Goal: Task Accomplishment & Management: Use online tool/utility

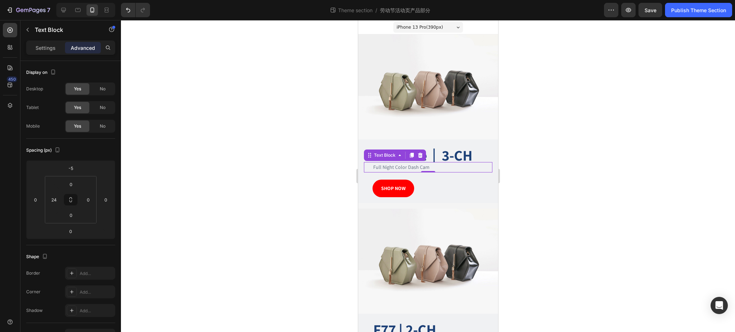
click at [407, 163] on p "Full Night Color Dash Cam" at bounding box center [432, 167] width 118 height 9
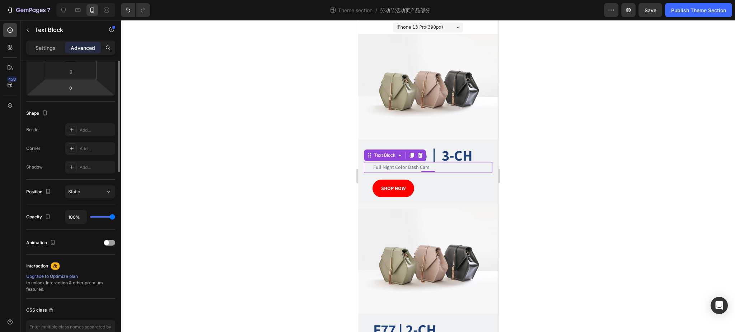
scroll to position [48, 0]
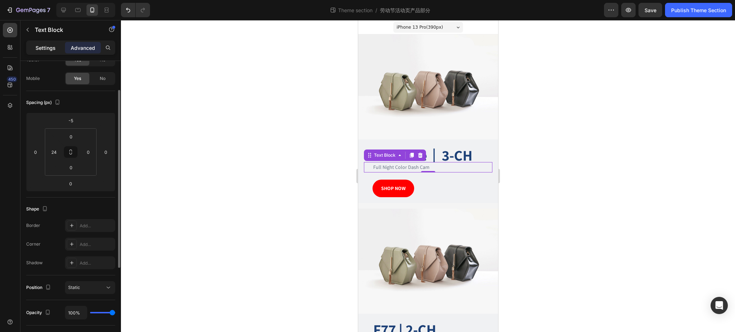
click at [44, 45] on p "Settings" at bounding box center [46, 48] width 20 height 8
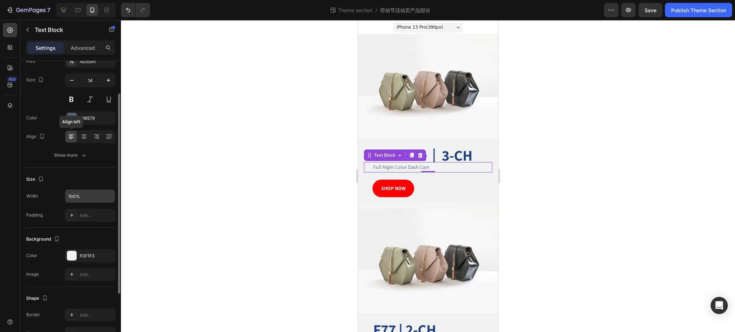
scroll to position [133, 0]
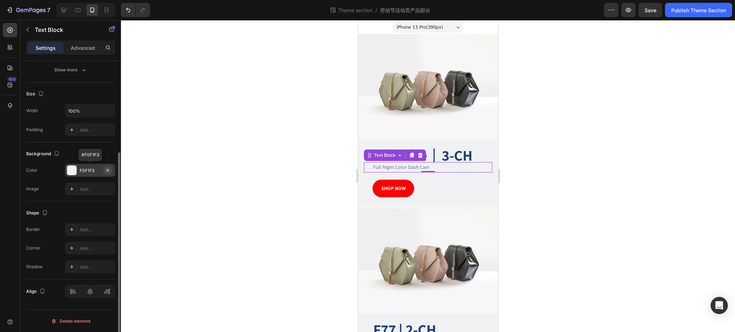
click at [107, 171] on icon "button" at bounding box center [107, 170] width 3 height 3
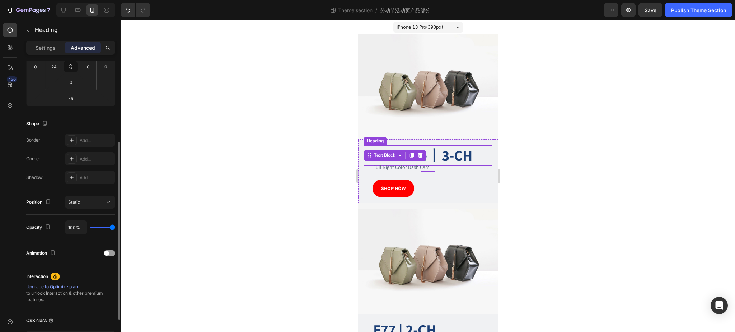
click at [451, 152] on strong "3-CH" at bounding box center [456, 155] width 31 height 19
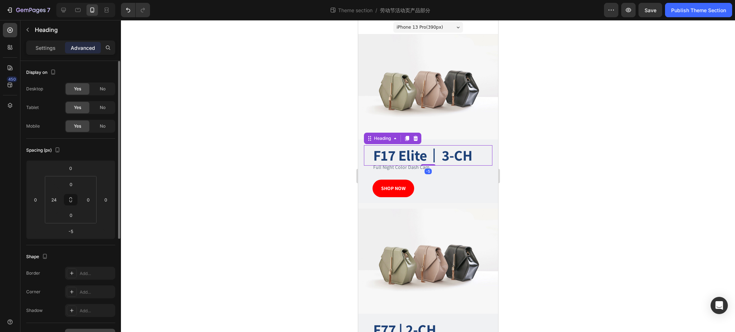
scroll to position [187, 0]
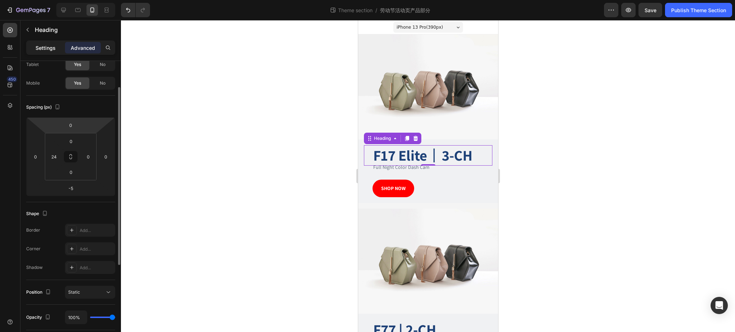
click at [47, 47] on p "Settings" at bounding box center [46, 48] width 20 height 8
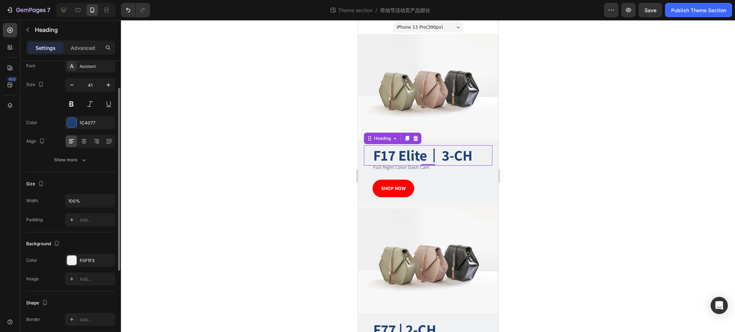
scroll to position [139, 0]
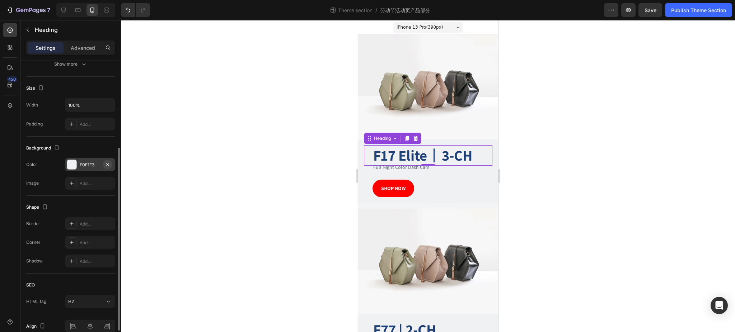
click at [106, 164] on icon "button" at bounding box center [108, 165] width 6 height 6
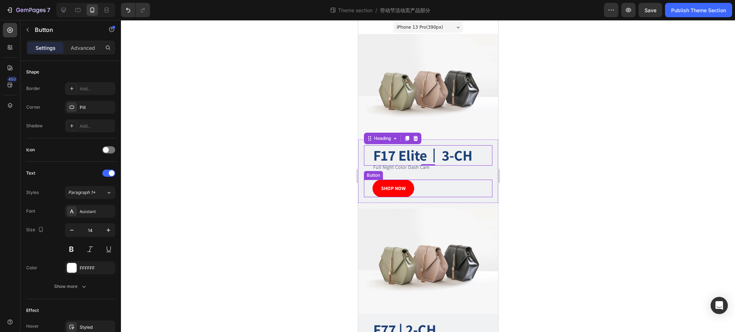
click at [440, 181] on div "SHOP NOW Button" at bounding box center [428, 189] width 128 height 18
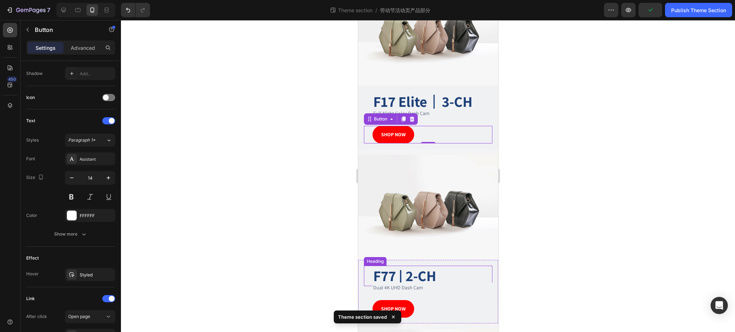
scroll to position [95, 0]
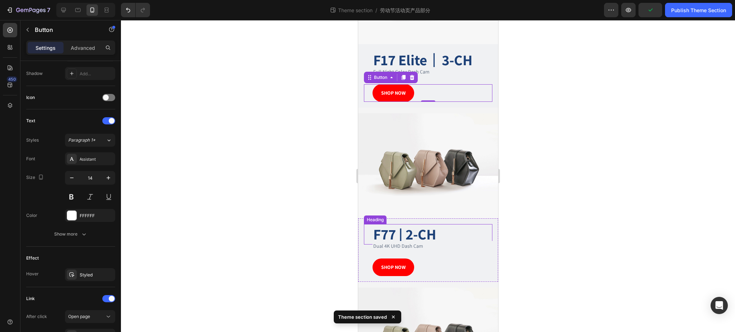
click at [443, 226] on p "⁠⁠⁠⁠⁠⁠⁠ F77 | 2-CH" at bounding box center [432, 234] width 118 height 19
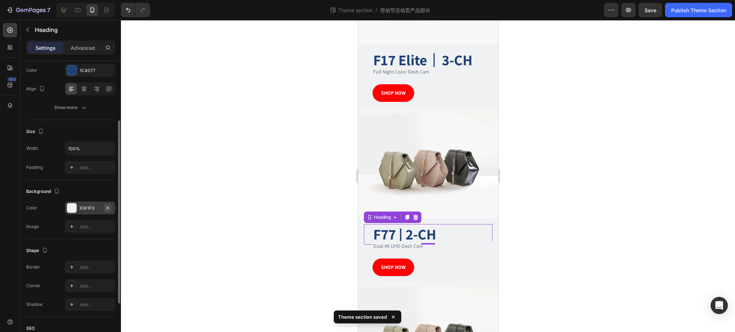
click at [107, 205] on icon "button" at bounding box center [108, 208] width 6 height 6
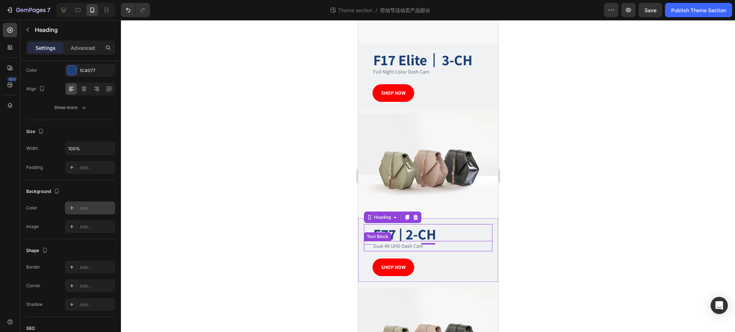
click at [405, 242] on p "Dual 4K UHD Dash Cam" at bounding box center [432, 246] width 118 height 9
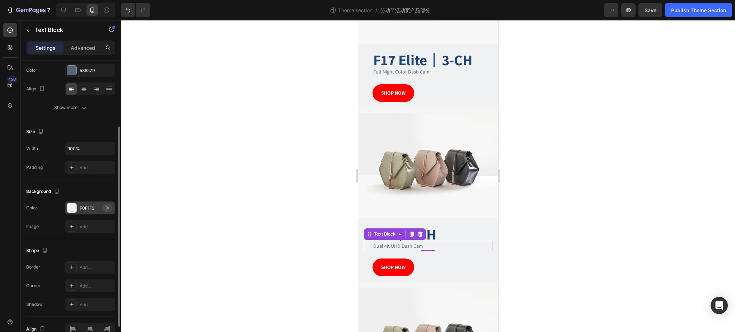
click at [108, 207] on icon "button" at bounding box center [108, 208] width 6 height 6
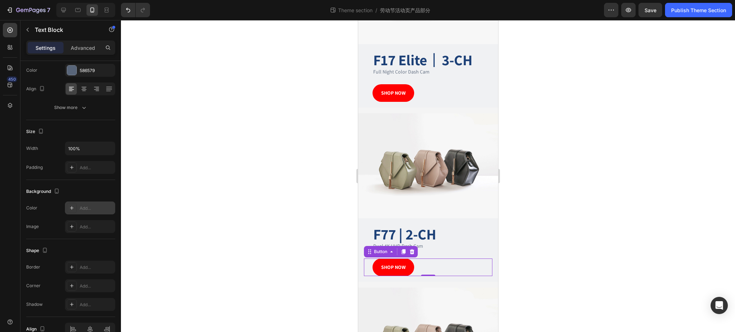
click at [427, 259] on div "SHOP NOW Button 0" at bounding box center [428, 268] width 128 height 18
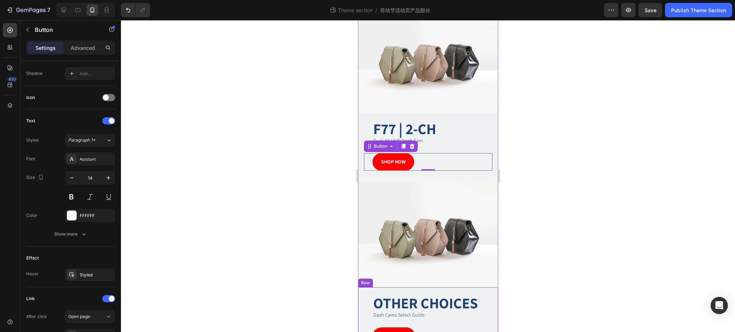
scroll to position [203, 0]
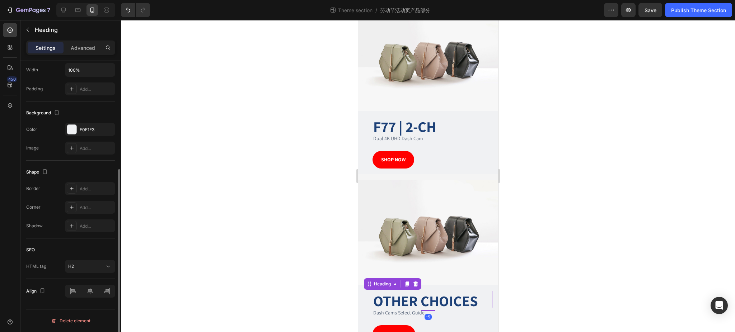
drag, startPoint x: 420, startPoint y: 284, endPoint x: 653, endPoint y: 280, distance: 233.0
click at [420, 291] on strong "OTHER CHOICES" at bounding box center [425, 300] width 105 height 19
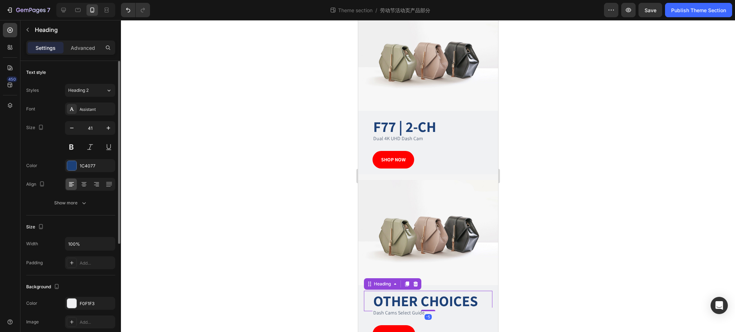
scroll to position [95, 0]
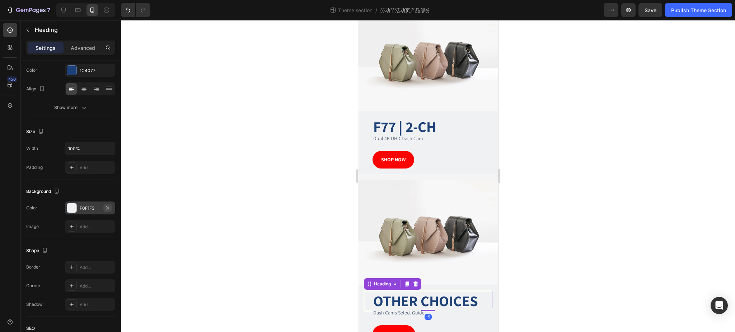
click at [107, 209] on icon "button" at bounding box center [108, 208] width 6 height 6
click at [412, 309] on p "Dash Cams Select Guide" at bounding box center [432, 313] width 118 height 9
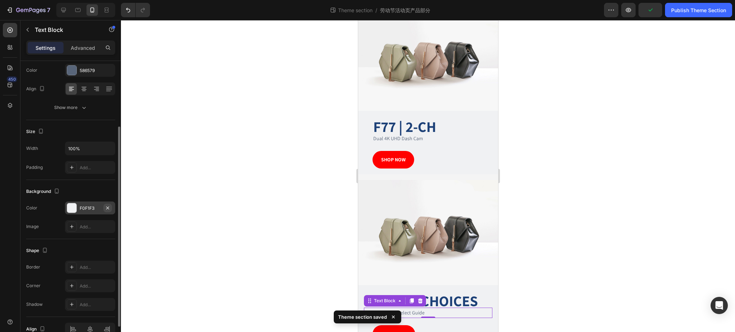
click at [108, 210] on icon "button" at bounding box center [108, 208] width 6 height 6
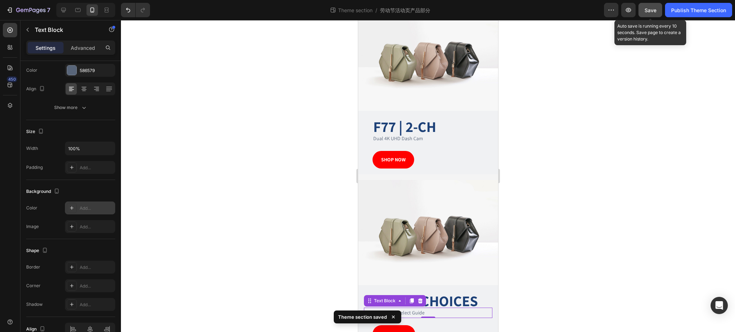
click at [649, 15] on button "Save" at bounding box center [651, 10] width 24 height 14
click at [688, 18] on div "7 Theme section / 劳动节活动页产品部分 Preview Publish Theme Section" at bounding box center [367, 10] width 735 height 20
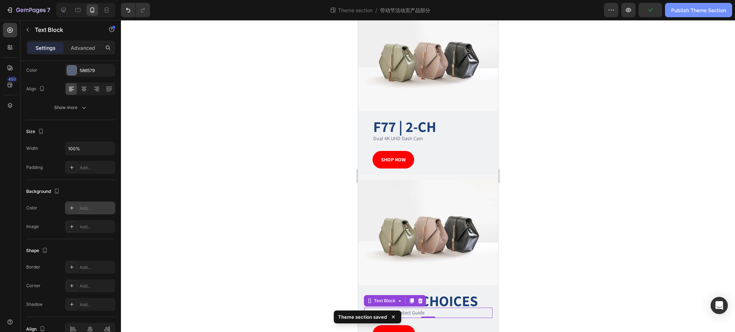
click at [691, 14] on div "Publish Theme Section" at bounding box center [698, 10] width 55 height 8
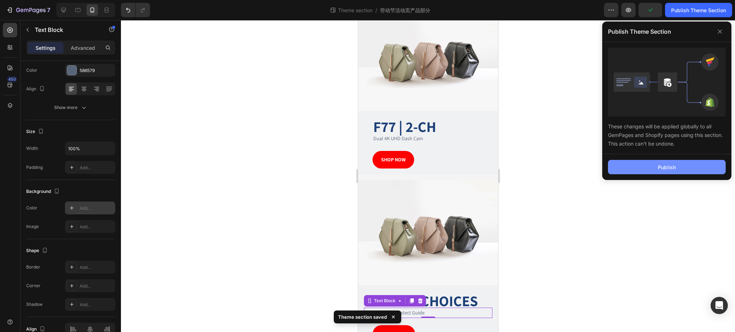
click at [649, 171] on button "Publish" at bounding box center [667, 167] width 118 height 14
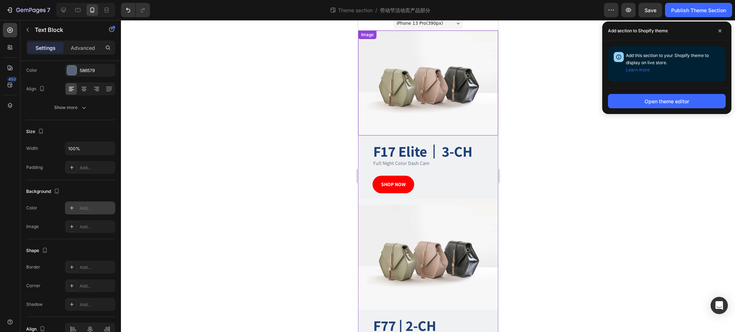
scroll to position [0, 0]
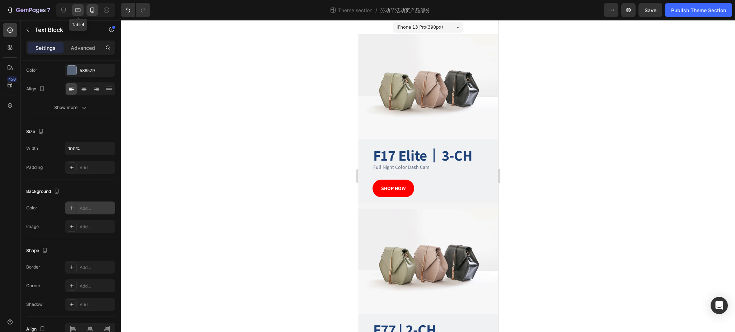
click at [75, 8] on icon at bounding box center [77, 9] width 7 height 7
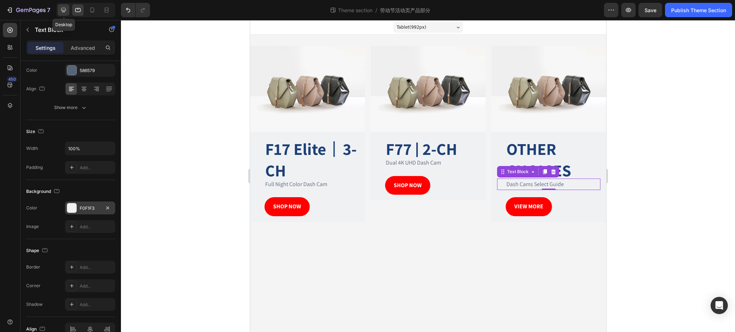
click at [62, 10] on icon at bounding box center [63, 10] width 5 height 5
type input "24"
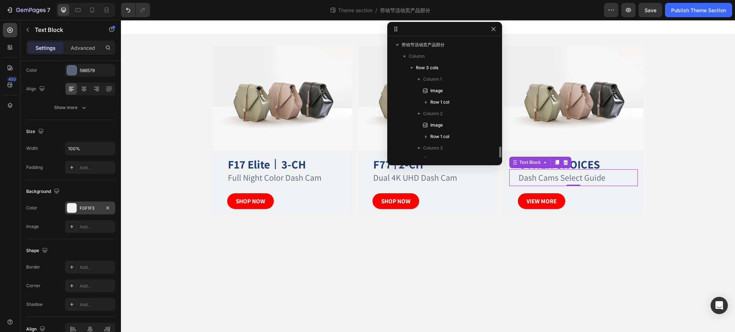
scroll to position [65, 0]
click at [495, 29] on icon "button" at bounding box center [494, 29] width 6 height 6
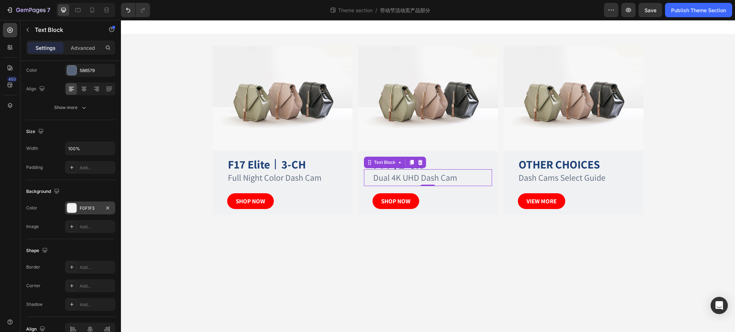
click at [460, 179] on p "Dual 4K UHD Dash Cam" at bounding box center [432, 177] width 118 height 15
click at [108, 207] on icon "button" at bounding box center [107, 208] width 3 height 3
click at [310, 176] on p "Full Night Color Dash Cam" at bounding box center [287, 177] width 118 height 15
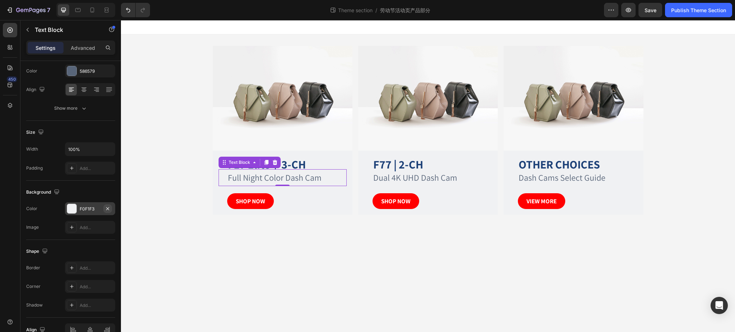
click at [107, 208] on icon "button" at bounding box center [108, 209] width 6 height 6
click at [583, 179] on p "Dash Cams Select Guide" at bounding box center [578, 177] width 118 height 15
click at [109, 207] on icon "button" at bounding box center [107, 208] width 3 height 3
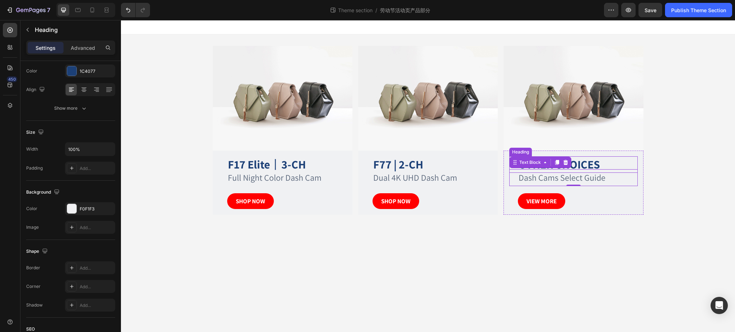
click at [622, 159] on p "⁠⁠⁠⁠⁠⁠⁠ OTHER CHOICES" at bounding box center [578, 164] width 118 height 15
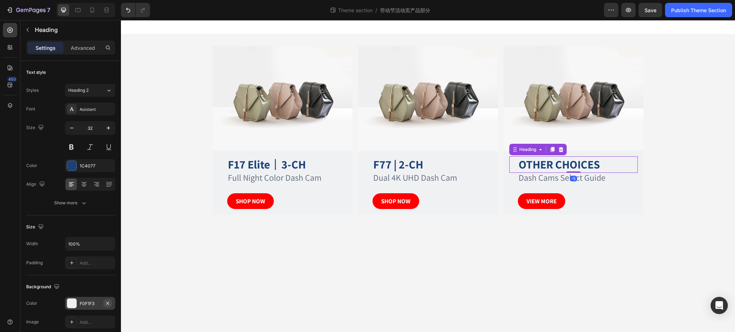
click at [106, 302] on icon "button" at bounding box center [108, 304] width 6 height 6
click at [438, 162] on p "⁠⁠⁠⁠⁠⁠⁠ F77 | 2-CH" at bounding box center [432, 164] width 118 height 15
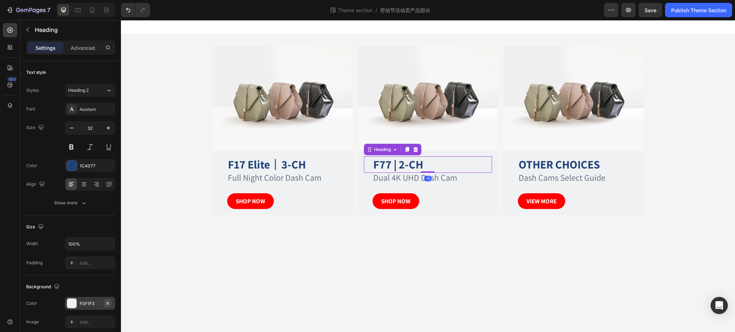
click at [109, 303] on icon "button" at bounding box center [108, 304] width 6 height 6
click at [298, 165] on strong "3-CH" at bounding box center [293, 164] width 24 height 15
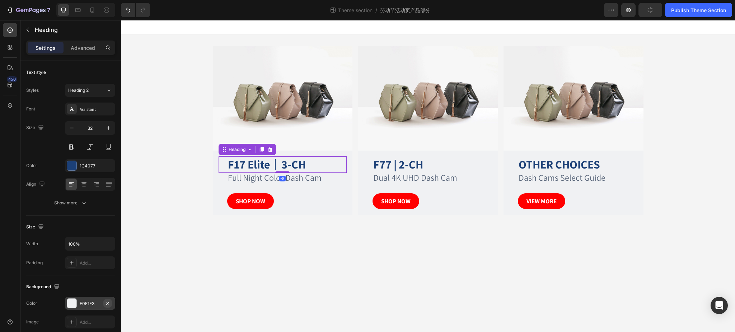
click at [107, 304] on icon "button" at bounding box center [107, 303] width 3 height 3
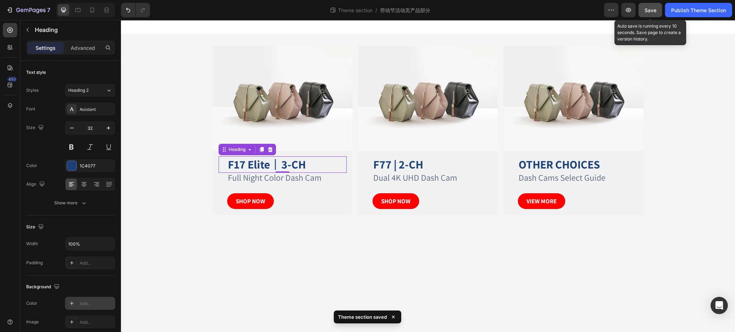
click at [648, 11] on span "Save" at bounding box center [651, 10] width 12 height 6
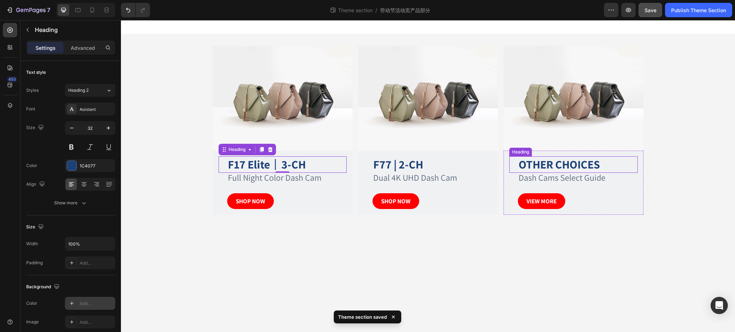
click at [579, 164] on strong "OTHER CHOICES" at bounding box center [559, 164] width 81 height 15
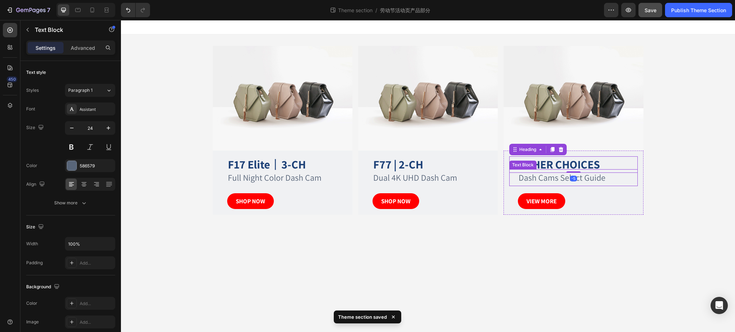
click at [598, 177] on p "Dash Cams Select Guide" at bounding box center [578, 177] width 118 height 15
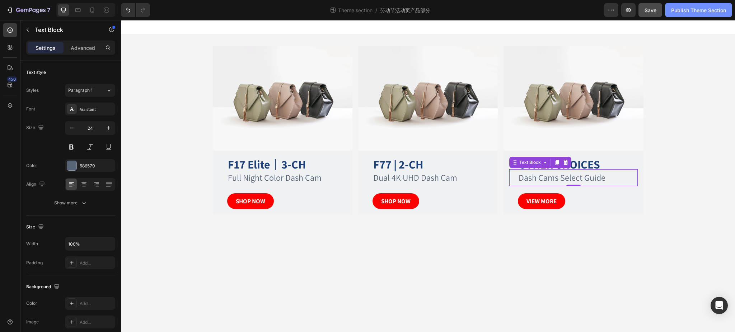
click at [702, 12] on div "Publish Theme Section" at bounding box center [698, 10] width 55 height 8
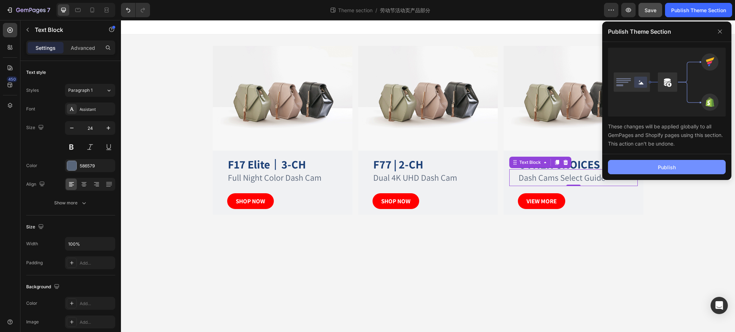
click at [653, 166] on button "Publish" at bounding box center [667, 167] width 118 height 14
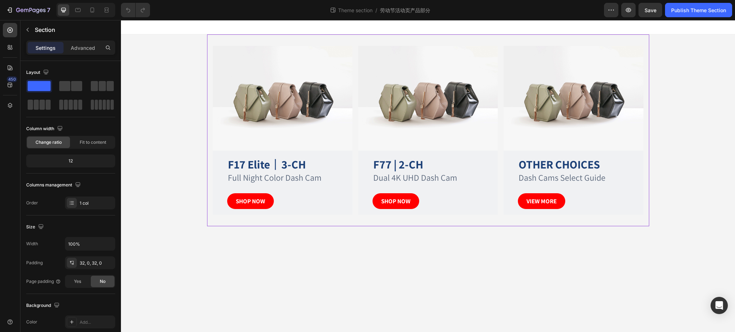
click at [291, 43] on div "Image F17 Elite 丨 3-CH Heading Full Night Color Dash Cam Text Block SHOP NOW Bu…" at bounding box center [428, 130] width 442 height 192
drag, startPoint x: 86, startPoint y: 243, endPoint x: 93, endPoint y: 244, distance: 6.9
click at [86, 243] on input "100%" at bounding box center [90, 244] width 50 height 13
click at [85, 244] on input "100%" at bounding box center [90, 244] width 50 height 13
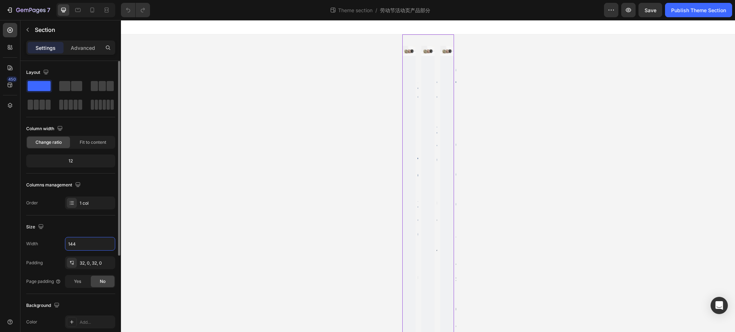
type input "1440"
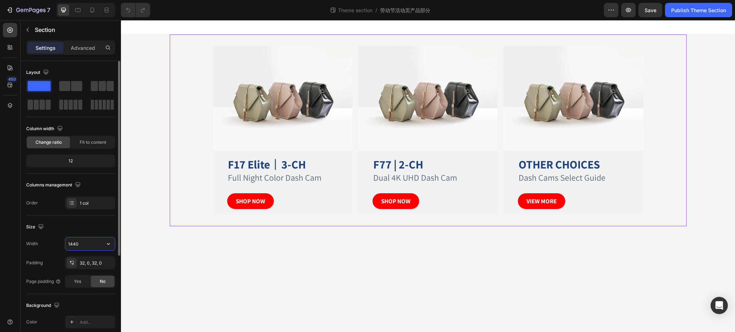
click at [88, 244] on input "1440" at bounding box center [90, 244] width 50 height 13
drag, startPoint x: 91, startPoint y: 243, endPoint x: 50, endPoint y: 242, distance: 40.6
click at [50, 242] on div "Width 1440" at bounding box center [70, 244] width 89 height 14
type input "100%"
click at [97, 228] on div "Size" at bounding box center [70, 226] width 89 height 11
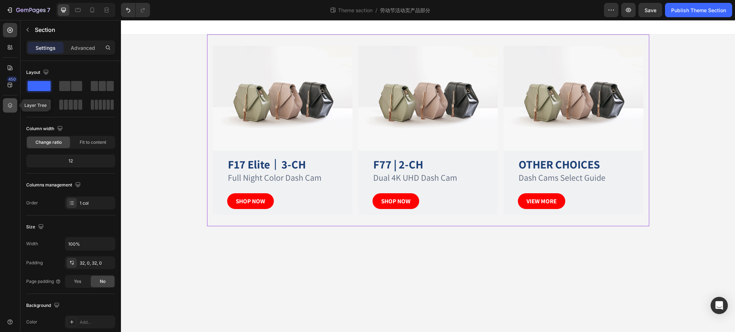
click at [9, 107] on icon at bounding box center [10, 105] width 5 height 5
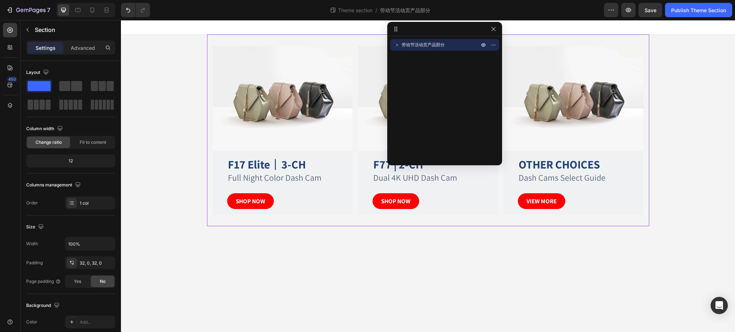
click at [398, 42] on icon "button" at bounding box center [397, 44] width 7 height 7
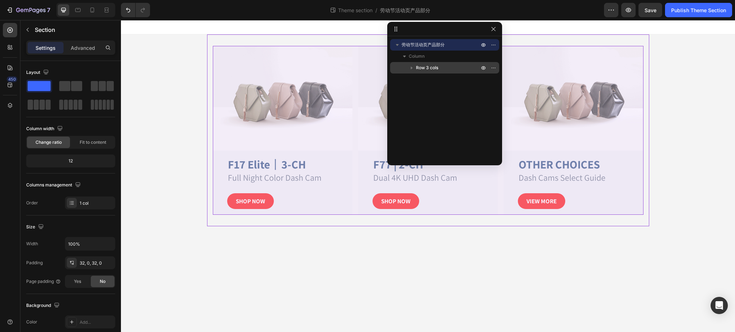
click at [420, 65] on span "Row 3 cols" at bounding box center [427, 67] width 22 height 7
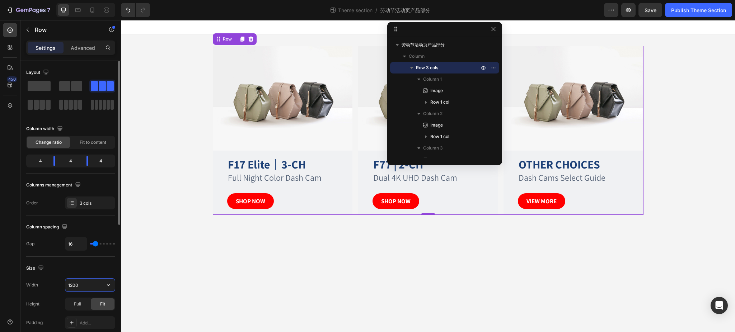
click at [84, 287] on input "1200" at bounding box center [90, 285] width 50 height 13
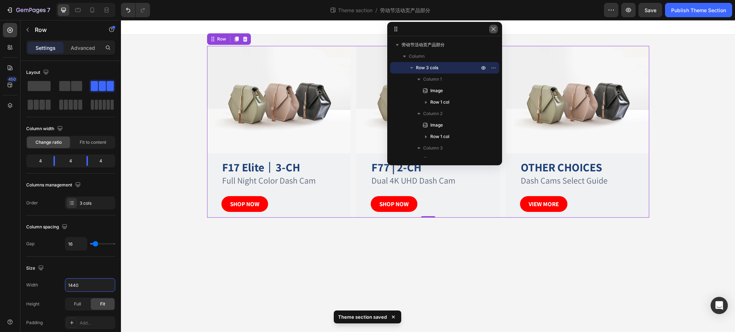
type input "1440"
click at [495, 28] on icon "button" at bounding box center [494, 29] width 6 height 6
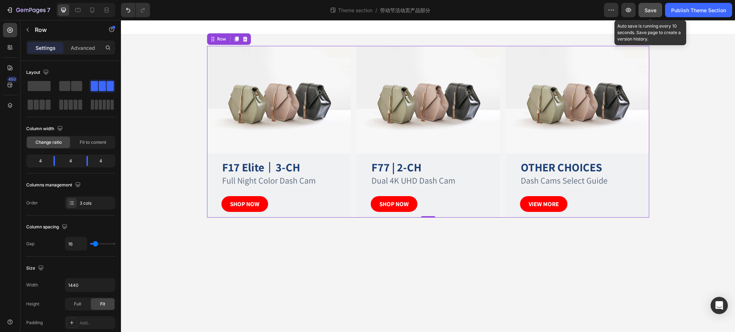
click at [653, 12] on span "Save" at bounding box center [651, 10] width 12 height 6
click at [649, 8] on span "Save" at bounding box center [651, 10] width 12 height 6
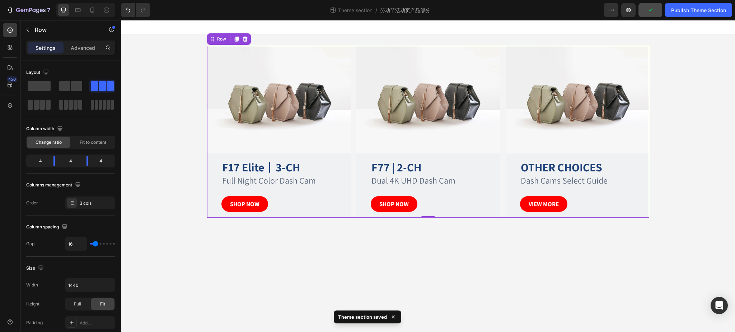
drag, startPoint x: 686, startPoint y: 7, endPoint x: 686, endPoint y: 26, distance: 19.0
click at [686, 8] on div "Publish Theme Section" at bounding box center [698, 10] width 55 height 8
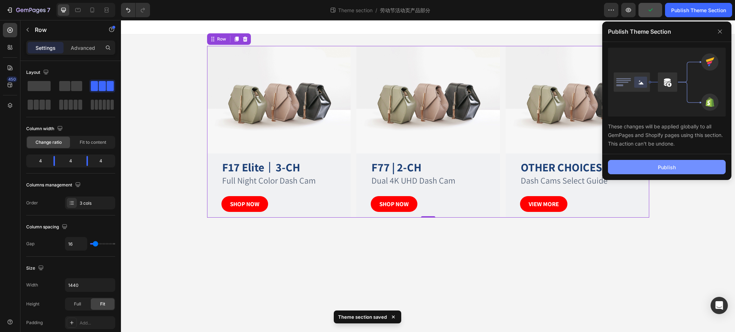
click at [650, 173] on button "Publish" at bounding box center [667, 167] width 118 height 14
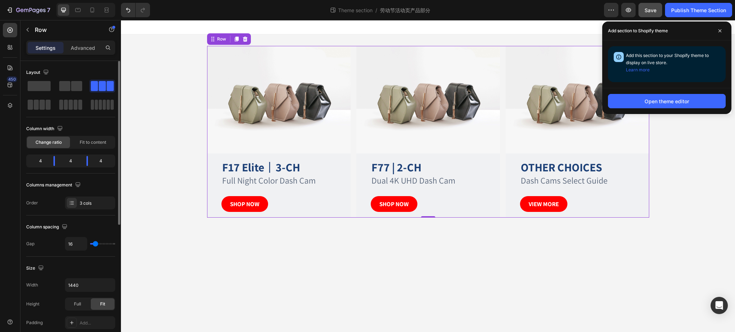
scroll to position [48, 0]
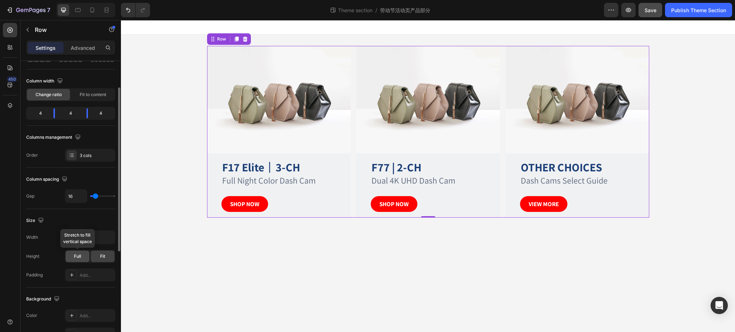
click at [80, 253] on span "Full" at bounding box center [77, 256] width 7 height 6
click at [96, 255] on div "Fit" at bounding box center [103, 256] width 24 height 11
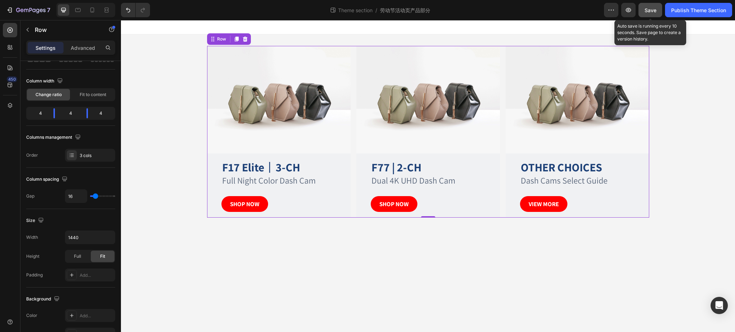
click at [648, 10] on span "Save" at bounding box center [651, 10] width 12 height 6
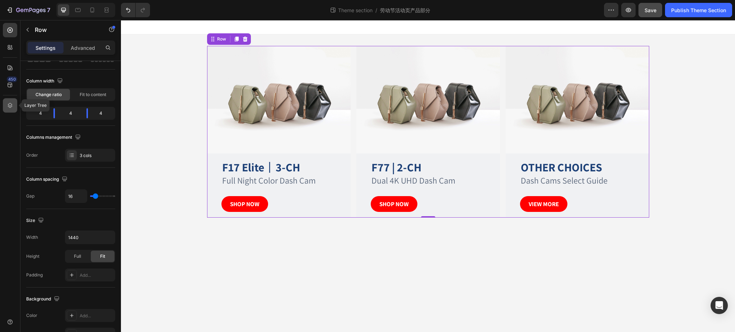
click at [8, 104] on icon at bounding box center [9, 105] width 7 height 7
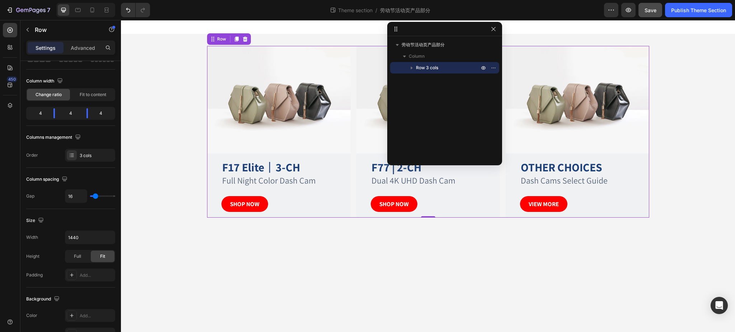
click at [413, 68] on icon "button" at bounding box center [411, 67] width 7 height 7
click at [439, 79] on span "Column 1" at bounding box center [432, 79] width 19 height 7
click at [421, 79] on icon "button" at bounding box center [418, 79] width 7 height 7
click at [418, 88] on icon "button" at bounding box center [418, 90] width 7 height 7
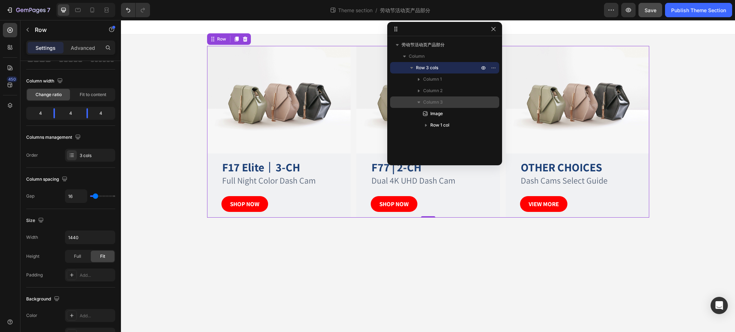
click at [417, 99] on icon "button" at bounding box center [418, 102] width 7 height 7
click at [427, 66] on span "Row 3 cols" at bounding box center [427, 67] width 22 height 7
click at [410, 68] on icon "button" at bounding box center [411, 67] width 7 height 7
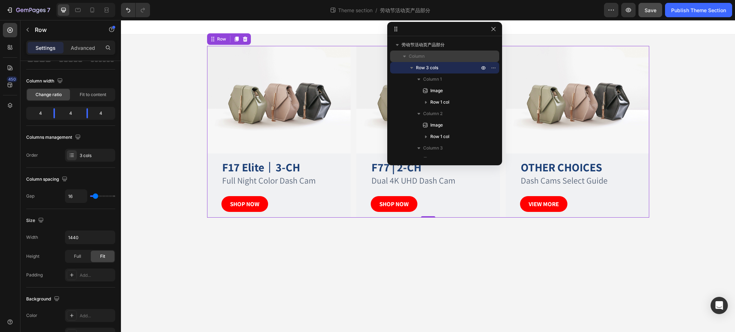
click at [412, 57] on span "Column" at bounding box center [417, 56] width 16 height 7
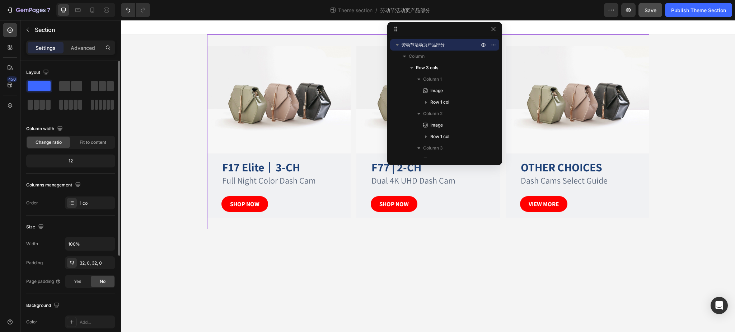
scroll to position [95, 0]
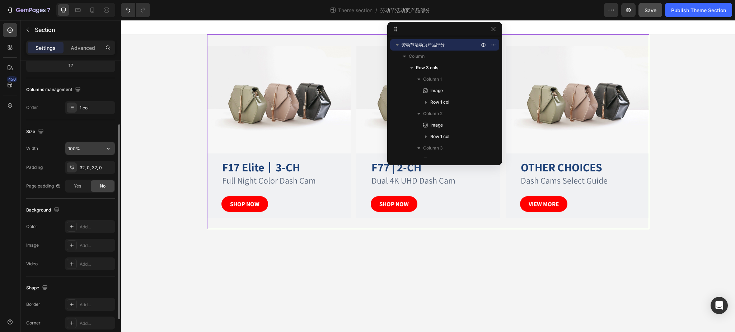
click at [81, 147] on input "100%" at bounding box center [90, 148] width 50 height 13
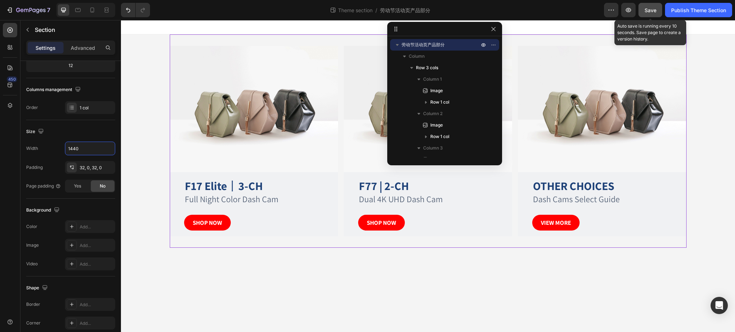
type input "1440"
click at [653, 5] on button "Save" at bounding box center [651, 10] width 24 height 14
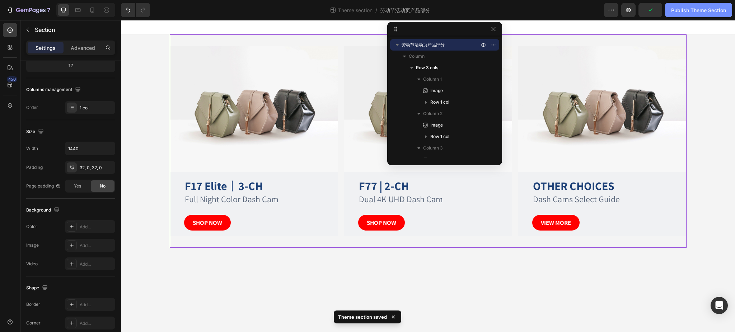
click at [698, 11] on div "Publish Theme Section" at bounding box center [698, 10] width 55 height 8
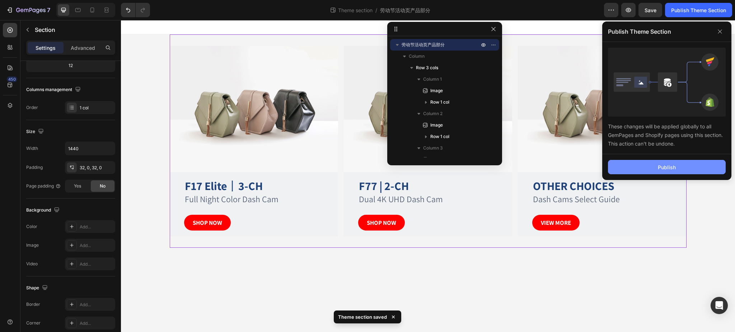
click at [656, 163] on button "Publish" at bounding box center [667, 167] width 118 height 14
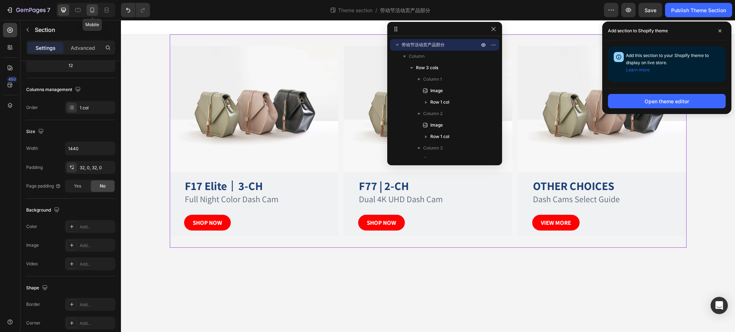
click at [96, 11] on div at bounding box center [91, 9] width 11 height 11
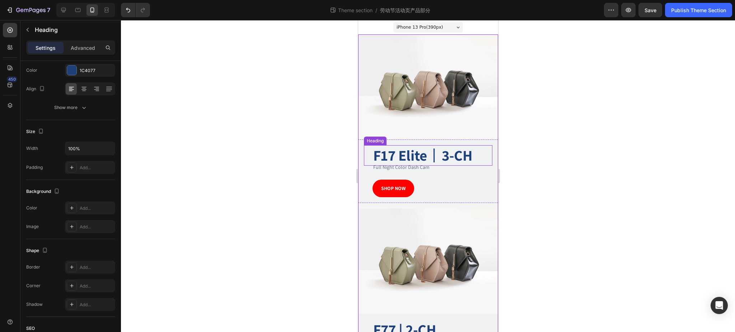
click at [442, 149] on h2 "F17 Elite 丨 3-CH" at bounding box center [432, 155] width 120 height 20
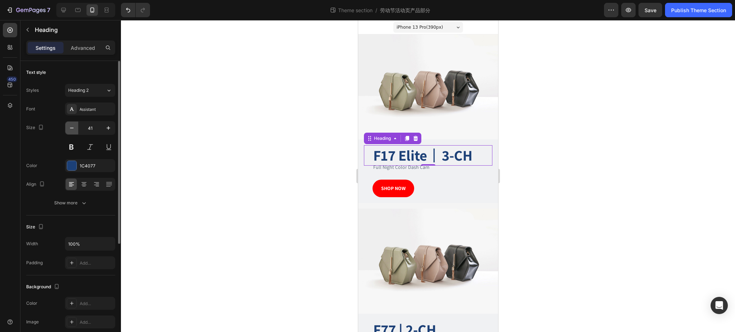
click at [73, 130] on icon "button" at bounding box center [71, 128] width 7 height 7
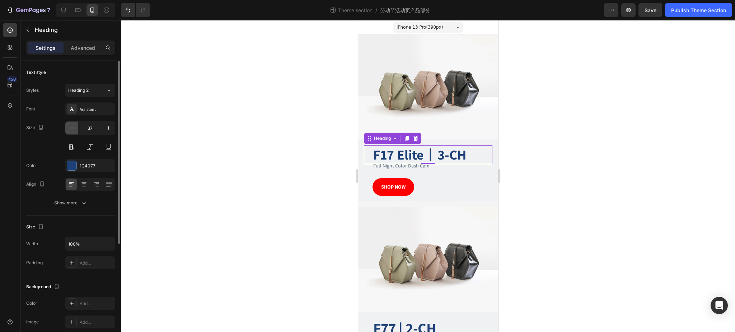
click at [73, 130] on icon "button" at bounding box center [71, 128] width 7 height 7
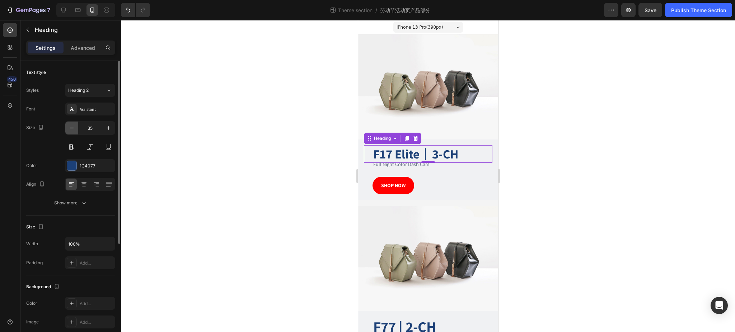
click at [73, 130] on icon "button" at bounding box center [71, 128] width 7 height 7
type input "32"
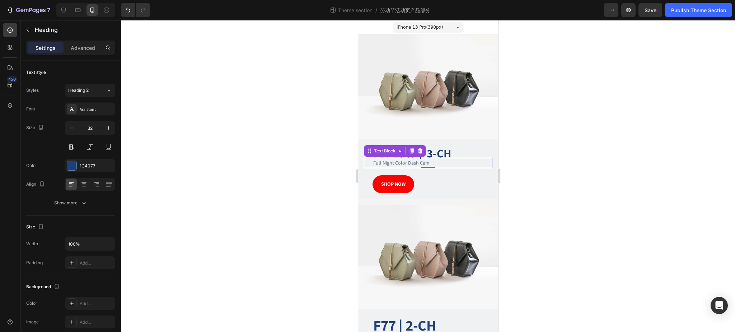
click at [411, 159] on p "Full Night Color Dash Cam" at bounding box center [432, 163] width 118 height 9
click at [111, 129] on icon "button" at bounding box center [108, 128] width 7 height 7
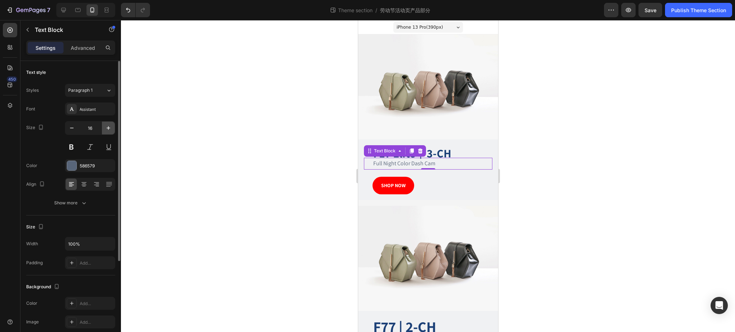
click at [111, 129] on icon "button" at bounding box center [108, 128] width 7 height 7
click at [111, 128] on icon "button" at bounding box center [108, 128] width 7 height 7
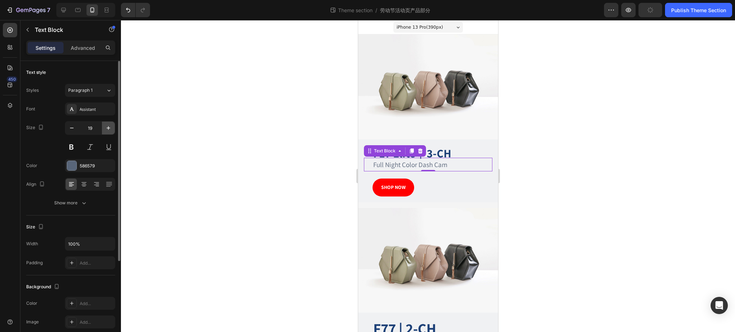
click at [111, 128] on icon "button" at bounding box center [108, 128] width 7 height 7
type input "20"
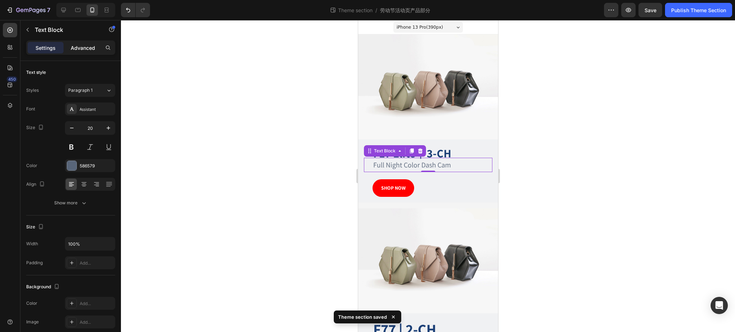
click at [79, 47] on p "Advanced" at bounding box center [83, 48] width 24 height 8
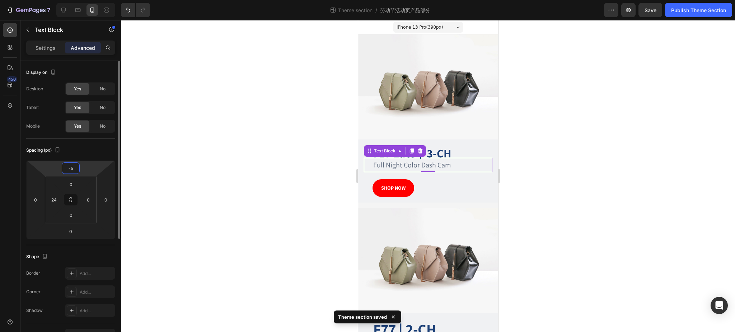
click at [71, 166] on input "-5" at bounding box center [71, 168] width 14 height 11
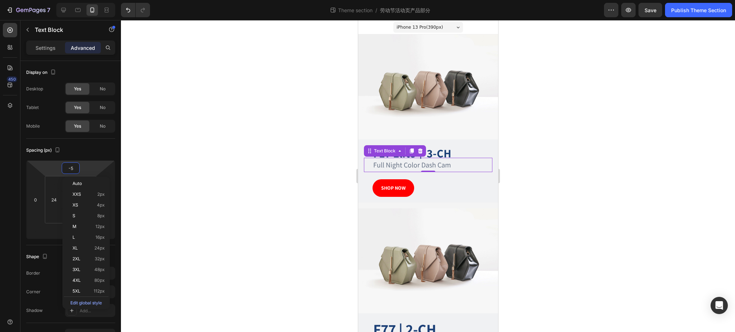
type input "0"
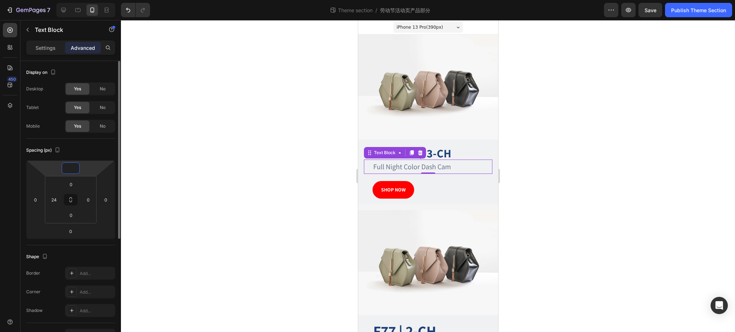
type input "0"
type input "-5"
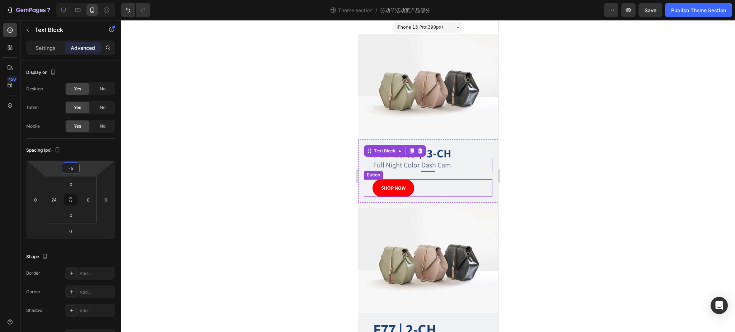
click at [443, 179] on div "SHOP NOW Button" at bounding box center [428, 188] width 128 height 18
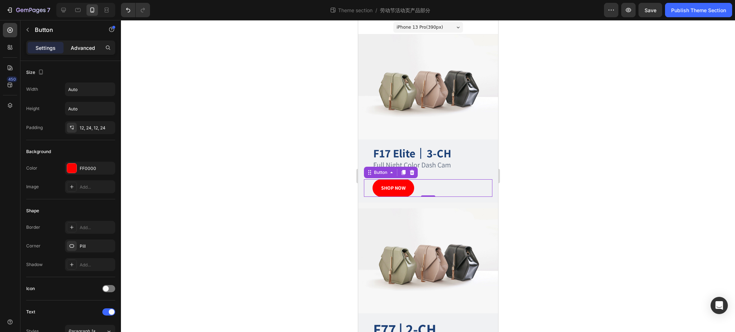
click at [91, 48] on p "Advanced" at bounding box center [83, 48] width 24 height 8
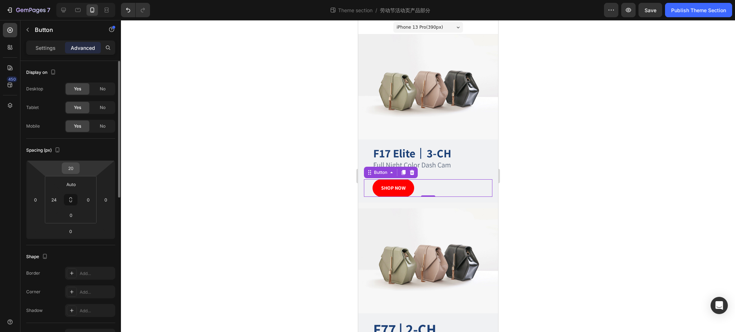
click at [79, 169] on div "20" at bounding box center [71, 168] width 18 height 11
click at [76, 170] on input "20" at bounding box center [71, 168] width 14 height 11
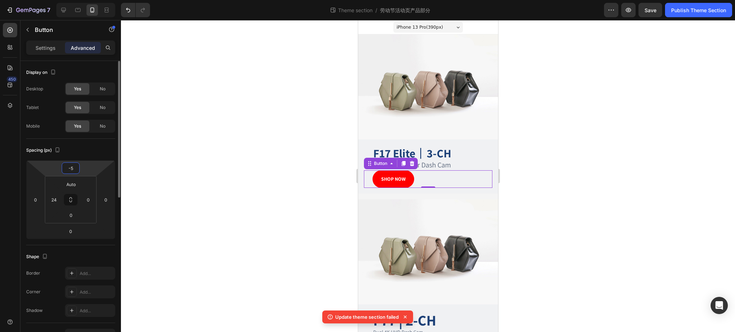
type input "-5"
click at [102, 150] on div "Spacing (px)" at bounding box center [70, 150] width 89 height 11
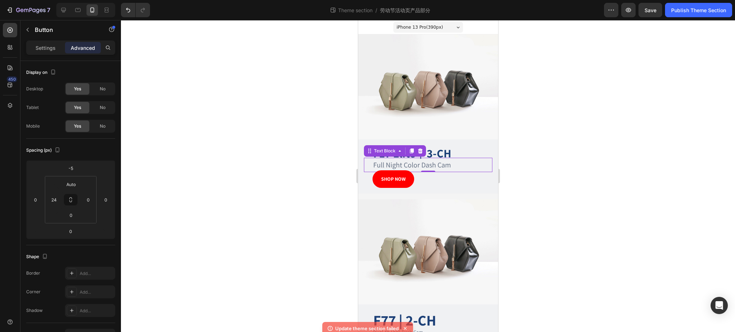
click at [450, 159] on p "Full Night Color Dash Cam" at bounding box center [432, 165] width 118 height 13
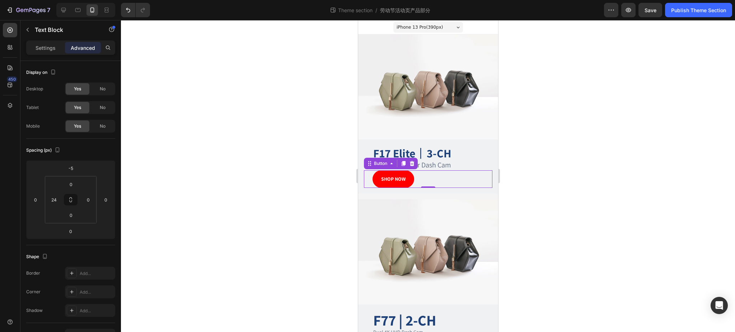
click at [453, 174] on div "SHOP NOW Button 0" at bounding box center [428, 179] width 128 height 18
click at [460, 159] on p "Full Night Color Dash Cam" at bounding box center [432, 165] width 118 height 13
click at [446, 310] on h2 "F77 | 2-CH" at bounding box center [432, 320] width 120 height 20
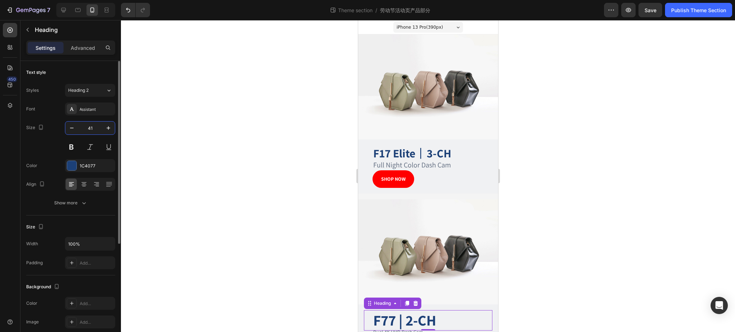
click at [93, 130] on input "41" at bounding box center [90, 128] width 24 height 13
type input "32"
click at [407, 324] on p "Dual 4K UHD Dash Cam" at bounding box center [432, 328] width 118 height 9
click at [96, 129] on input "14" at bounding box center [90, 128] width 24 height 13
type input "20"
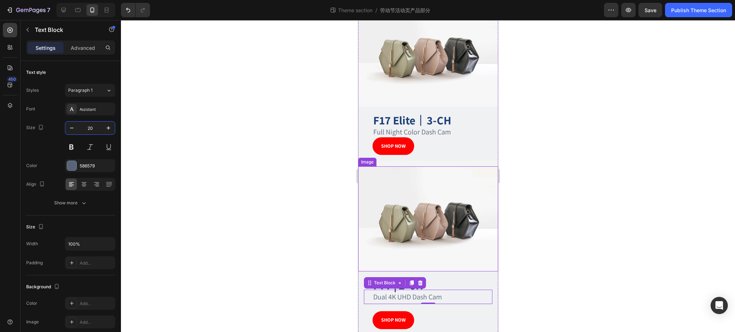
scroll to position [95, 0]
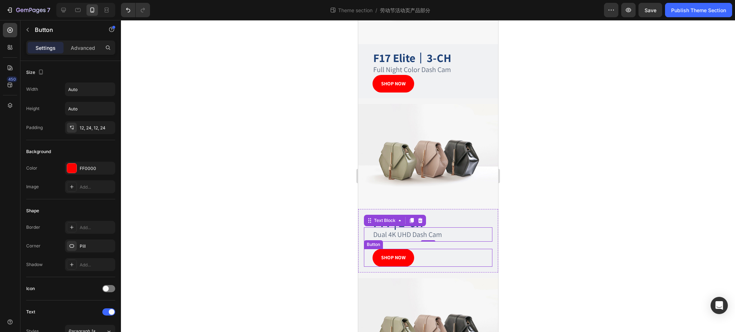
click at [431, 249] on div "SHOP NOW Button" at bounding box center [428, 258] width 128 height 18
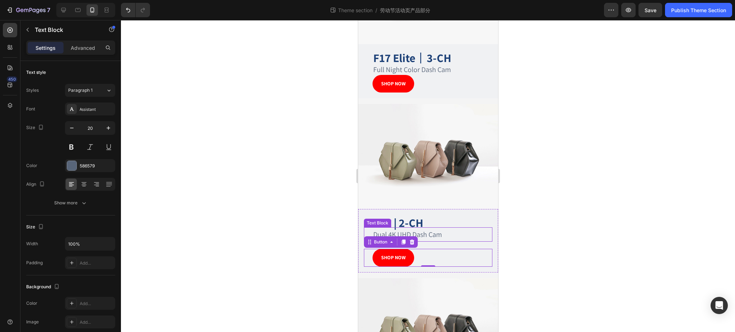
click at [443, 229] on p "Dual 4K UHD Dash Cam" at bounding box center [432, 234] width 118 height 13
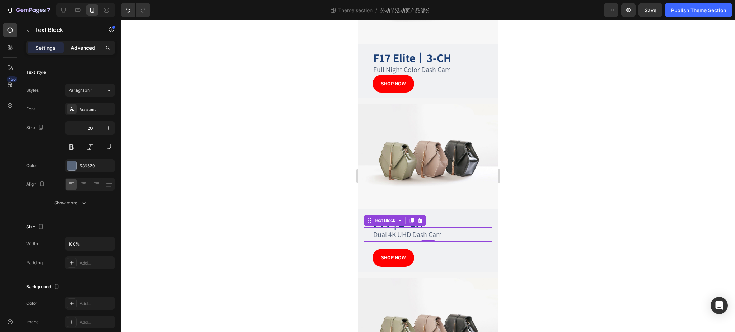
click at [90, 49] on p "Advanced" at bounding box center [83, 48] width 24 height 8
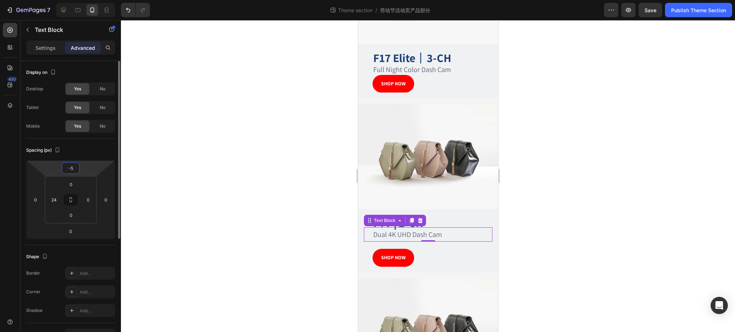
click at [75, 167] on input "-5" at bounding box center [71, 168] width 14 height 11
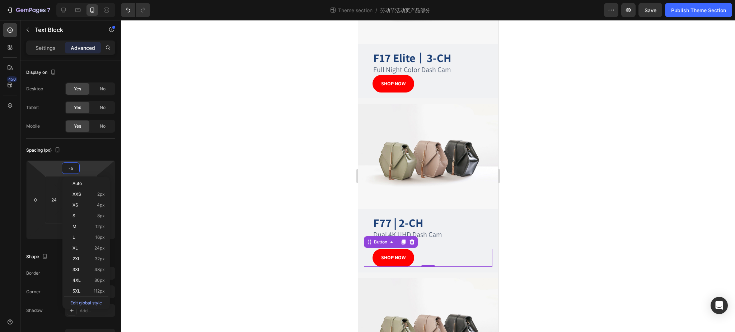
click at [429, 249] on div "SHOP NOW Button 0" at bounding box center [428, 258] width 128 height 18
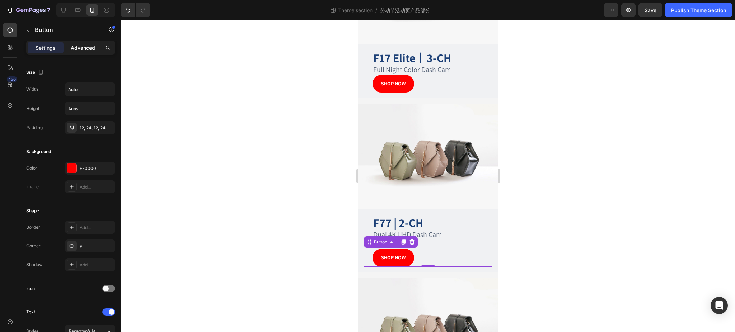
click at [85, 50] on p "Advanced" at bounding box center [83, 48] width 24 height 8
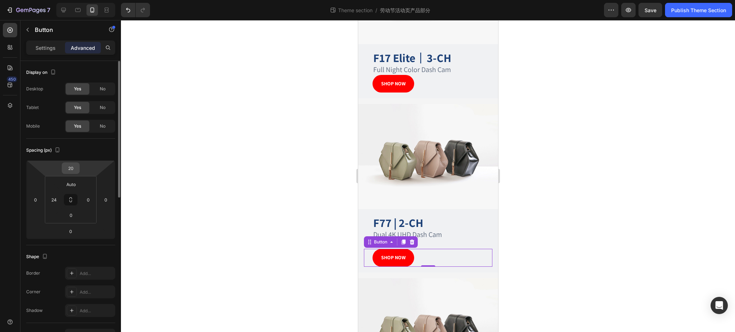
click at [69, 171] on input "20" at bounding box center [71, 168] width 14 height 11
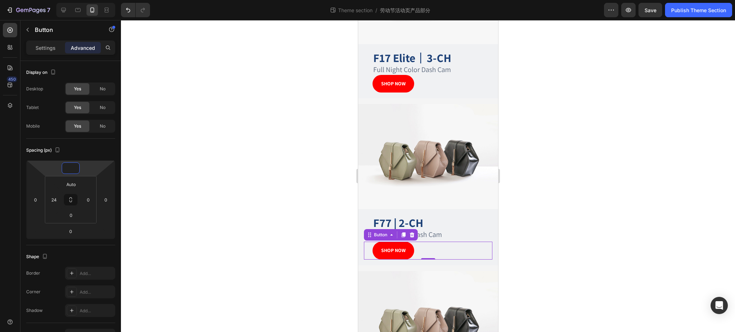
type input "-5"
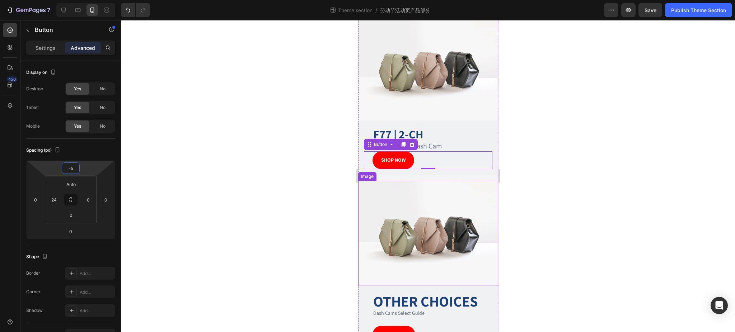
scroll to position [184, 0]
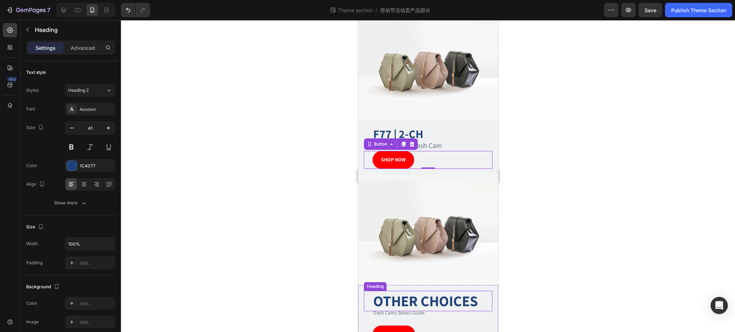
drag, startPoint x: 457, startPoint y: 284, endPoint x: 440, endPoint y: 280, distance: 17.7
click at [458, 291] on strong "OTHER CHOICES" at bounding box center [425, 300] width 105 height 19
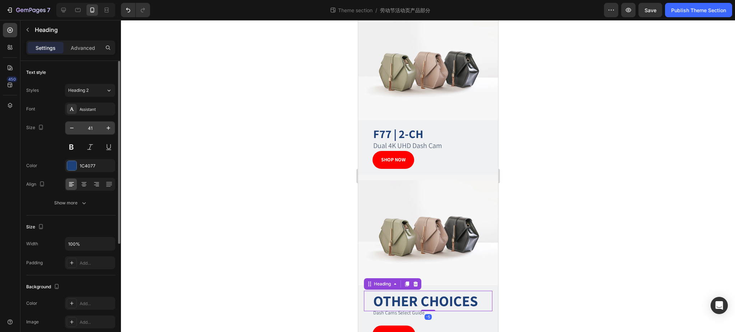
click at [95, 128] on input "41" at bounding box center [90, 128] width 24 height 13
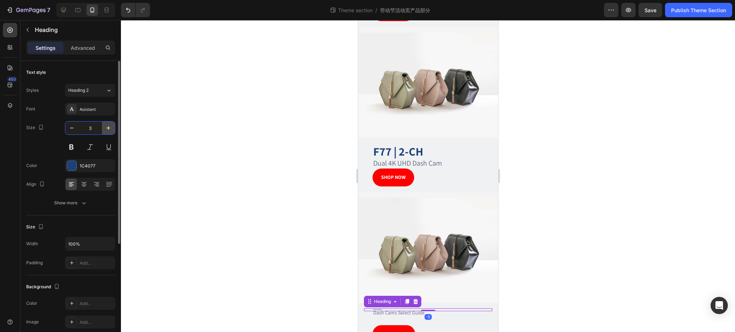
type input "32"
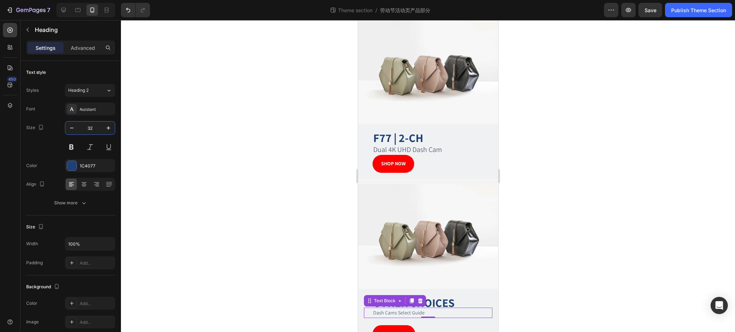
click at [414, 309] on p "Dash Cams Select Guide" at bounding box center [432, 313] width 118 height 9
click at [97, 129] on input "14" at bounding box center [90, 128] width 24 height 13
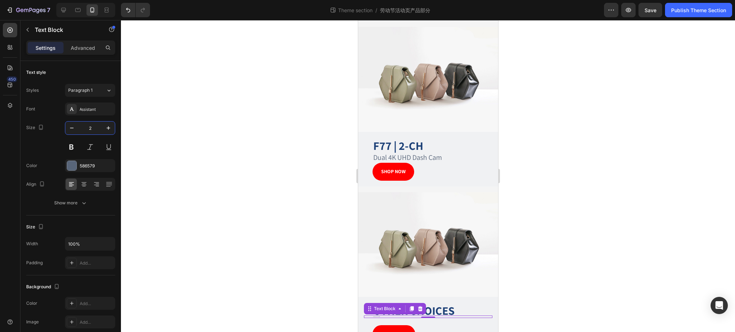
type input "20"
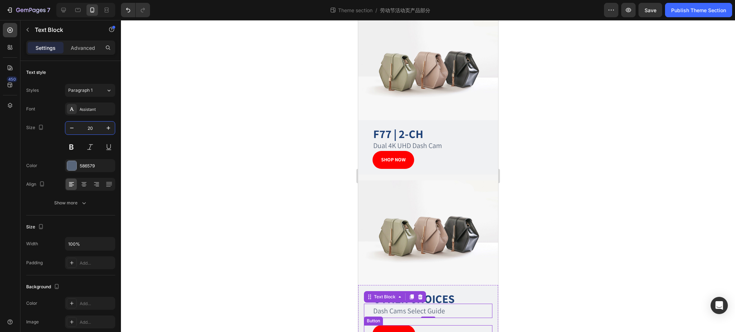
click at [445, 326] on div "VIEW MORE Button" at bounding box center [428, 335] width 128 height 18
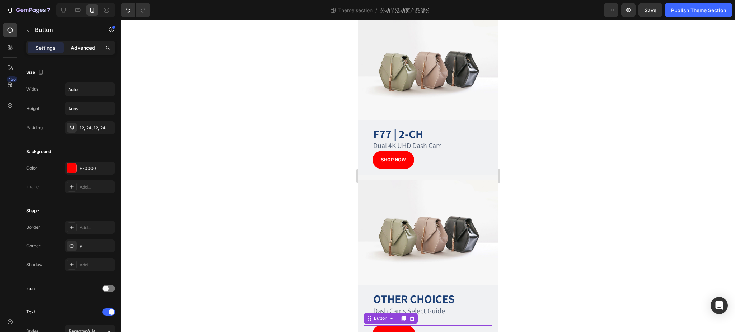
click at [84, 44] on p "Advanced" at bounding box center [83, 48] width 24 height 8
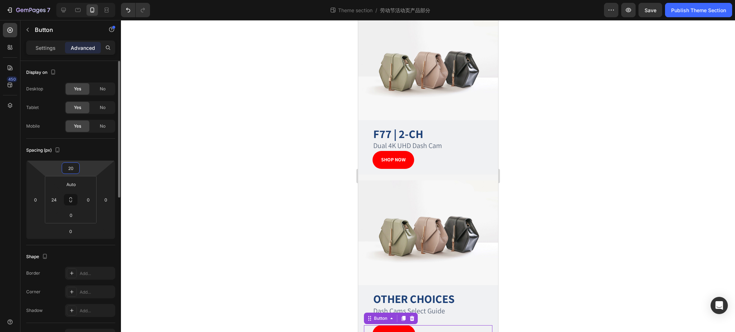
click at [76, 167] on input "20" at bounding box center [71, 168] width 14 height 11
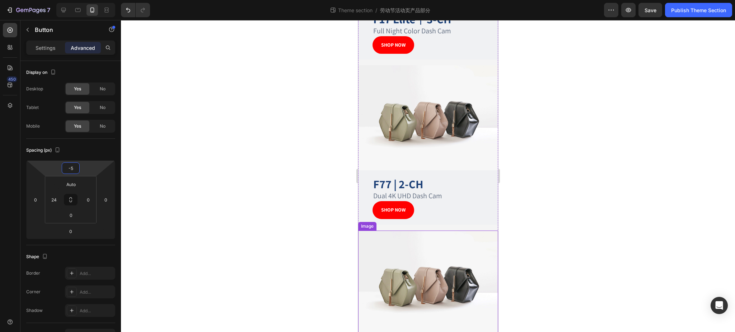
scroll to position [175, 0]
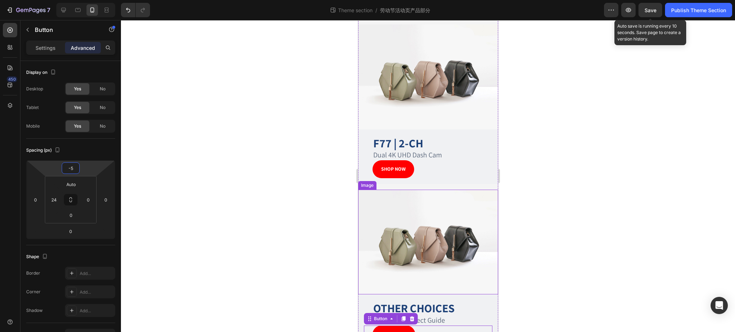
type input "-5"
drag, startPoint x: 651, startPoint y: 10, endPoint x: 666, endPoint y: 17, distance: 16.9
click at [651, 10] on span "Save" at bounding box center [651, 10] width 12 height 6
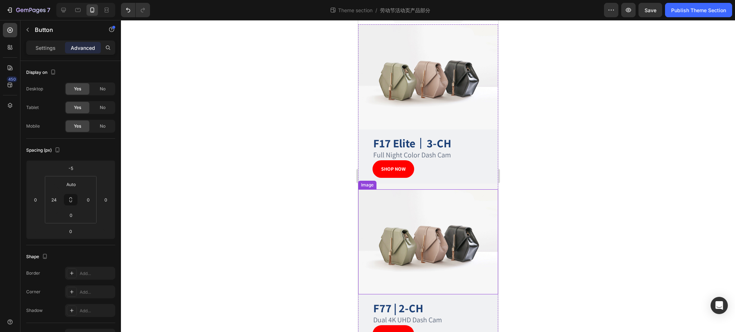
scroll to position [0, 0]
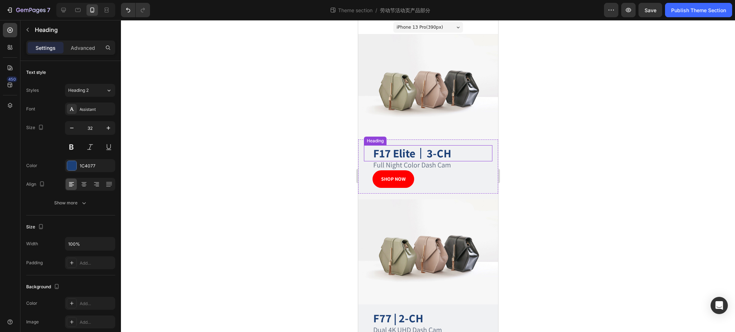
click at [460, 151] on h2 "F17 Elite 丨 3-CH" at bounding box center [432, 153] width 120 height 17
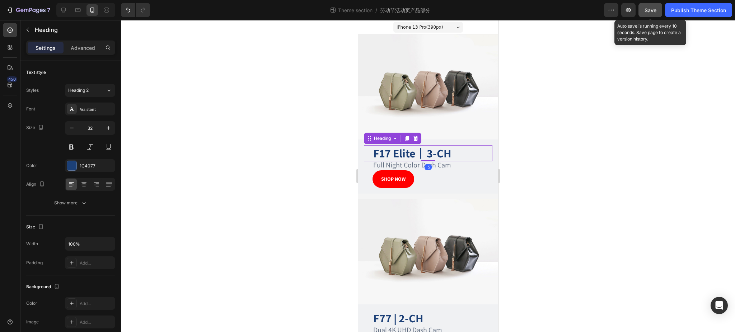
click at [654, 7] on span "Save" at bounding box center [651, 10] width 12 height 6
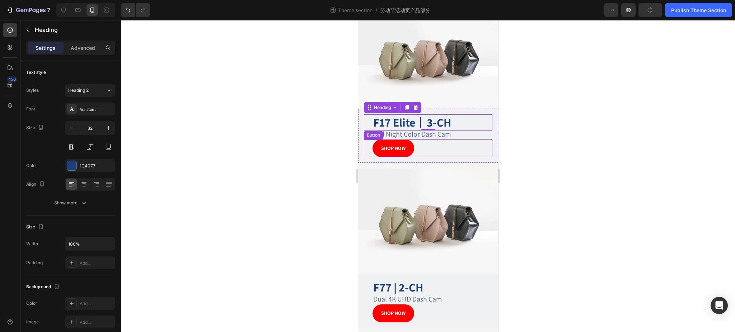
scroll to position [48, 0]
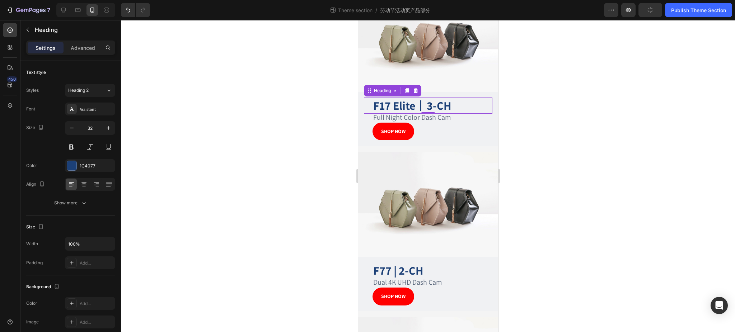
click at [630, 151] on div at bounding box center [428, 176] width 614 height 312
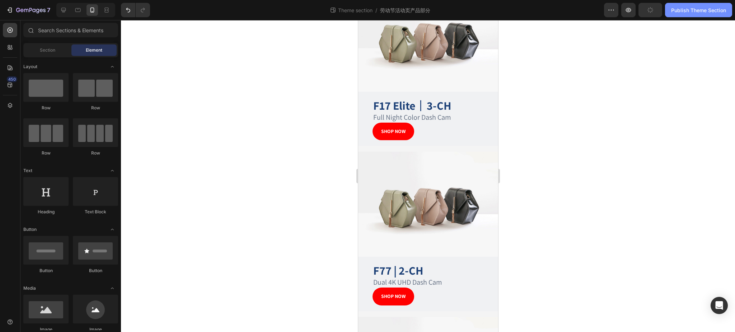
click at [681, 8] on div "Publish Theme Section" at bounding box center [698, 10] width 55 height 8
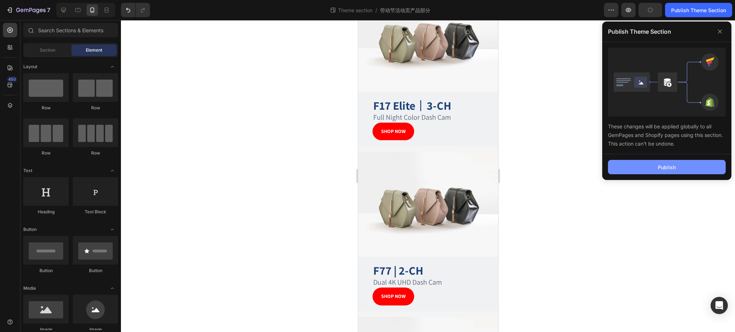
click at [668, 167] on div "Publish" at bounding box center [667, 168] width 18 height 8
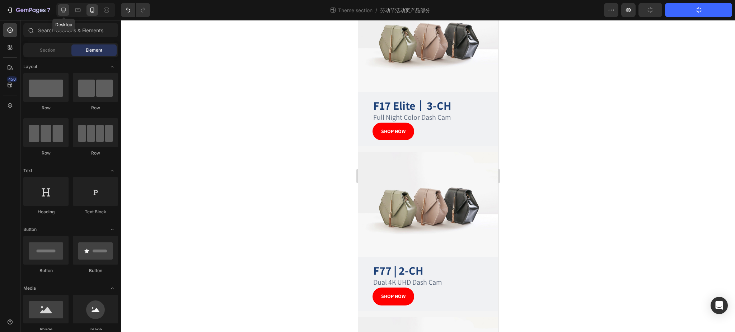
click at [65, 9] on icon at bounding box center [63, 9] width 7 height 7
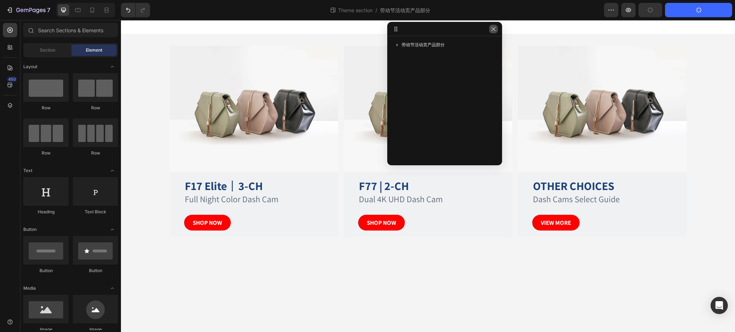
click at [494, 30] on icon "button" at bounding box center [494, 29] width 6 height 6
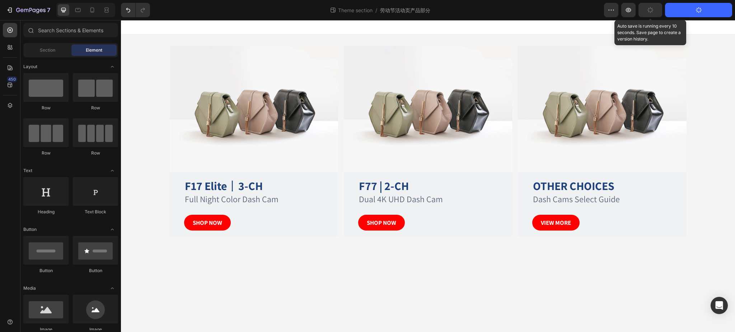
click at [650, 8] on icon "button" at bounding box center [650, 10] width 7 height 7
click at [650, 8] on icon "button" at bounding box center [650, 10] width 8 height 8
click at [650, 8] on icon "button" at bounding box center [650, 10] width 7 height 7
click at [650, 8] on icon "button" at bounding box center [650, 9] width 7 height 7
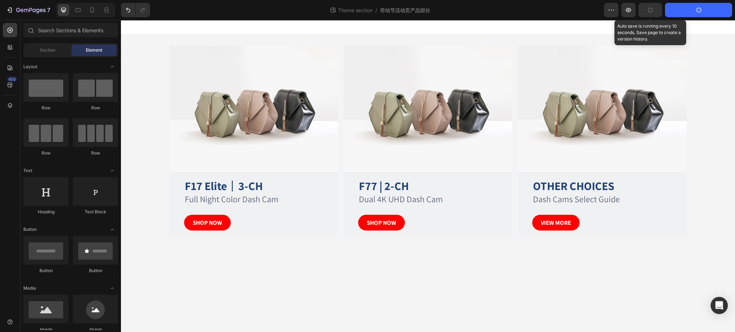
click at [652, 8] on icon "button" at bounding box center [650, 10] width 7 height 7
click at [652, 8] on icon "button" at bounding box center [650, 10] width 6 height 6
click at [652, 8] on icon "button" at bounding box center [650, 10] width 8 height 8
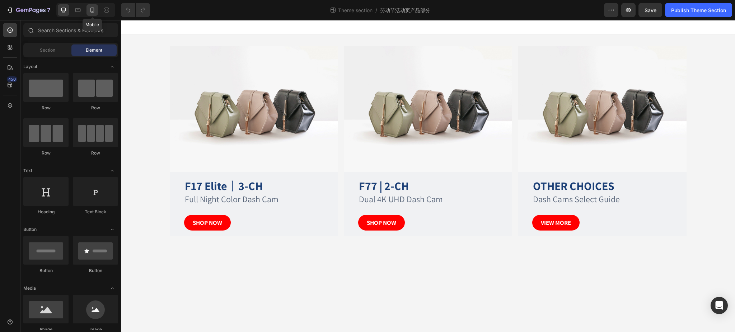
click at [94, 11] on icon at bounding box center [92, 10] width 4 height 5
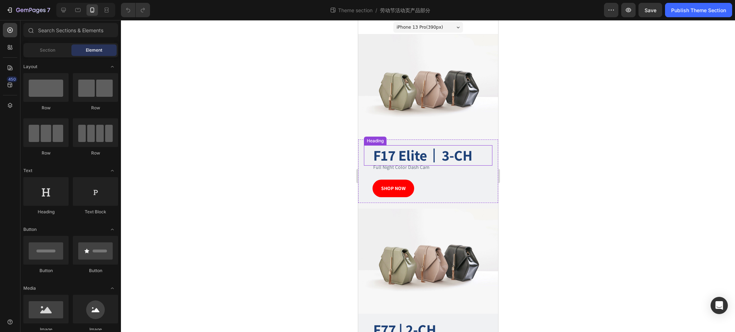
click at [448, 151] on strong "3-CH" at bounding box center [456, 155] width 31 height 19
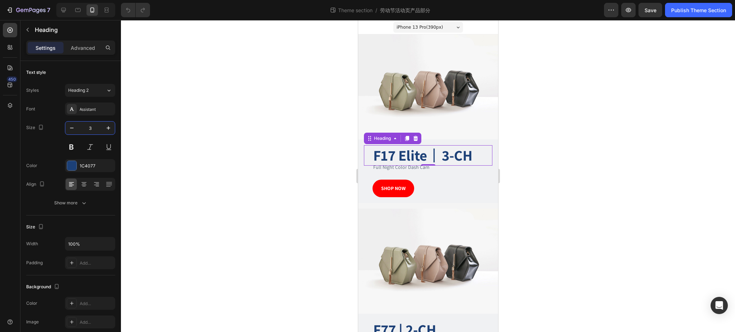
type input "32"
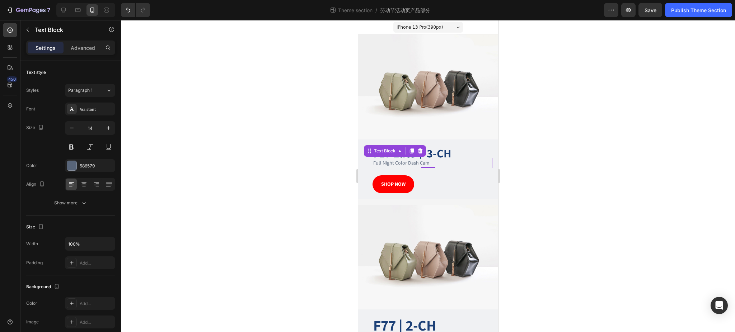
click at [404, 160] on p "Full Night Color Dash Cam" at bounding box center [432, 163] width 118 height 9
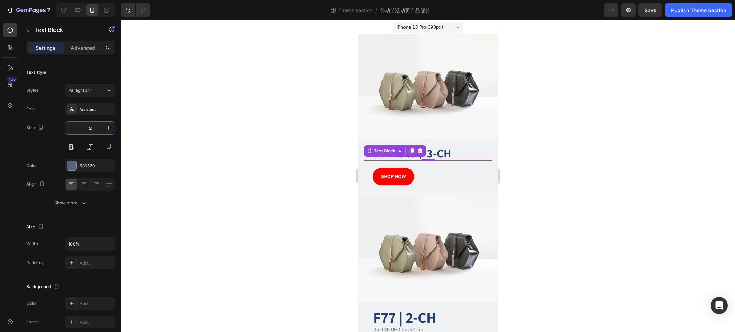
type input "20"
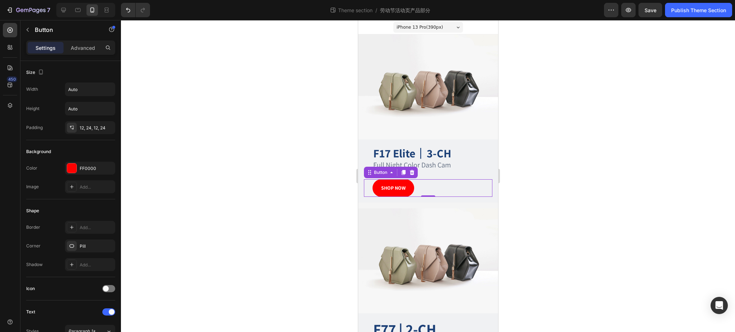
drag, startPoint x: 423, startPoint y: 175, endPoint x: 416, endPoint y: 175, distance: 7.2
click at [423, 179] on div "SHOP NOW Button 0" at bounding box center [428, 188] width 128 height 18
click at [76, 49] on p "Advanced" at bounding box center [83, 48] width 24 height 8
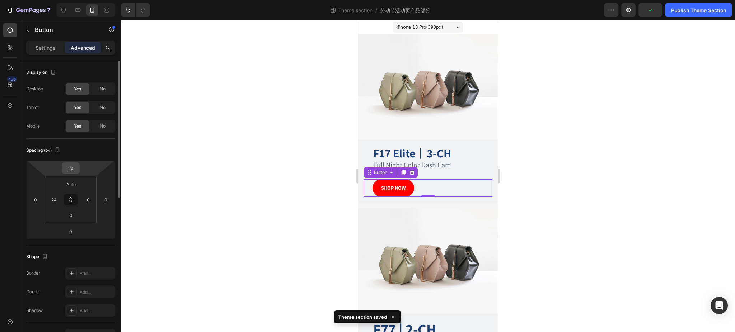
click at [76, 168] on input "20" at bounding box center [71, 168] width 14 height 11
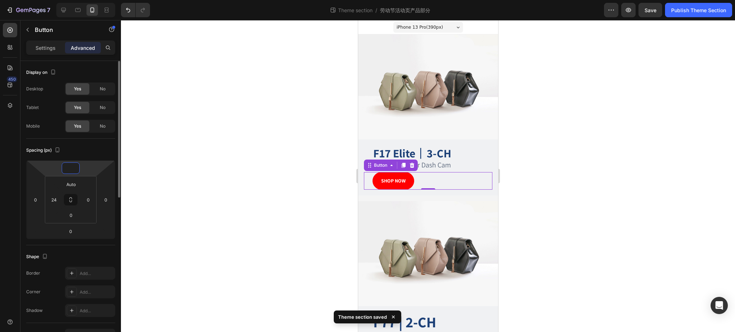
type input "-5"
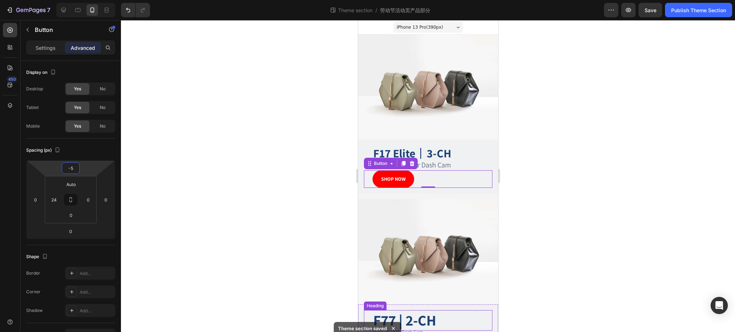
click at [447, 310] on h2 "F77 | 2-CH" at bounding box center [432, 320] width 120 height 20
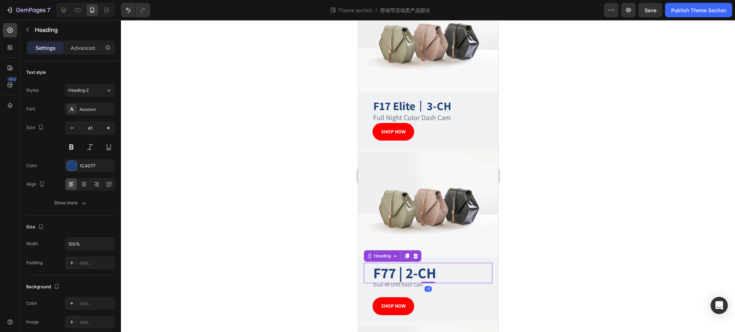
scroll to position [48, 0]
click at [94, 127] on input "41" at bounding box center [90, 128] width 24 height 13
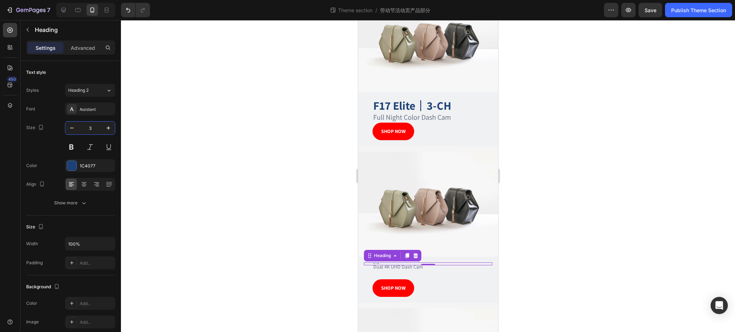
type input "32"
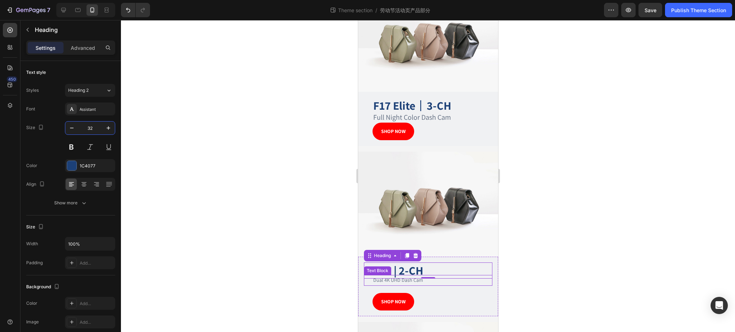
click at [413, 276] on p "Dual 4K UHD Dash Cam" at bounding box center [432, 280] width 118 height 9
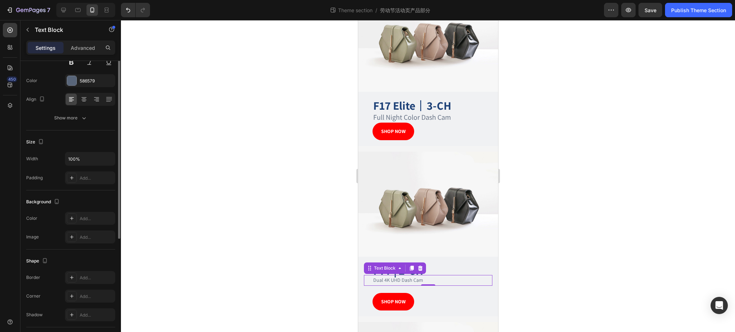
scroll to position [0, 0]
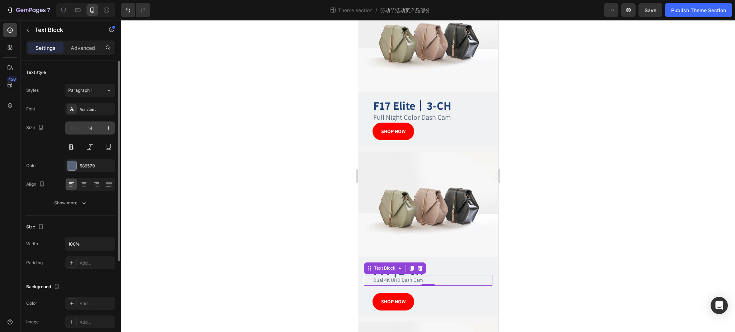
click at [93, 126] on input "14" at bounding box center [90, 128] width 24 height 13
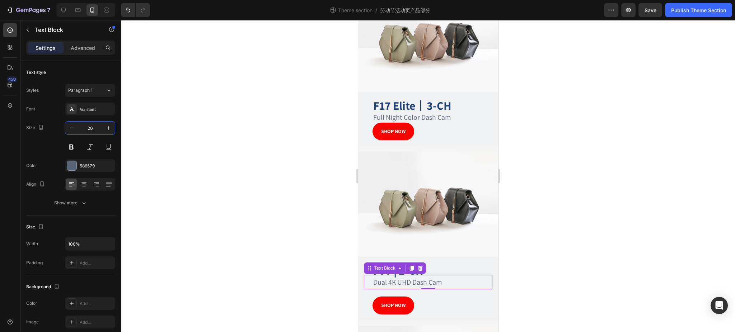
type input "20"
drag, startPoint x: 524, startPoint y: 271, endPoint x: 504, endPoint y: 265, distance: 21.6
click at [525, 271] on div at bounding box center [428, 176] width 614 height 312
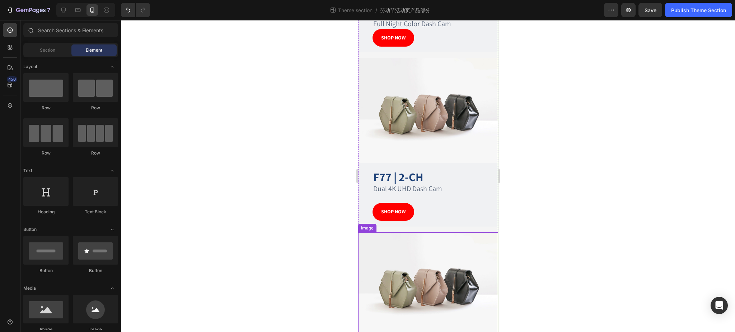
scroll to position [144, 0]
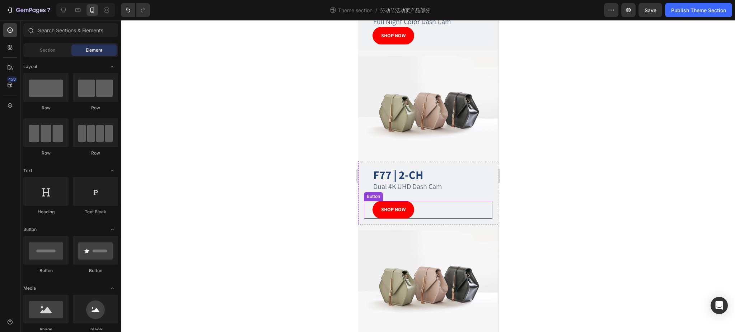
drag, startPoint x: 424, startPoint y: 203, endPoint x: 638, endPoint y: 182, distance: 215.7
click at [424, 202] on div "SHOP NOW Button" at bounding box center [428, 210] width 128 height 18
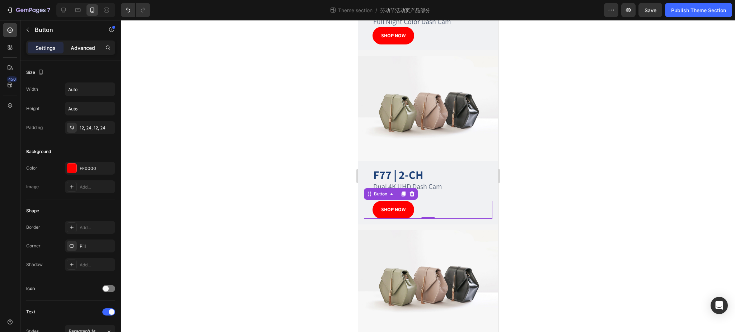
click at [85, 46] on p "Advanced" at bounding box center [83, 48] width 24 height 8
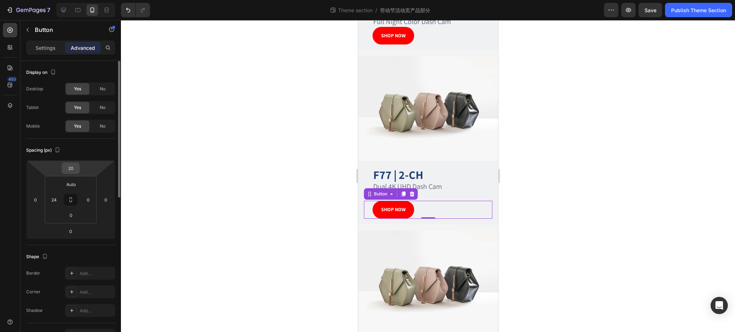
click at [76, 167] on input "20" at bounding box center [71, 168] width 14 height 11
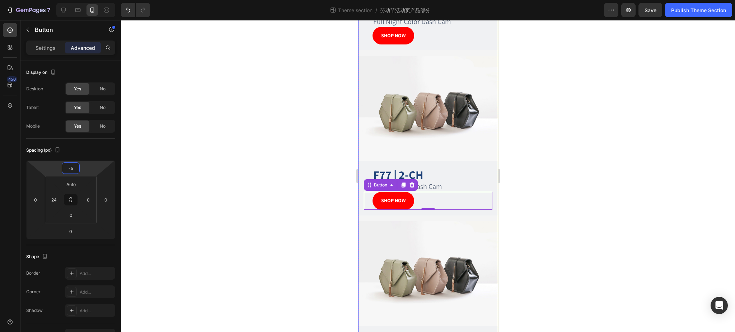
type input "-5"
drag, startPoint x: 575, startPoint y: 196, endPoint x: 565, endPoint y: 196, distance: 10.4
click at [575, 196] on div at bounding box center [428, 176] width 614 height 312
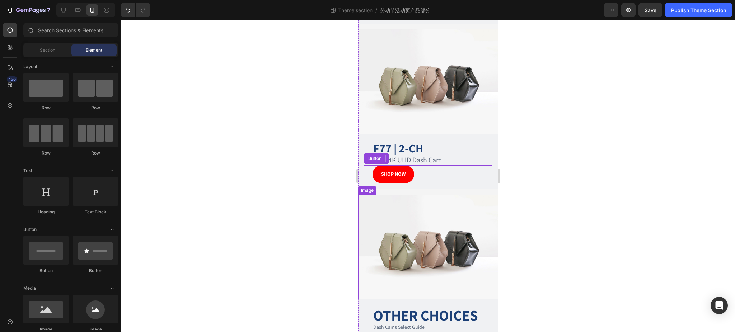
scroll to position [184, 0]
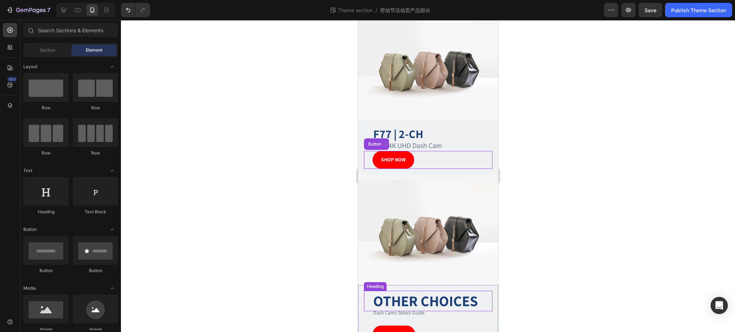
click at [438, 291] on strong "OTHER CHOICES" at bounding box center [425, 300] width 105 height 19
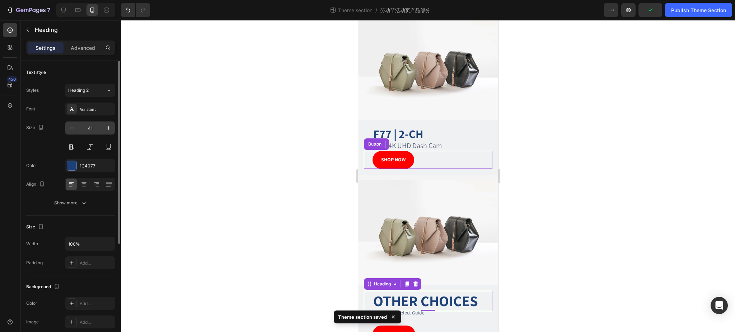
click at [95, 127] on input "41" at bounding box center [90, 128] width 24 height 13
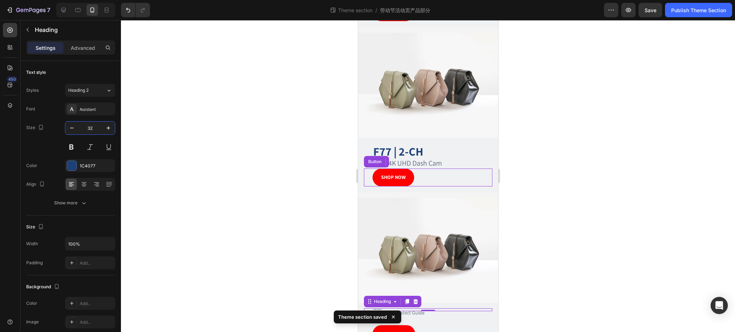
scroll to position [181, 0]
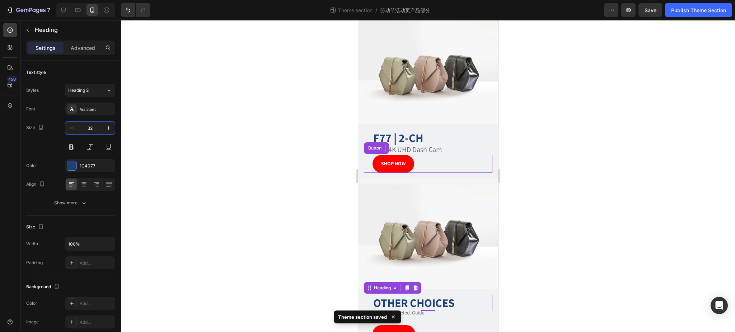
type input "32"
click at [424, 314] on div "-5" at bounding box center [427, 317] width 7 height 6
click at [407, 309] on p "Dash Cams Select Guide" at bounding box center [432, 313] width 118 height 9
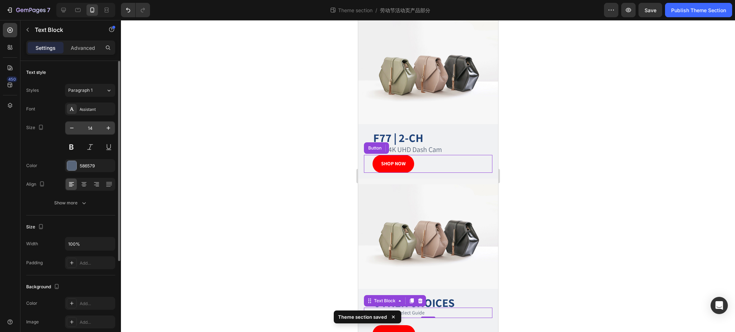
click at [98, 125] on input "14" at bounding box center [90, 128] width 24 height 13
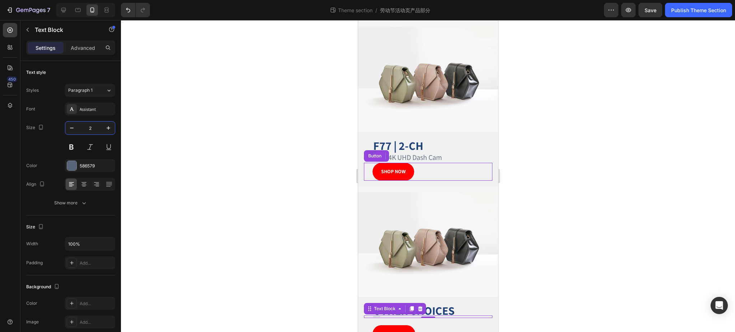
type input "20"
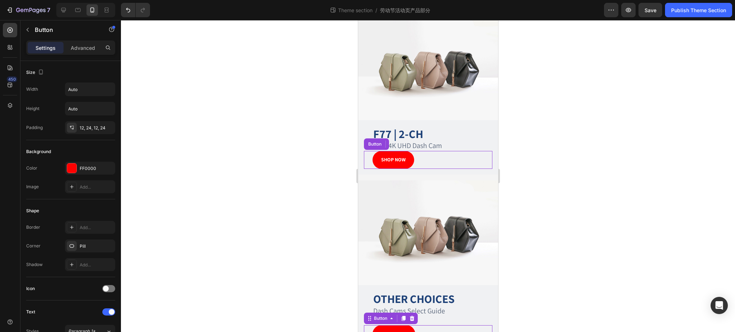
click at [431, 326] on div "VIEW MORE Button 0" at bounding box center [428, 335] width 128 height 18
drag, startPoint x: 81, startPoint y: 49, endPoint x: 82, endPoint y: 54, distance: 5.2
click at [81, 50] on p "Advanced" at bounding box center [83, 48] width 24 height 8
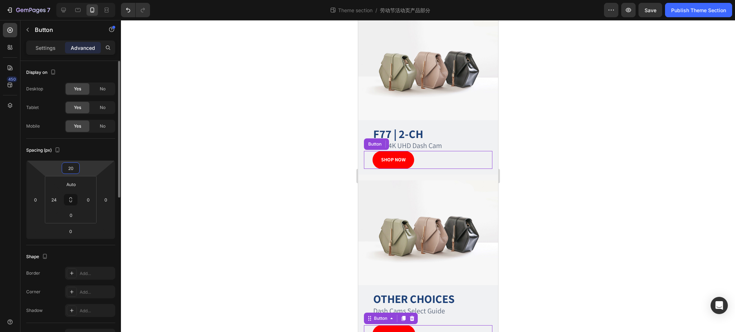
click at [74, 167] on input "20" at bounding box center [71, 168] width 14 height 11
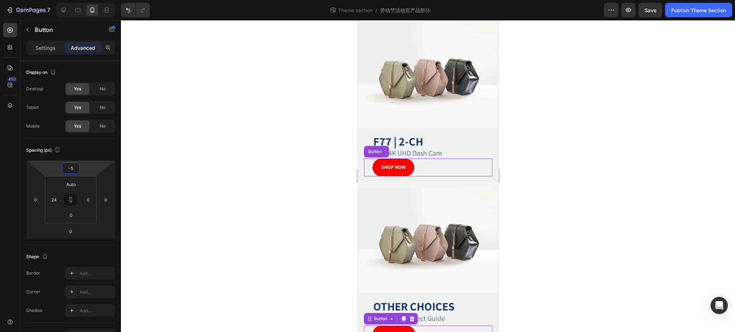
scroll to position [175, 0]
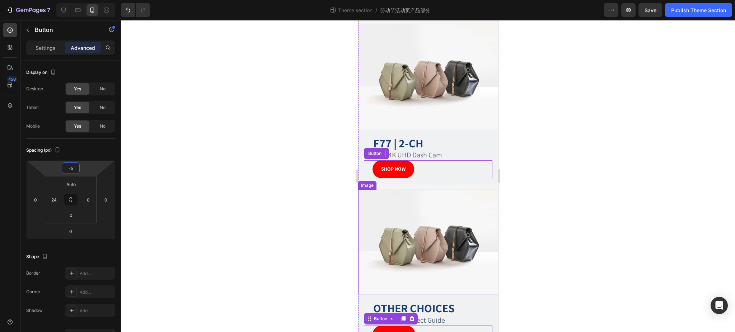
type input "-5"
drag, startPoint x: 557, startPoint y: 237, endPoint x: 507, endPoint y: 223, distance: 52.2
click at [557, 237] on div at bounding box center [428, 176] width 614 height 312
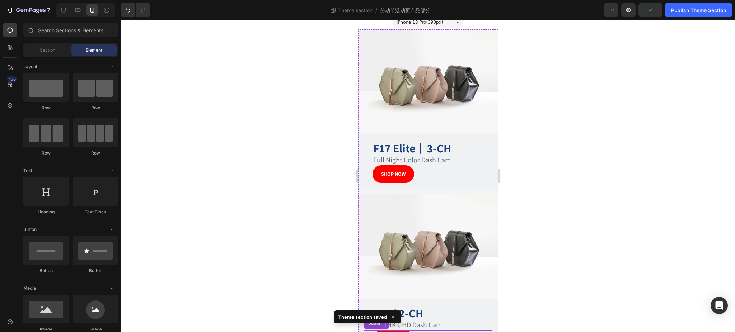
scroll to position [0, 0]
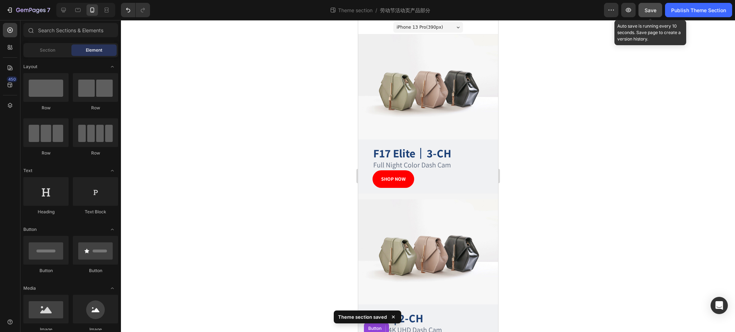
click at [646, 10] on span "Save" at bounding box center [651, 10] width 12 height 6
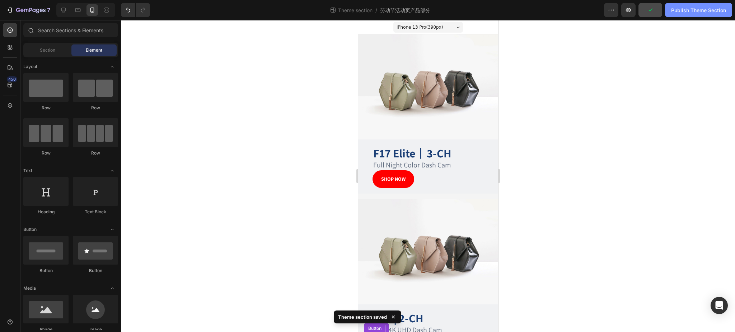
click at [691, 7] on div "Publish Theme Section" at bounding box center [698, 10] width 55 height 8
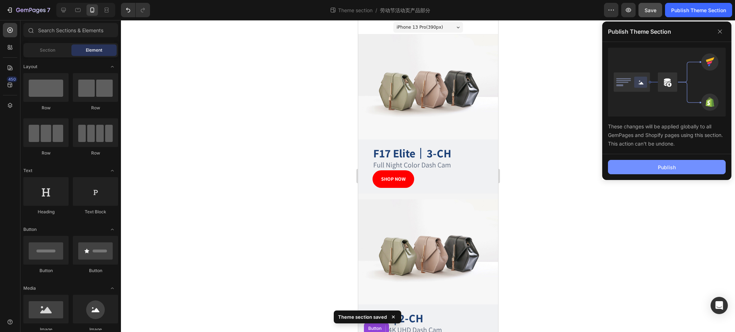
click at [647, 169] on button "Publish" at bounding box center [667, 167] width 118 height 14
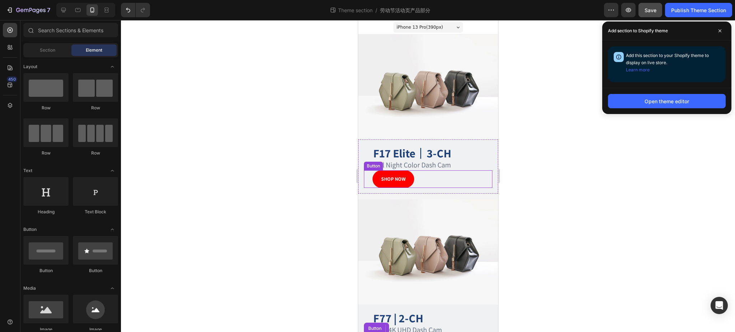
click at [436, 175] on div "SHOP NOW Button" at bounding box center [428, 179] width 128 height 18
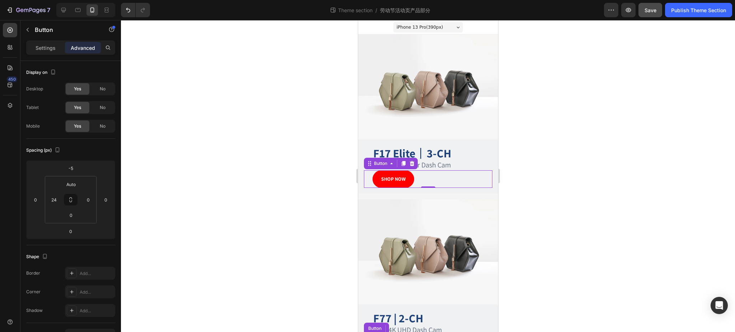
click at [88, 45] on p "Advanced" at bounding box center [83, 48] width 24 height 8
click at [76, 167] on input "-5" at bounding box center [71, 168] width 14 height 11
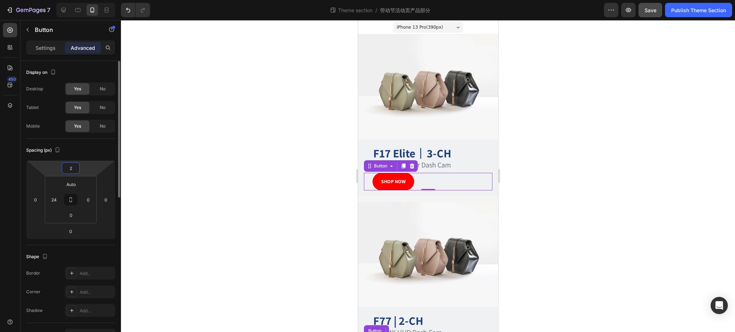
type input "20"
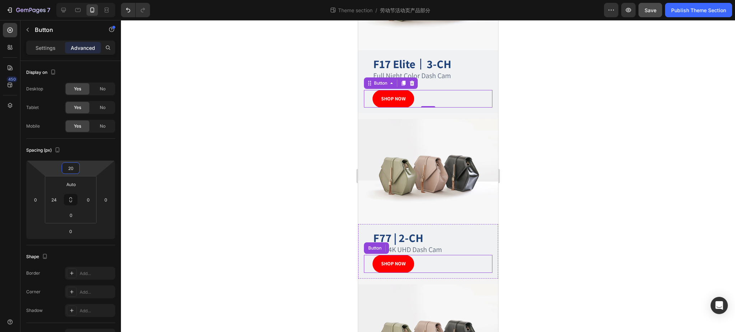
scroll to position [95, 0]
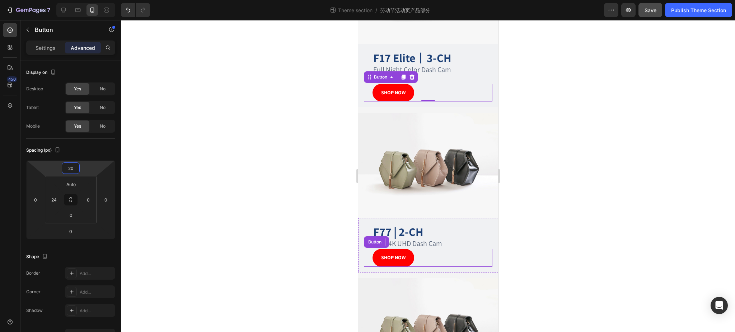
click at [432, 249] on div "SHOP NOW Button" at bounding box center [428, 258] width 128 height 18
click at [75, 166] on input "-5" at bounding box center [71, 168] width 14 height 11
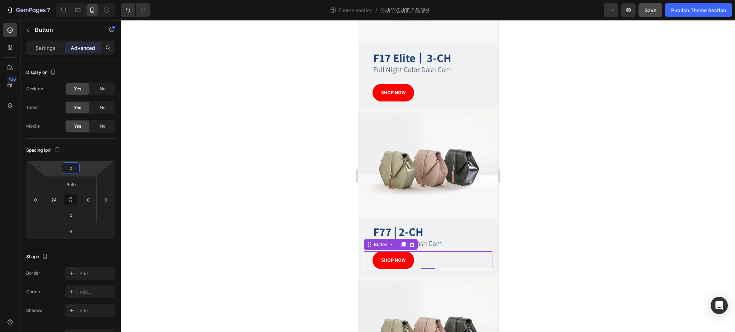
type input "20"
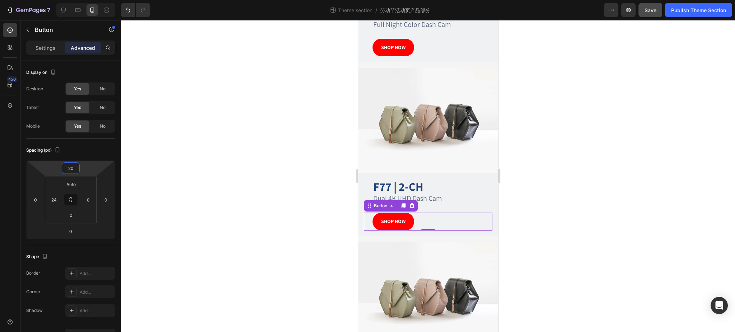
scroll to position [191, 0]
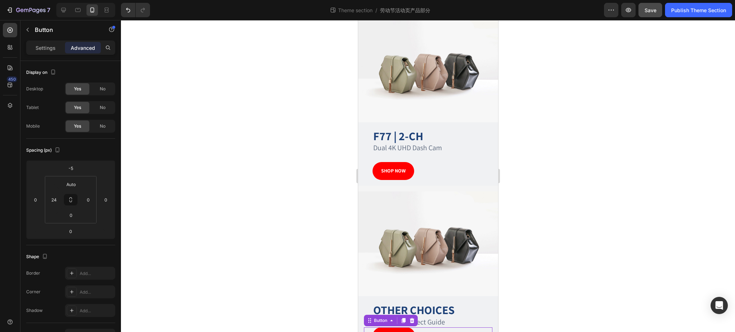
drag, startPoint x: 435, startPoint y: 316, endPoint x: 425, endPoint y: 312, distance: 10.6
click at [434, 328] on div "VIEW MORE Button 0" at bounding box center [428, 337] width 128 height 18
click at [78, 170] on div "-5" at bounding box center [71, 168] width 18 height 11
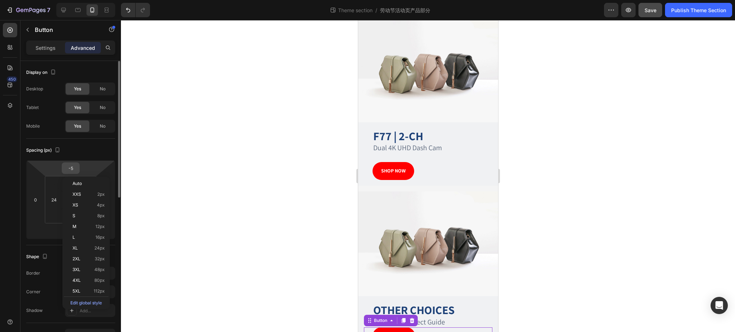
click at [77, 169] on input "-5" at bounding box center [71, 168] width 14 height 11
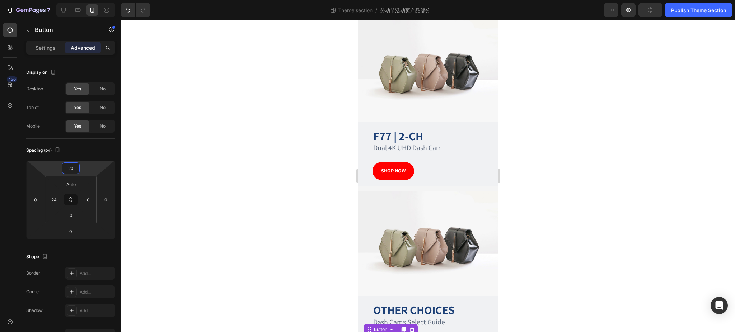
type input "20"
drag, startPoint x: 559, startPoint y: 240, endPoint x: 506, endPoint y: 238, distance: 53.2
click at [559, 240] on div at bounding box center [428, 176] width 614 height 312
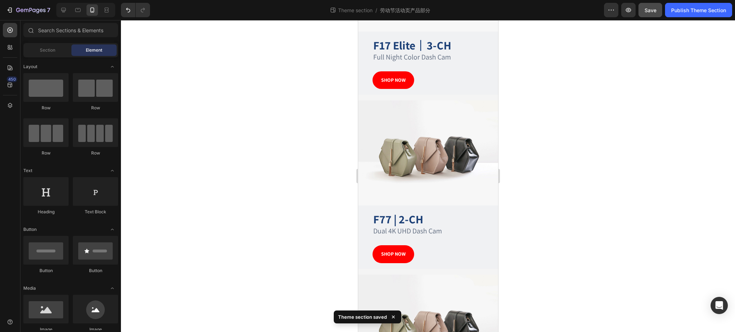
scroll to position [107, 0]
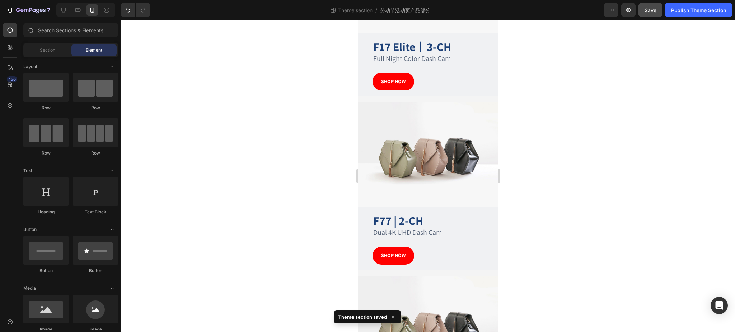
click at [653, 5] on button "Save" at bounding box center [651, 10] width 24 height 14
click at [705, 9] on div "Publish Theme Section" at bounding box center [698, 10] width 55 height 8
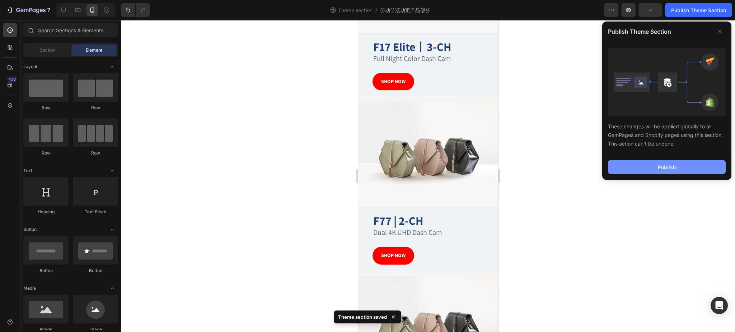
click at [663, 170] on div "Publish" at bounding box center [667, 168] width 18 height 8
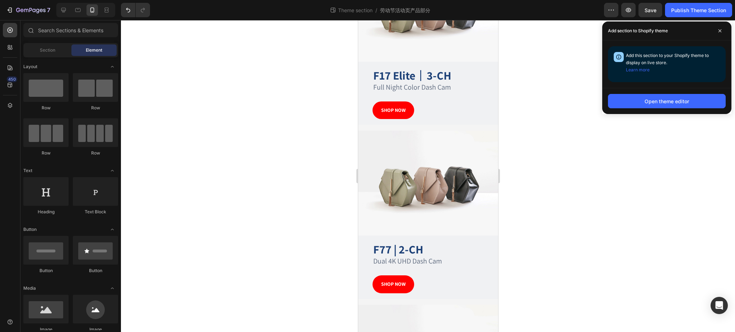
scroll to position [48, 0]
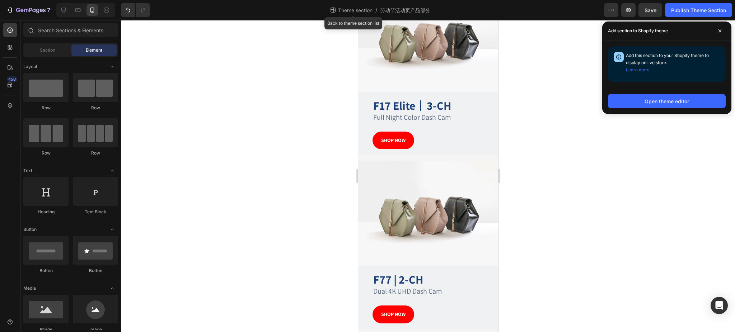
click at [343, 8] on span "Theme section" at bounding box center [355, 10] width 37 height 8
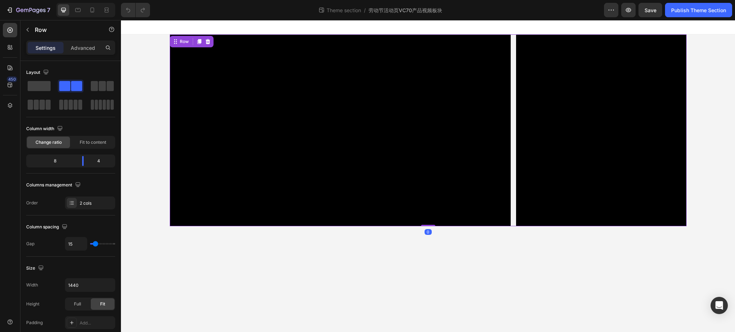
click at [513, 38] on div "Video Image Row 0" at bounding box center [428, 130] width 517 height 192
click at [175, 211] on video at bounding box center [340, 130] width 341 height 192
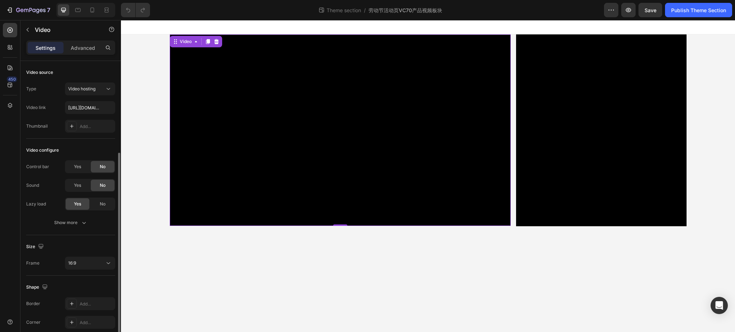
scroll to position [50, 0]
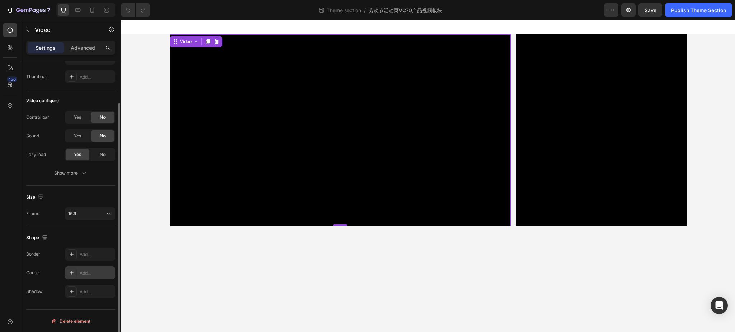
click at [73, 274] on icon at bounding box center [72, 273] width 6 height 6
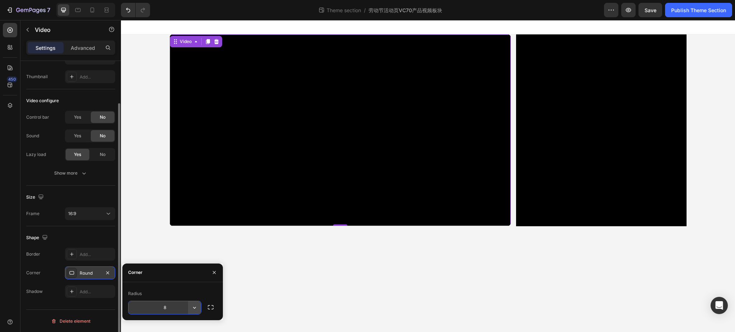
click at [190, 308] on button "button" at bounding box center [194, 307] width 13 height 13
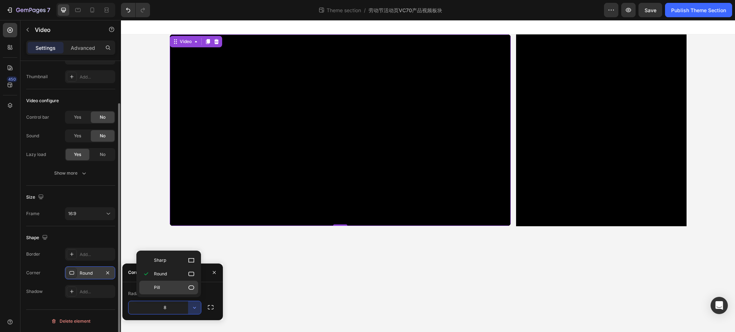
click at [182, 290] on p "Pill" at bounding box center [174, 287] width 41 height 7
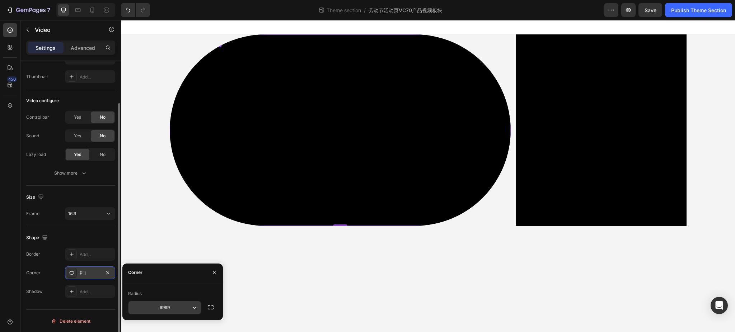
click at [186, 312] on input "9999" at bounding box center [164, 307] width 73 height 13
click at [192, 309] on icon "button" at bounding box center [194, 307] width 7 height 7
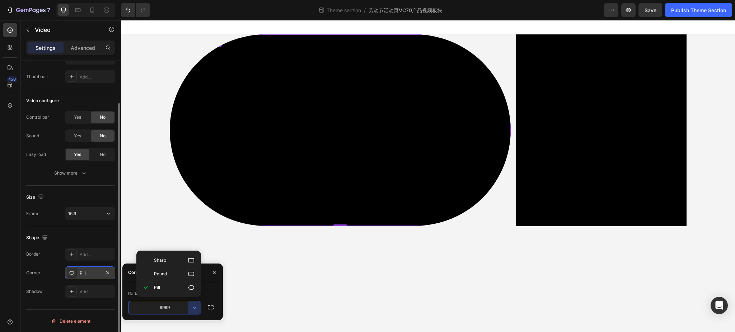
click at [178, 277] on p "Round" at bounding box center [174, 274] width 41 height 7
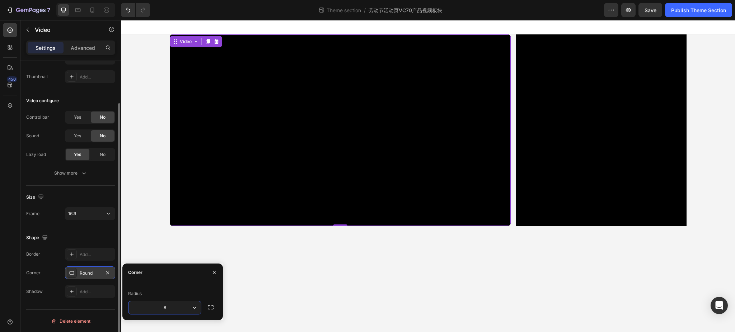
click at [170, 307] on input "8" at bounding box center [164, 307] width 73 height 13
type input "20"
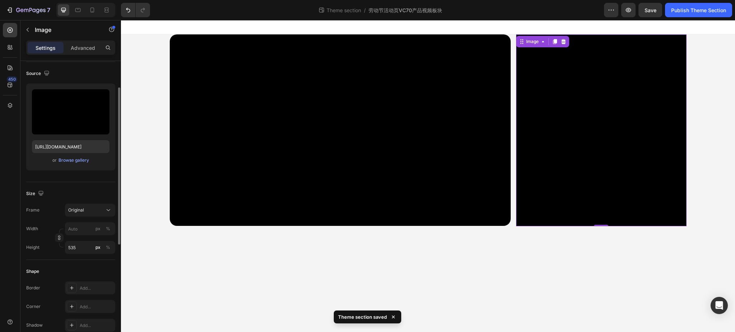
click at [622, 73] on img at bounding box center [601, 130] width 170 height 192
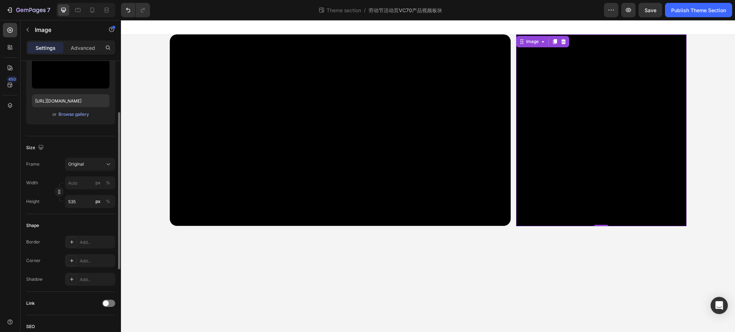
scroll to position [144, 0]
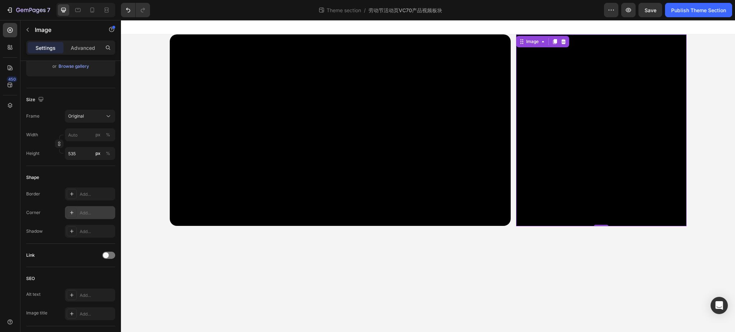
click at [93, 212] on div "Add..." at bounding box center [97, 213] width 34 height 6
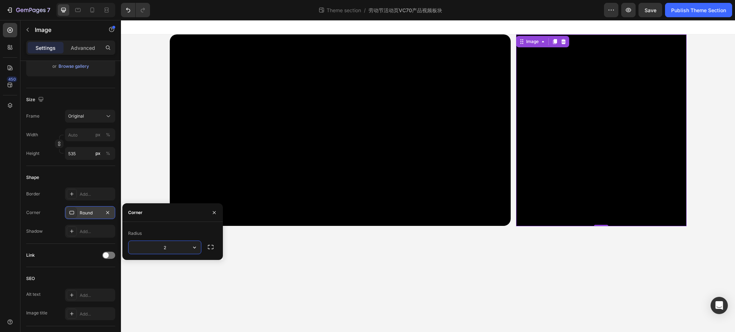
type input "20"
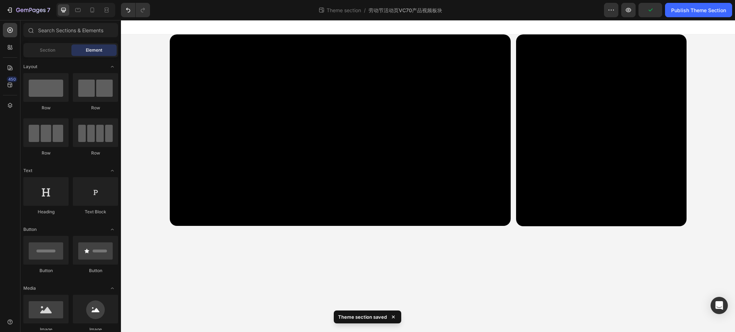
click at [625, 265] on body "Video Image Row Root Drag & drop element from sidebar or Explore Library Add se…" at bounding box center [428, 176] width 614 height 312
drag, startPoint x: 651, startPoint y: 11, endPoint x: 546, endPoint y: 1, distance: 105.6
click at [651, 11] on span "Save" at bounding box center [651, 10] width 12 height 6
click at [702, 11] on div "Publish Theme Section" at bounding box center [698, 10] width 55 height 8
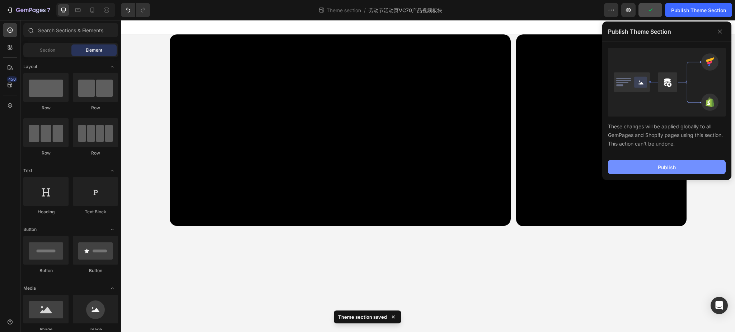
click at [665, 168] on div "Publish" at bounding box center [667, 168] width 18 height 8
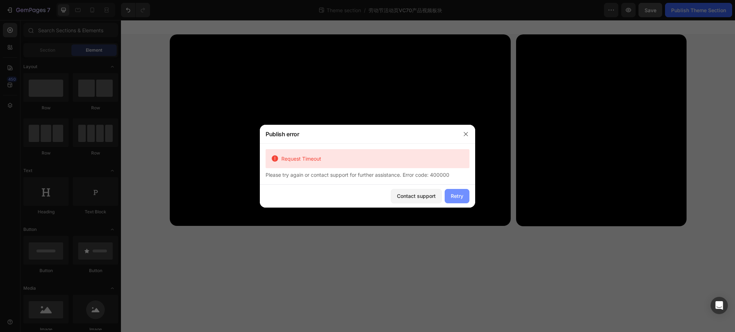
click at [462, 194] on div "Retry" at bounding box center [457, 196] width 13 height 8
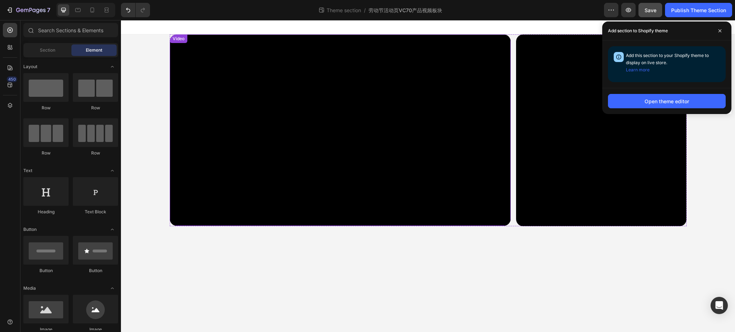
click at [393, 160] on video at bounding box center [340, 130] width 341 height 192
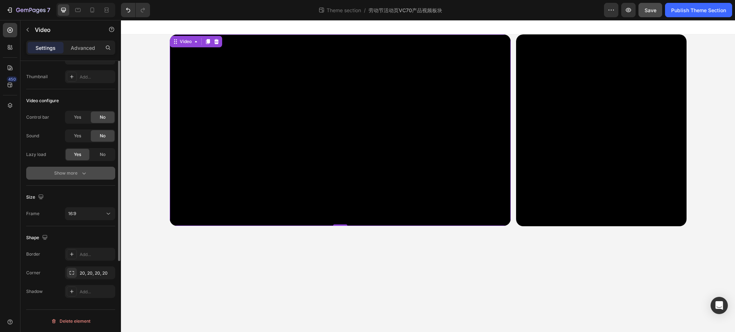
scroll to position [0, 0]
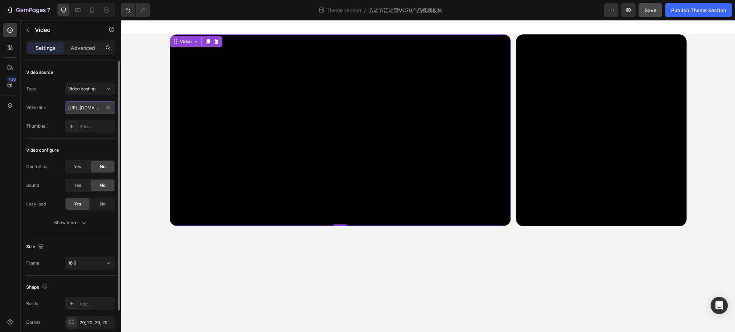
click at [76, 109] on input "https://cdn.shopify.com/videos/c/o/v/c559e79f6b624695a0e32ae99d73ed60.mp4" at bounding box center [90, 107] width 50 height 13
click at [84, 109] on input "text" at bounding box center [90, 107] width 50 height 13
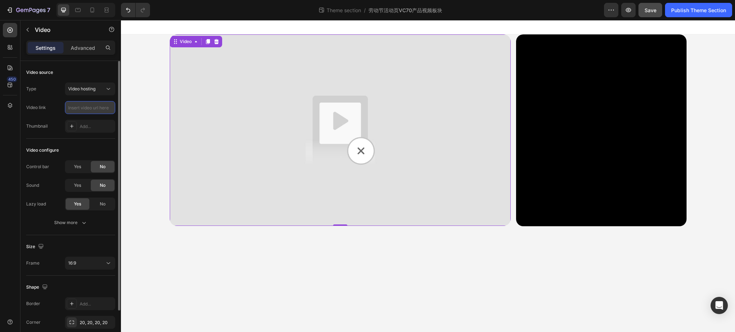
paste input "https://cdn.shopify.com/videos/c/o/v/2bb5c29f71e54528abfc57c556de64e3.mp4"
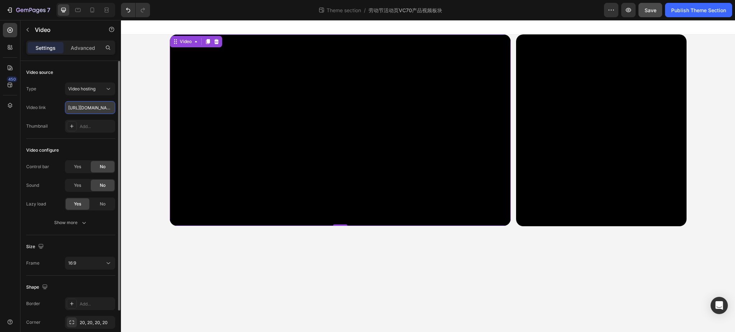
scroll to position [0, 134]
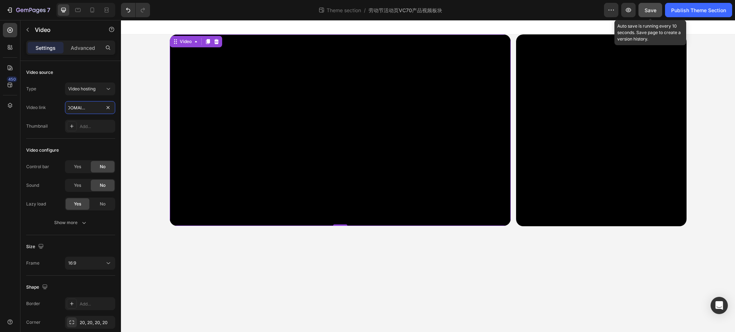
type input "https://cdn.shopify.com/videos/c/o/v/2bb5c29f71e54528abfc57c556de64e3.mp4"
drag, startPoint x: 650, startPoint y: 7, endPoint x: 660, endPoint y: 12, distance: 11.1
click at [650, 7] on span "Save" at bounding box center [651, 10] width 12 height 6
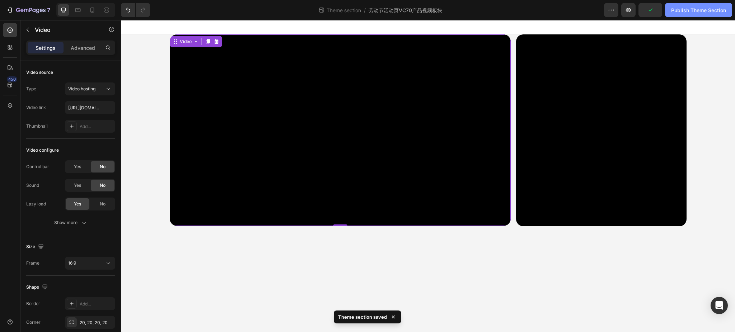
click at [688, 8] on div "Publish Theme Section" at bounding box center [698, 10] width 55 height 8
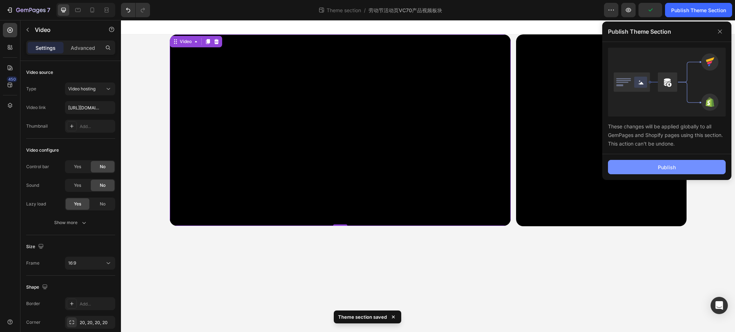
click at [641, 165] on button "Publish" at bounding box center [667, 167] width 118 height 14
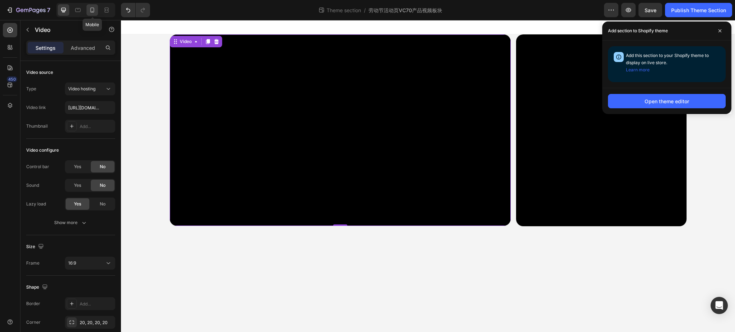
click at [94, 8] on icon at bounding box center [92, 10] width 4 height 5
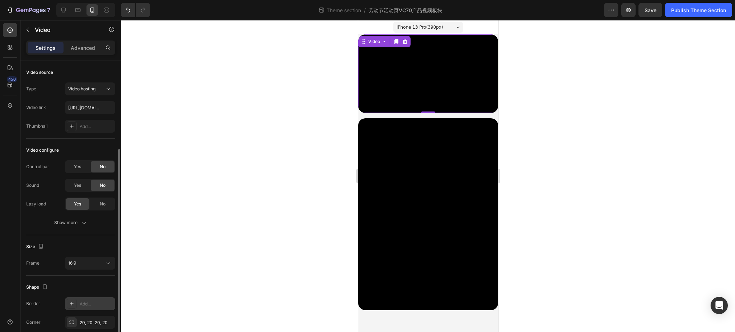
scroll to position [50, 0]
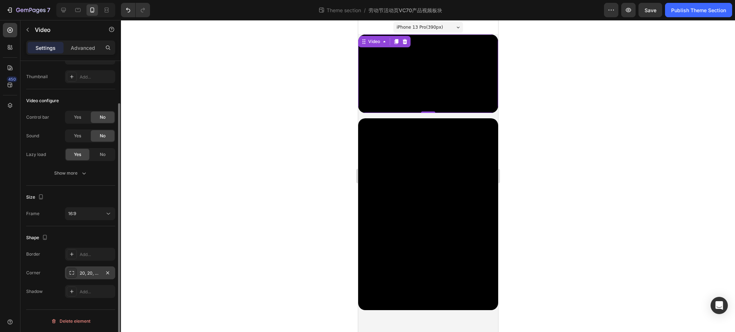
click at [70, 273] on icon at bounding box center [72, 273] width 6 height 6
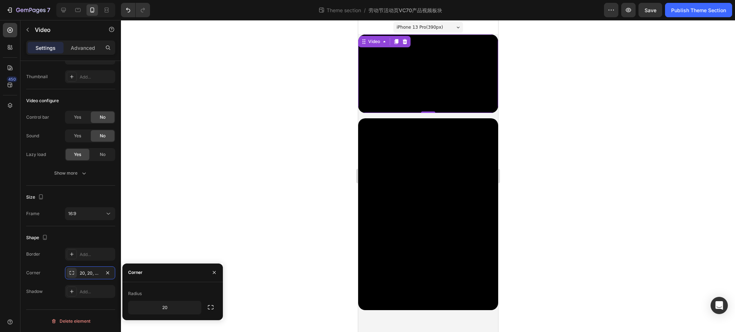
click at [214, 279] on div at bounding box center [214, 273] width 17 height 18
click at [110, 273] on icon "button" at bounding box center [108, 273] width 6 height 6
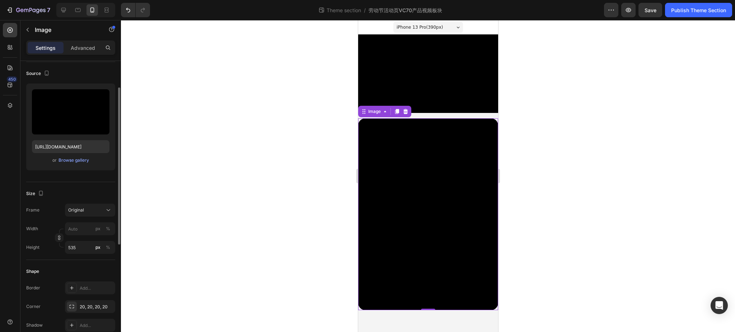
click at [418, 210] on img at bounding box center [428, 214] width 140 height 192
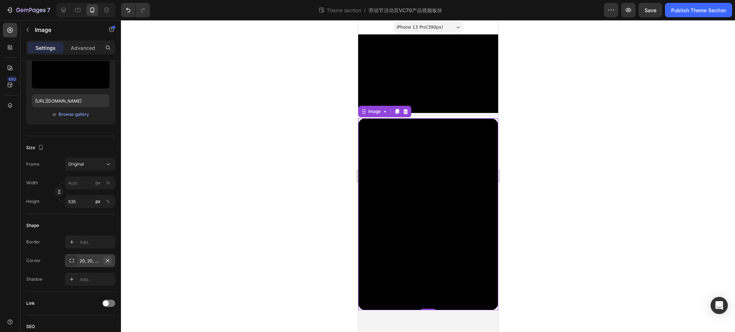
click at [108, 259] on icon "button" at bounding box center [108, 261] width 6 height 6
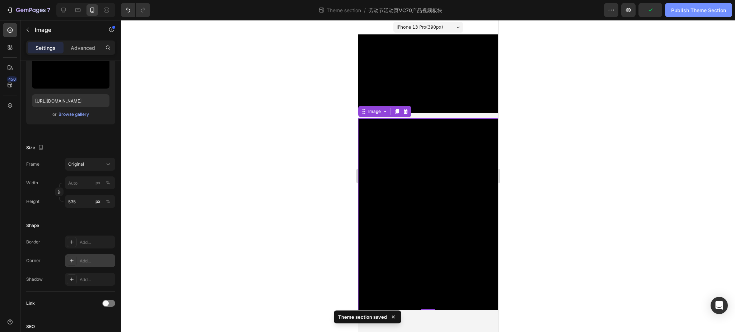
click at [679, 11] on div "Publish Theme Section" at bounding box center [698, 10] width 55 height 8
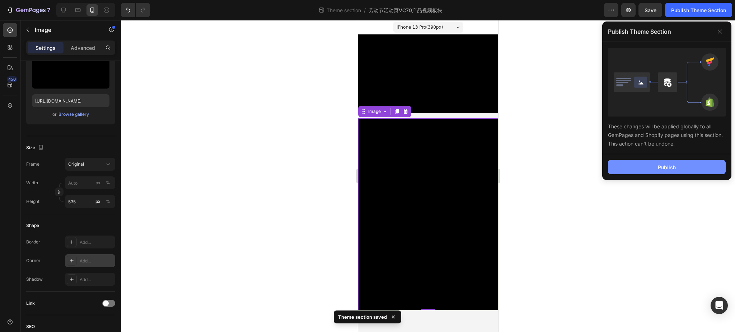
click at [659, 164] on div "Publish" at bounding box center [667, 168] width 18 height 8
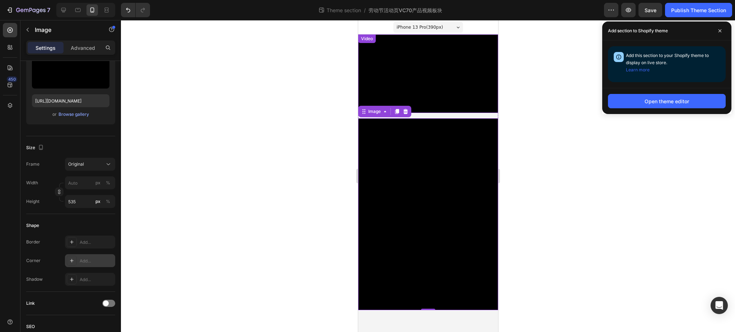
click at [452, 73] on video at bounding box center [428, 73] width 140 height 79
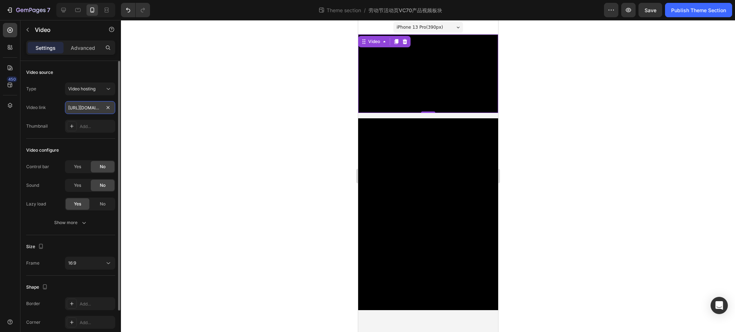
click at [90, 109] on input "https://cdn.shopify.com/videos/c/o/v/2bb5c29f71e54528abfc57c556de64e3.mp4" at bounding box center [90, 107] width 50 height 13
paste input "0c33df45e5c4d1493769b77cb87014e"
type input "https://cdn.shopify.com/videos/c/o/v/20c33df45e5c4d1493769b77cb87014e.mp4"
click at [190, 172] on div at bounding box center [428, 176] width 614 height 312
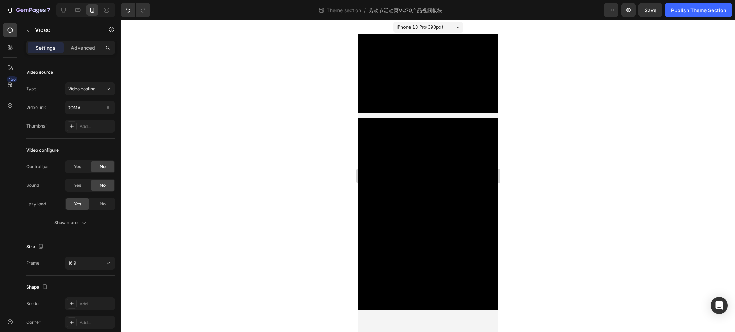
scroll to position [0, 0]
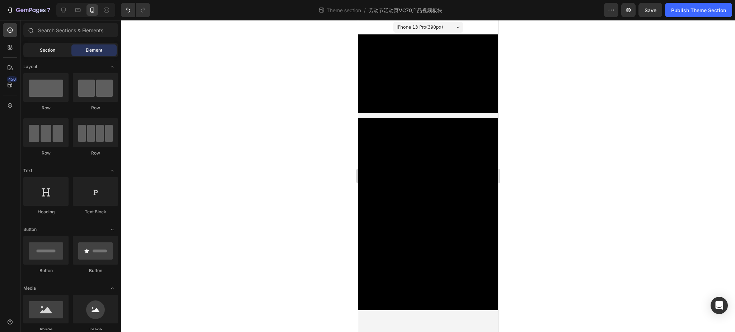
click at [51, 51] on span "Section" at bounding box center [47, 50] width 15 height 6
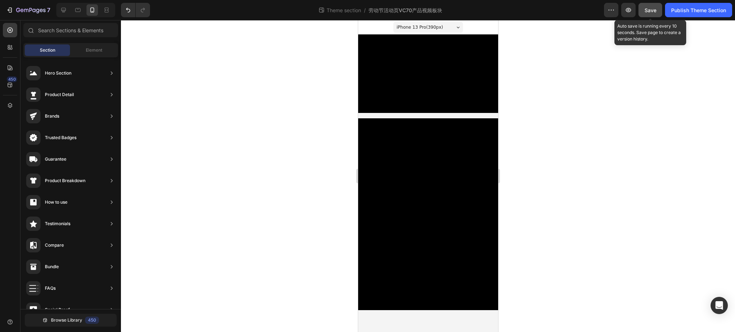
click at [650, 11] on span "Save" at bounding box center [651, 10] width 12 height 6
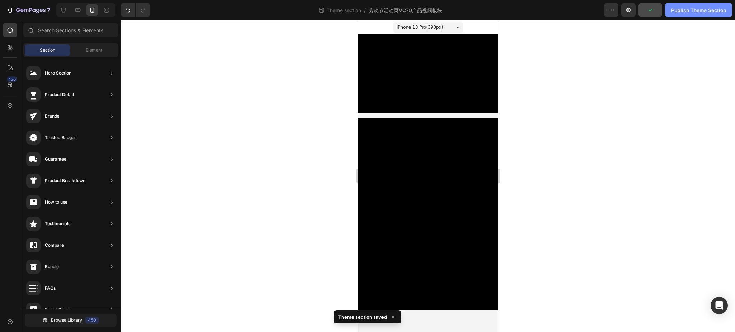
click at [679, 8] on div "Publish Theme Section" at bounding box center [698, 10] width 55 height 8
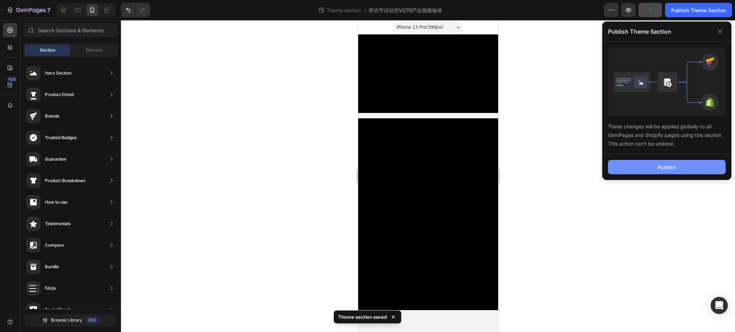
click at [647, 163] on button "Publish" at bounding box center [667, 167] width 118 height 14
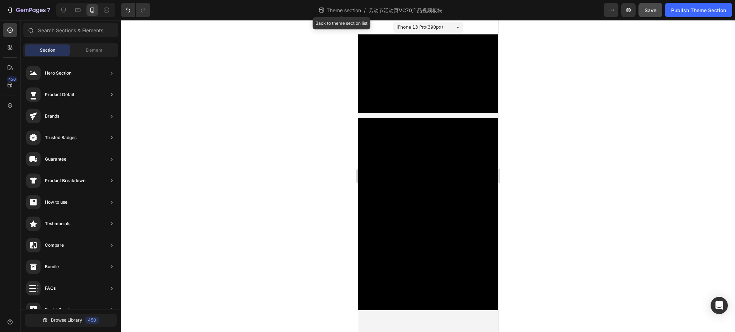
click at [336, 10] on span "Theme section" at bounding box center [343, 10] width 37 height 8
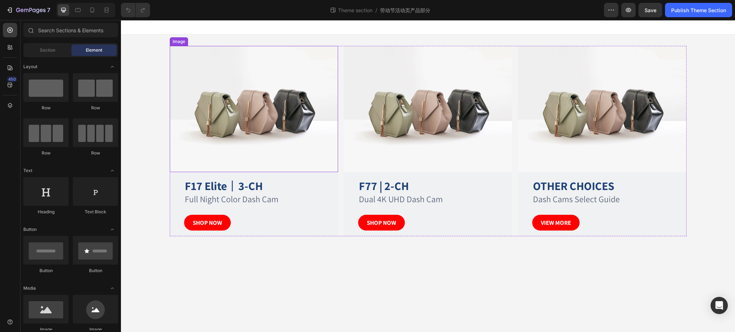
click at [297, 89] on img at bounding box center [254, 109] width 168 height 126
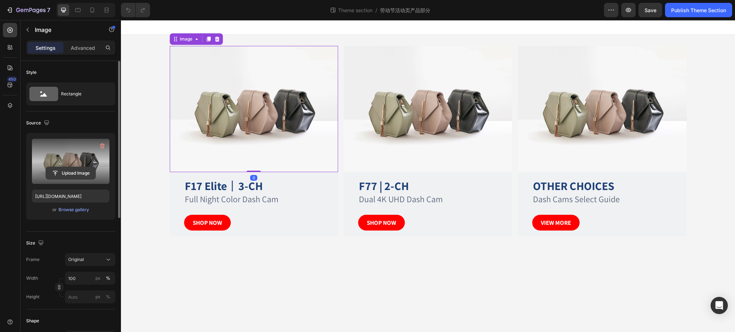
click at [76, 176] on input "file" at bounding box center [71, 173] width 50 height 12
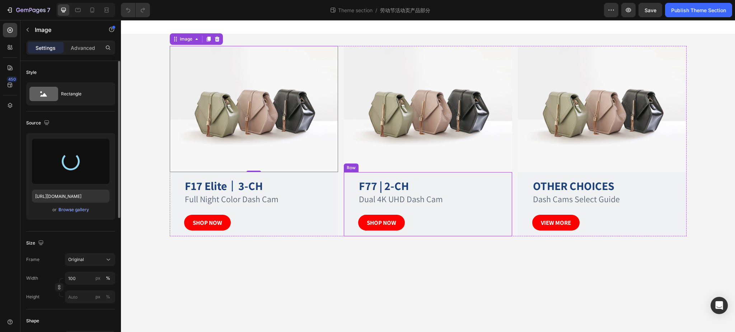
type input "[URL][DOMAIN_NAME]"
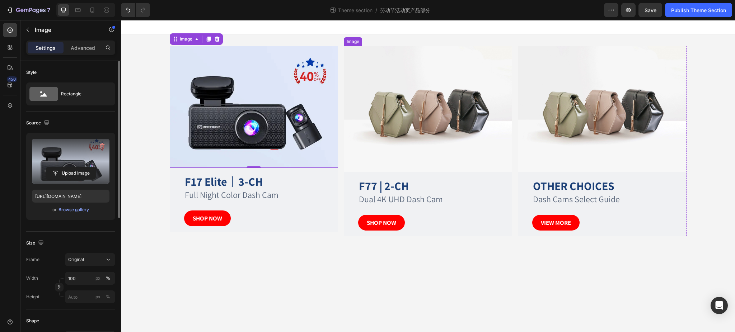
click at [441, 138] on img at bounding box center [428, 109] width 168 height 126
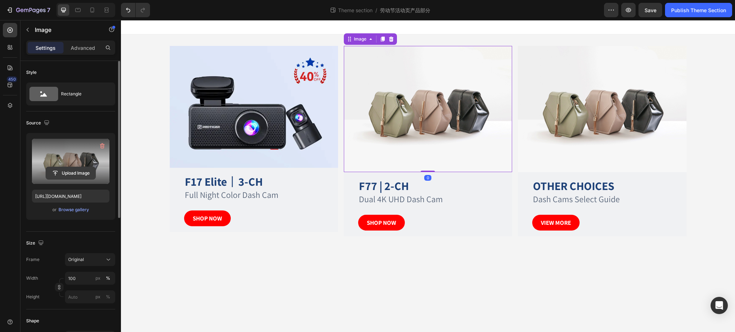
click at [73, 168] on input "file" at bounding box center [71, 173] width 50 height 12
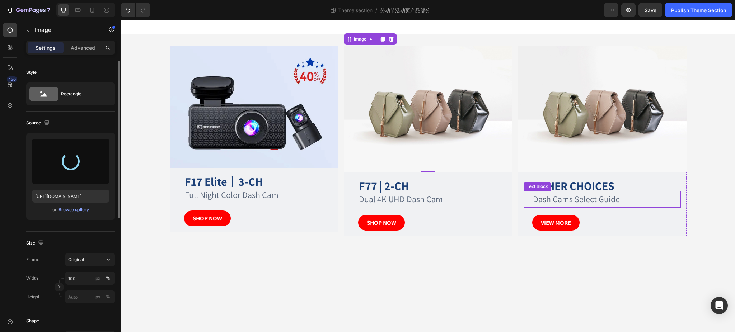
type input "[URL][DOMAIN_NAME]"
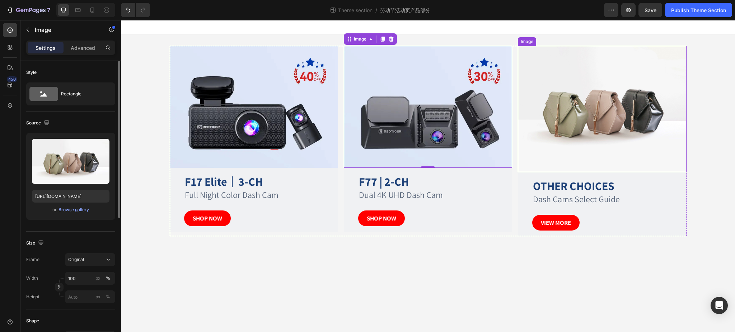
click at [623, 132] on img at bounding box center [602, 109] width 168 height 126
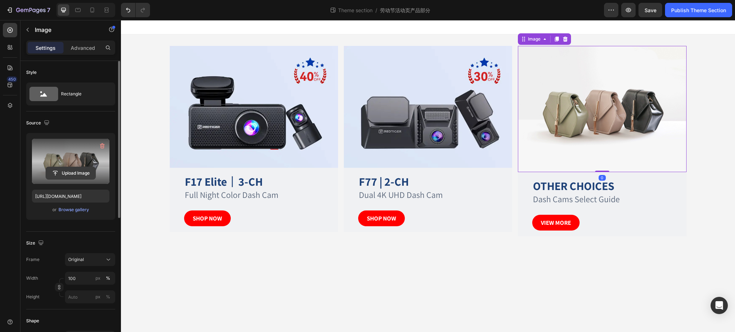
click at [75, 169] on input "file" at bounding box center [71, 173] width 50 height 12
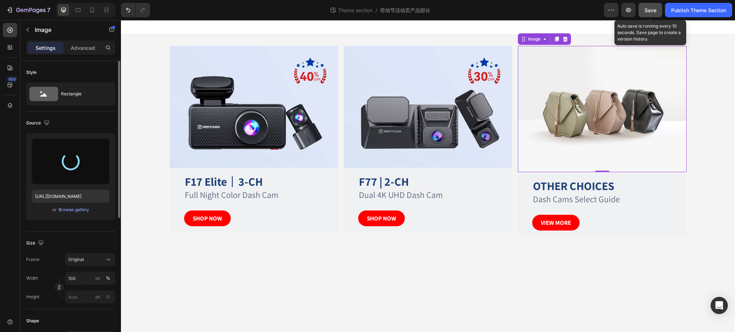
click at [650, 10] on span "Save" at bounding box center [651, 10] width 12 height 6
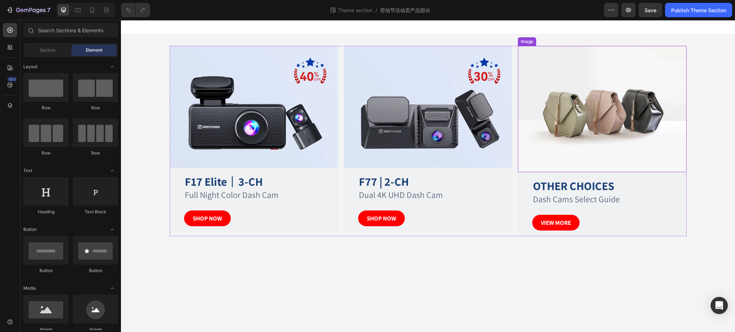
click at [624, 126] on img at bounding box center [602, 109] width 168 height 126
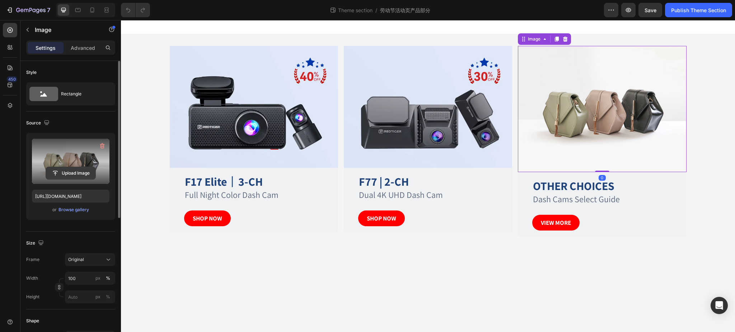
click at [64, 169] on input "file" at bounding box center [71, 173] width 50 height 12
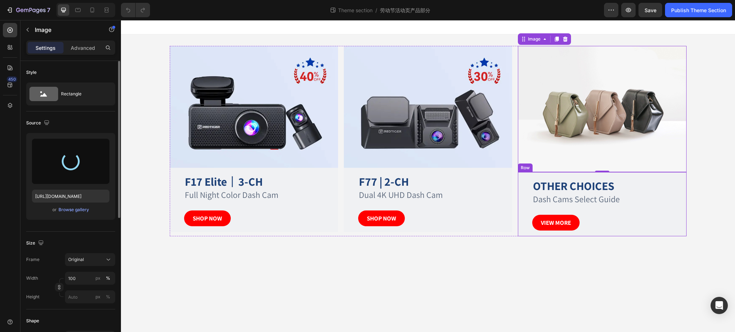
type input "https://cdn.shopify.com/s/files/1/0635/5822/2059/files/gempages_501892664921162…"
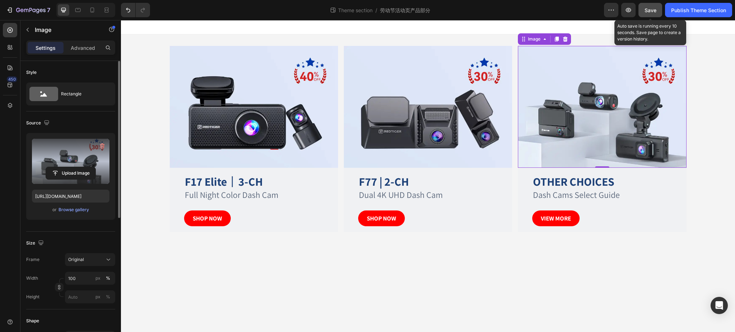
click at [651, 12] on span "Save" at bounding box center [651, 10] width 12 height 6
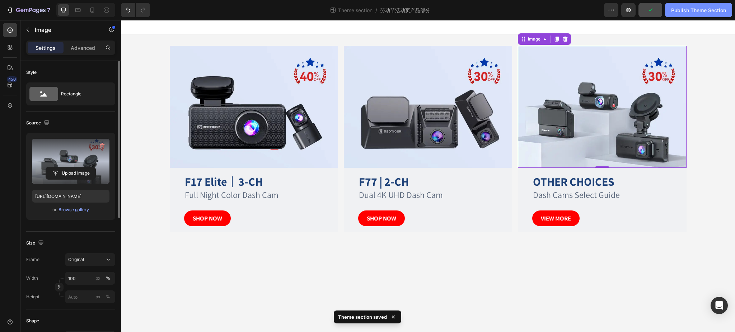
click at [703, 11] on div "Publish Theme Section" at bounding box center [698, 10] width 55 height 8
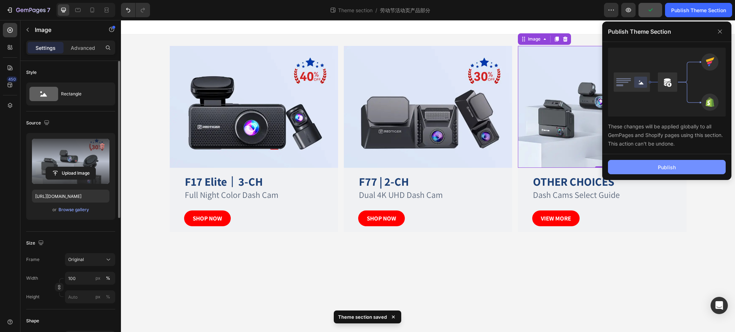
click at [678, 162] on button "Publish" at bounding box center [667, 167] width 118 height 14
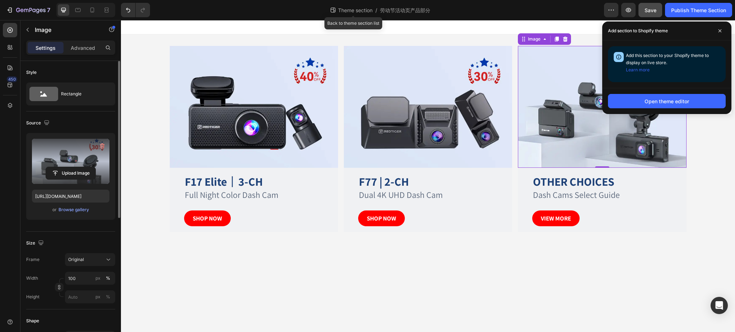
click at [353, 13] on span "Theme section" at bounding box center [355, 10] width 37 height 8
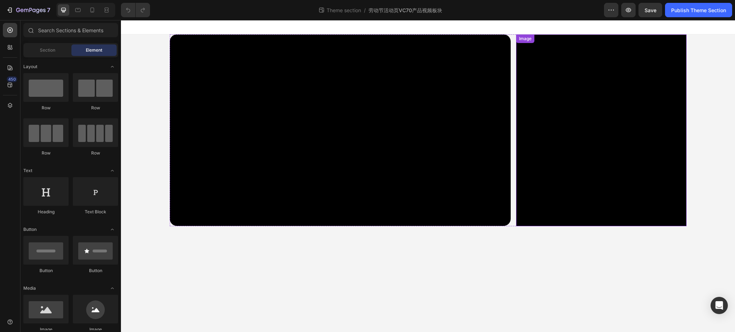
click at [605, 179] on img at bounding box center [601, 130] width 170 height 192
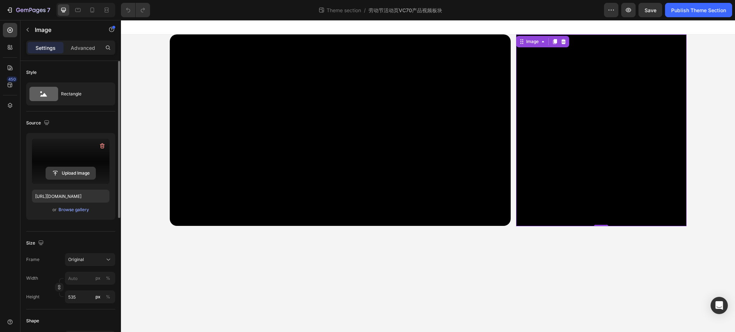
click at [76, 169] on input "file" at bounding box center [71, 173] width 50 height 12
type input "[URL][DOMAIN_NAME]"
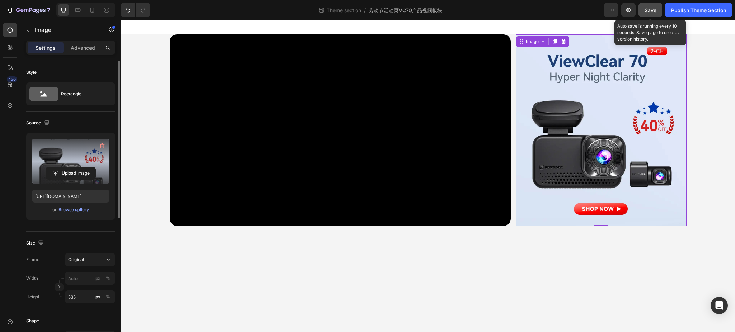
click at [646, 10] on span "Save" at bounding box center [651, 10] width 12 height 6
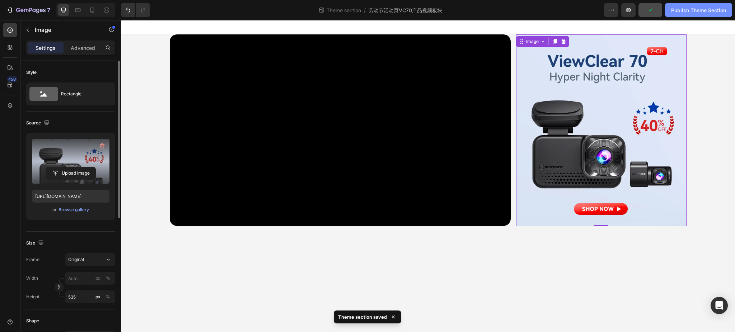
click at [694, 7] on div "Publish Theme Section" at bounding box center [698, 10] width 55 height 8
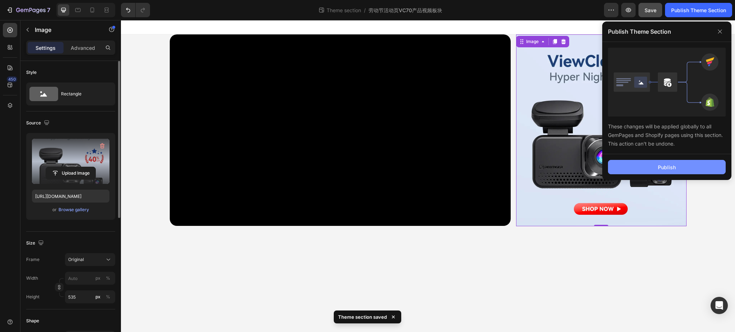
click at [677, 166] on button "Publish" at bounding box center [667, 167] width 118 height 14
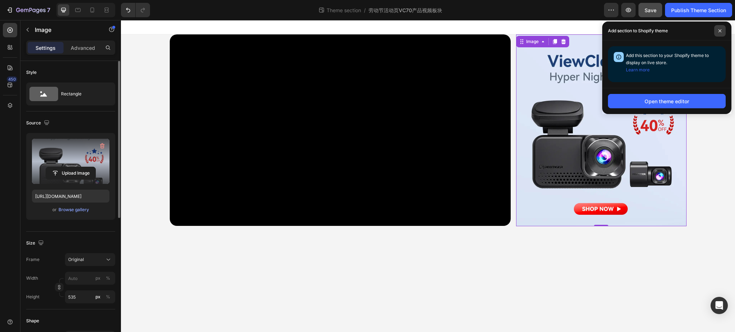
click at [722, 29] on span at bounding box center [719, 30] width 11 height 11
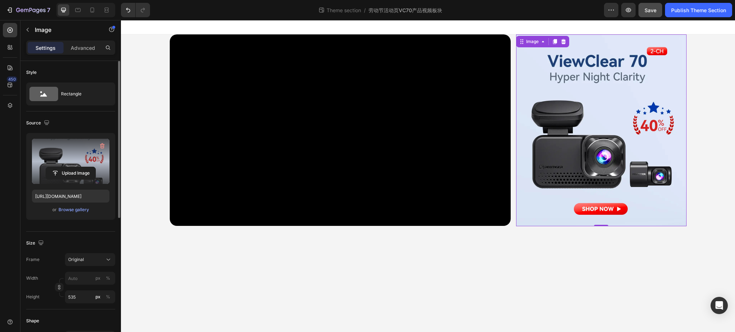
click at [584, 148] on img at bounding box center [601, 130] width 170 height 192
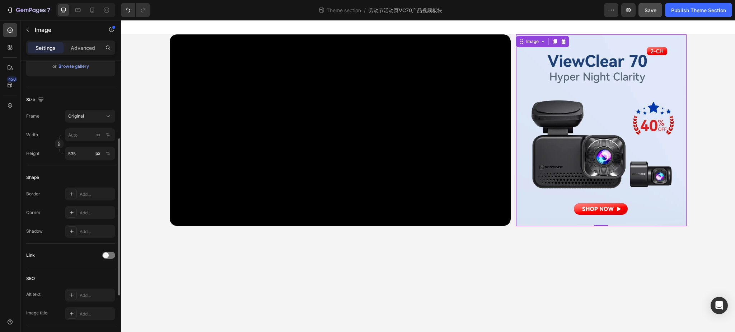
click at [108, 256] on span at bounding box center [106, 256] width 6 height 6
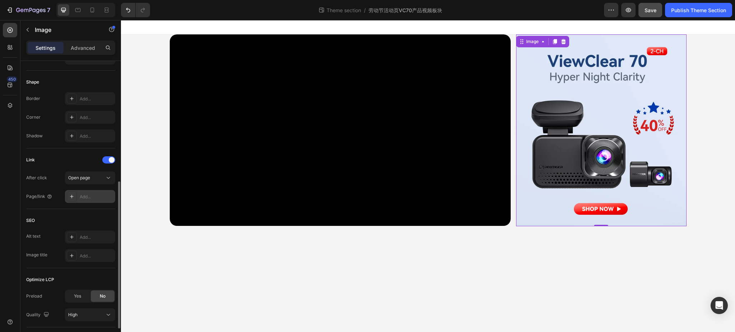
click at [85, 195] on div "Add..." at bounding box center [97, 197] width 34 height 6
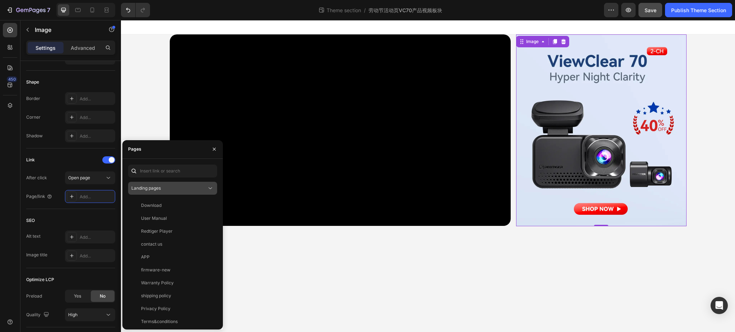
click at [207, 189] on icon at bounding box center [210, 188] width 7 height 7
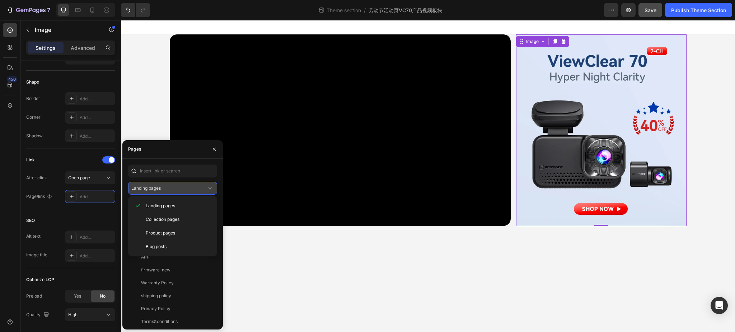
click at [207, 190] on icon at bounding box center [210, 188] width 7 height 7
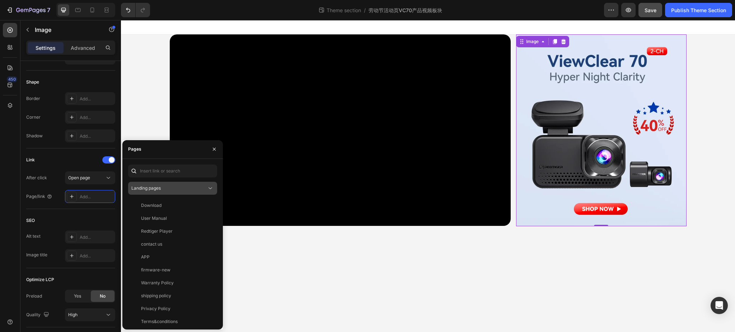
click at [207, 190] on icon at bounding box center [210, 188] width 7 height 7
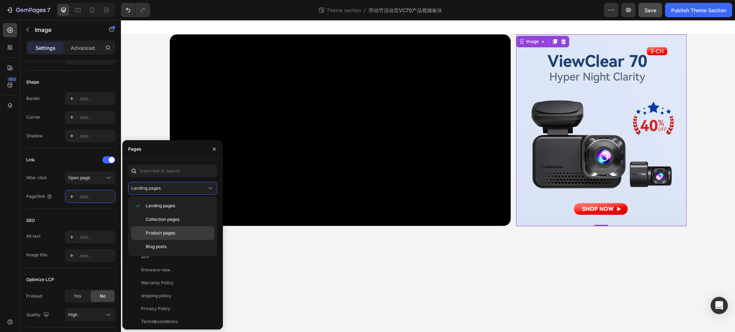
click at [176, 232] on p "Product pages" at bounding box center [178, 233] width 65 height 6
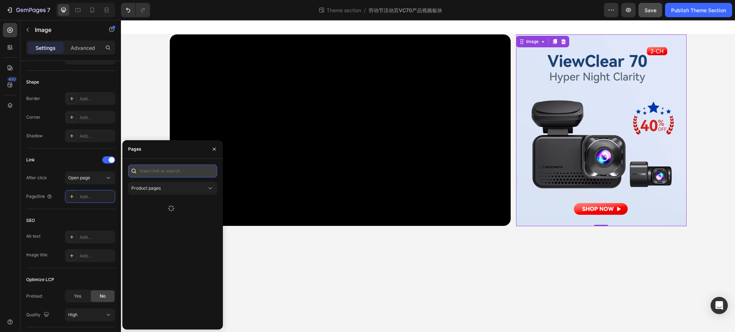
click at [167, 173] on input "text" at bounding box center [172, 171] width 89 height 13
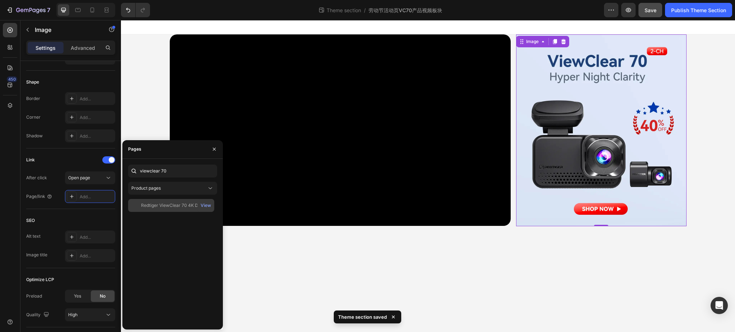
drag, startPoint x: 173, startPoint y: 206, endPoint x: 179, endPoint y: 211, distance: 7.7
click at [173, 206] on div "Redtiger ViewClear 70 4K Dual HDR 5.8Ghz WiFi-6 Hyper Night Clarity Dual Dash C…" at bounding box center [175, 205] width 69 height 6
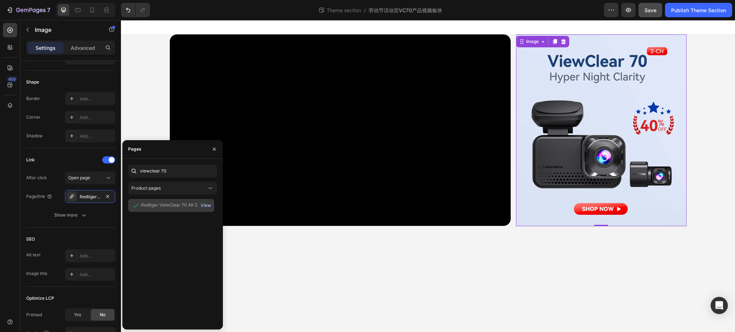
click at [207, 206] on div "View" at bounding box center [206, 205] width 10 height 6
click at [177, 171] on input "viewclear 70" at bounding box center [172, 171] width 89 height 13
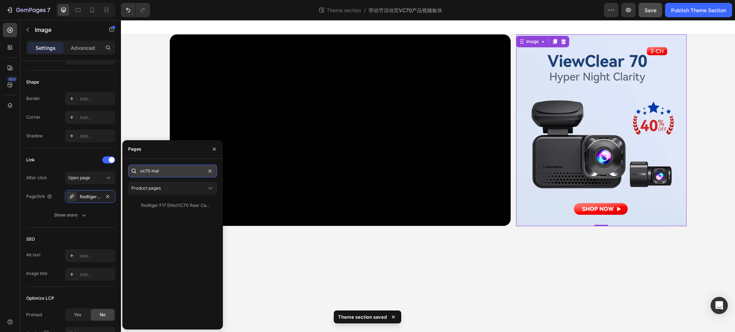
type input "vc70 main"
drag, startPoint x: 152, startPoint y: 168, endPoint x: 132, endPoint y: 168, distance: 19.4
click at [132, 168] on div "vc70 main" at bounding box center [172, 171] width 89 height 13
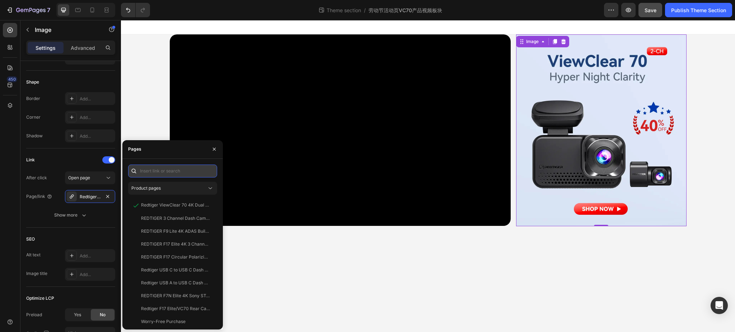
paste input "Redtiger ViewClear-70 4K Dual HDR 5.8Ghz WiFi-6 Super Night Vision Dual Dash Cam"
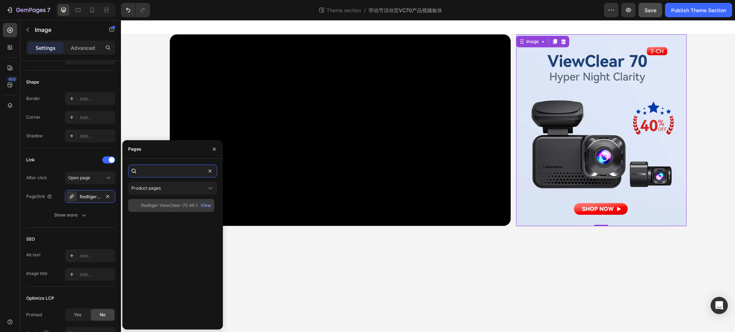
type input "Redtiger ViewClear-70 4K Dual HDR 5.8Ghz WiFi-6 Super Night Vision Dual Dash Cam"
click at [167, 208] on div "Redtiger ViewClear-70 4K Dual HDR 5.8Ghz WiFi-6 Super Night Vision Dual Dash Cam" at bounding box center [175, 205] width 69 height 6
click at [207, 206] on div "View" at bounding box center [206, 205] width 10 height 6
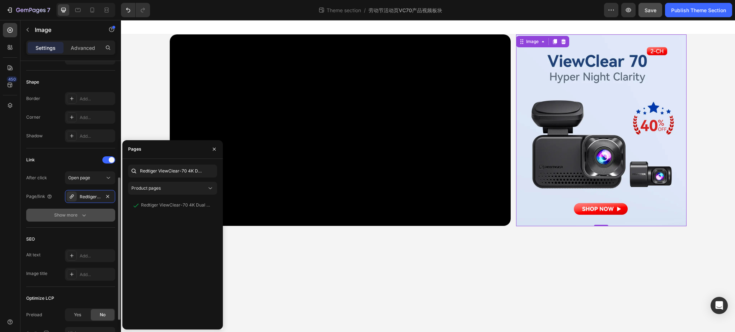
click at [31, 211] on button "Show more" at bounding box center [70, 215] width 89 height 13
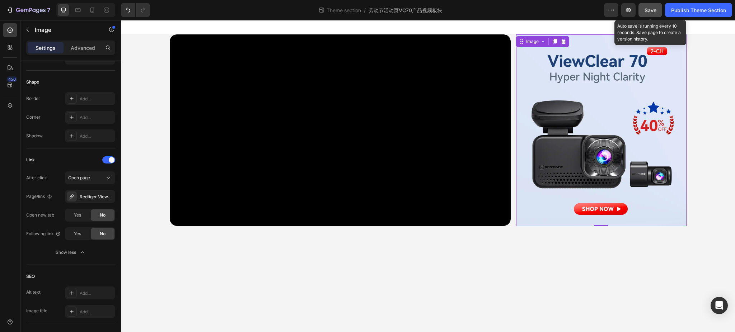
click at [647, 8] on span "Save" at bounding box center [651, 10] width 12 height 6
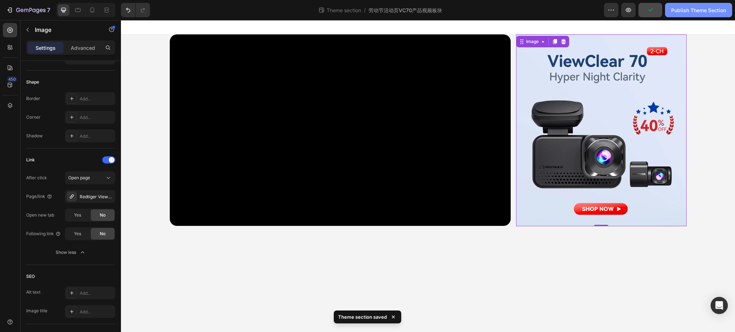
click at [696, 10] on div "Publish Theme Section" at bounding box center [698, 10] width 55 height 8
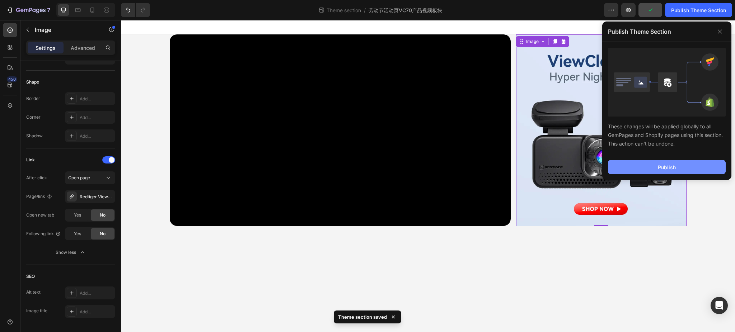
click at [655, 166] on button "Publish" at bounding box center [667, 167] width 118 height 14
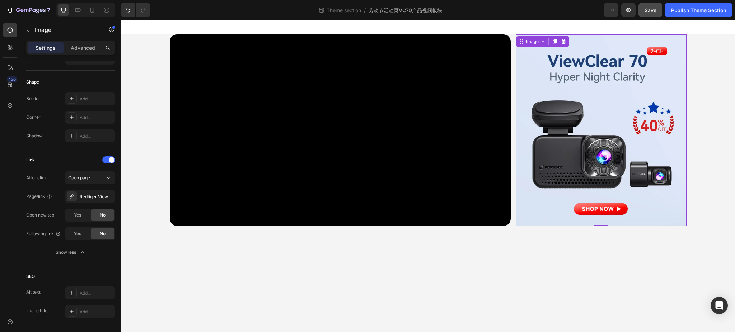
click at [664, 219] on img at bounding box center [601, 130] width 170 height 192
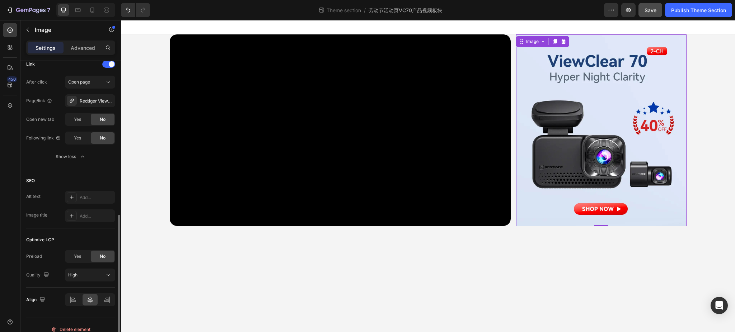
scroll to position [239, 0]
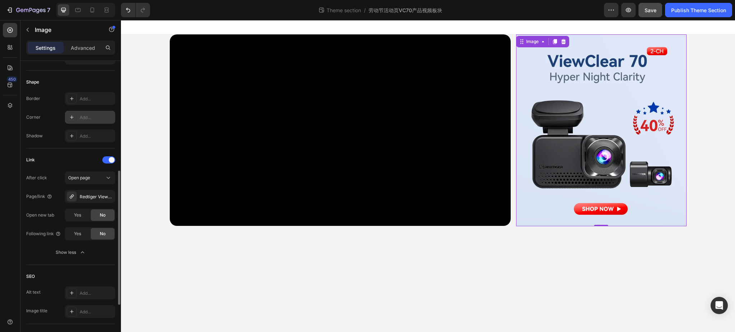
click at [87, 118] on div "Add..." at bounding box center [97, 117] width 34 height 6
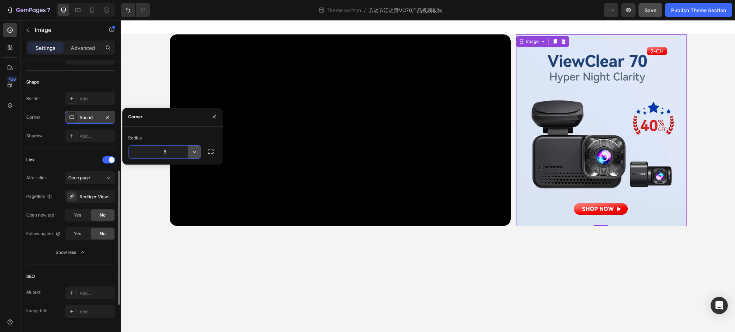
click at [193, 153] on icon "button" at bounding box center [194, 152] width 7 height 7
drag, startPoint x: 169, startPoint y: 123, endPoint x: 172, endPoint y: 125, distance: 3.9
click at [169, 124] on div "Corner" at bounding box center [172, 117] width 100 height 19
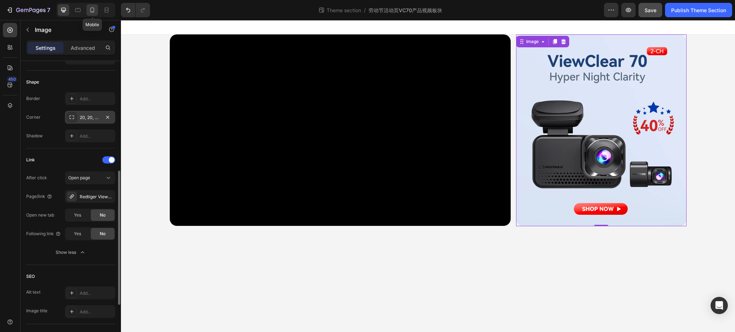
click at [90, 9] on icon at bounding box center [92, 9] width 7 height 7
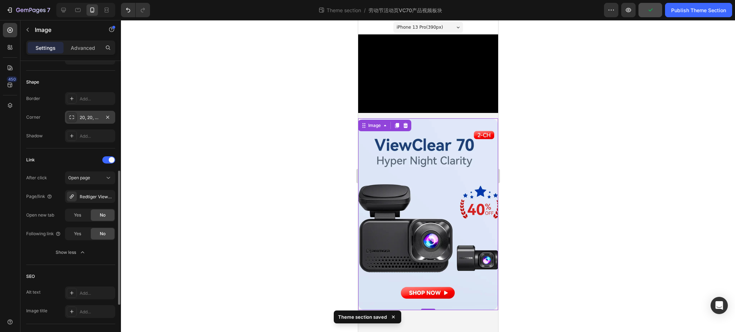
click at [466, 242] on img at bounding box center [428, 214] width 140 height 192
click at [462, 232] on img at bounding box center [428, 214] width 140 height 192
click at [110, 117] on icon "button" at bounding box center [108, 117] width 6 height 6
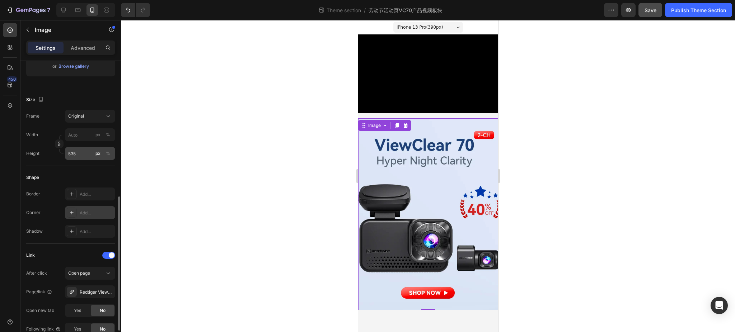
scroll to position [191, 0]
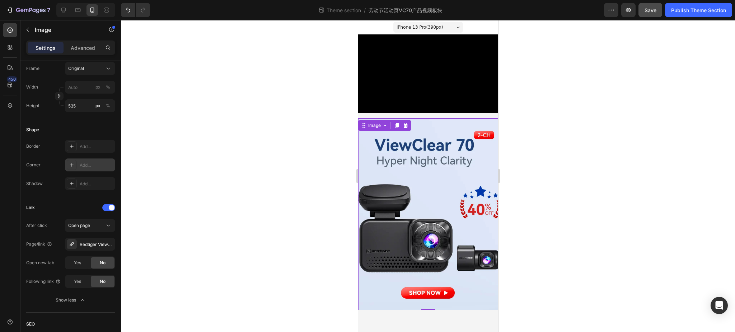
click at [82, 165] on div "Add..." at bounding box center [97, 165] width 34 height 6
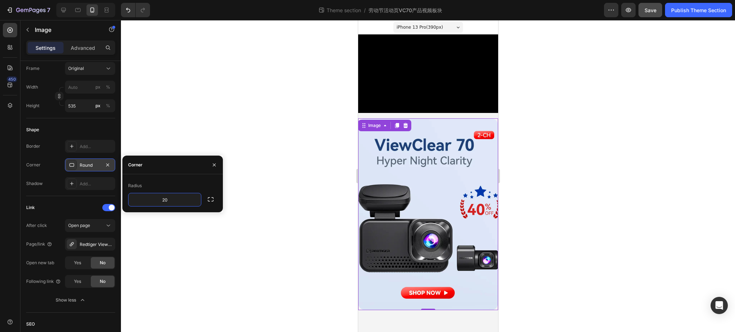
type input "20"
click at [179, 180] on div "Radius" at bounding box center [172, 185] width 89 height 11
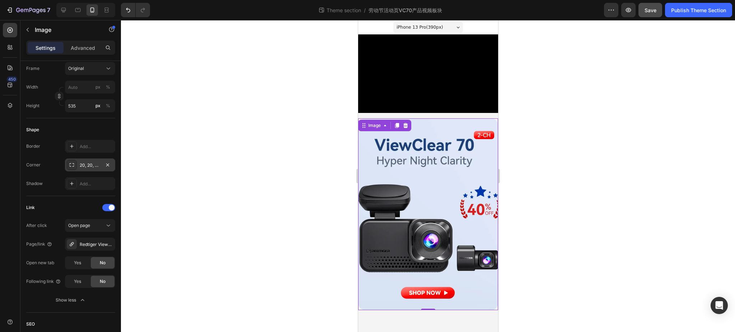
click at [53, 174] on div "Border Add... Corner 20, 20, 20, 20 Shadow Add..." at bounding box center [70, 165] width 89 height 50
click at [64, 9] on icon at bounding box center [63, 9] width 7 height 7
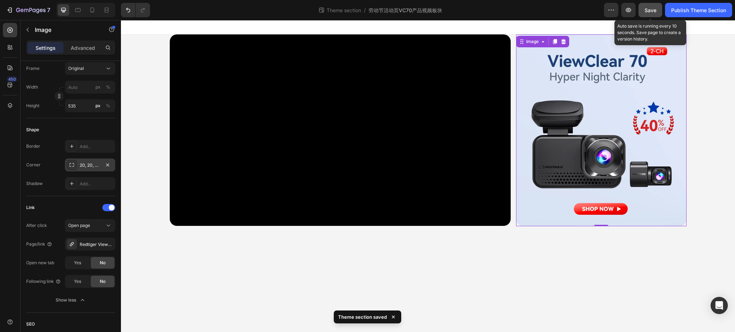
click at [654, 16] on button "Save" at bounding box center [651, 10] width 24 height 14
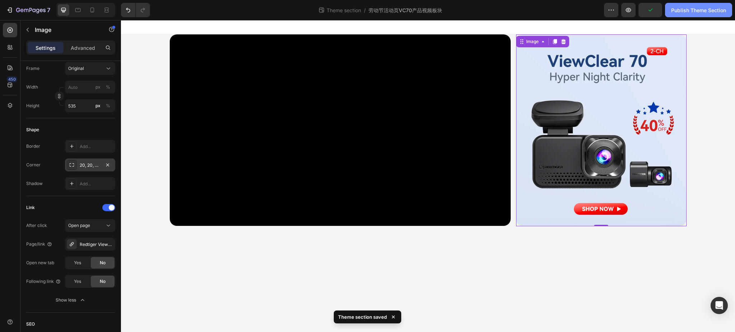
click at [701, 14] on button "Publish Theme Section" at bounding box center [698, 10] width 67 height 14
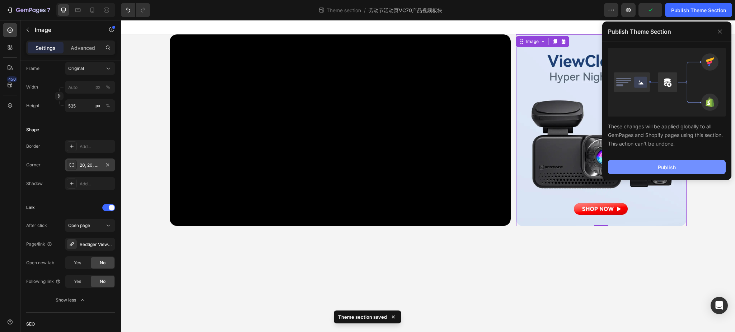
click at [662, 165] on div "Publish" at bounding box center [667, 168] width 18 height 8
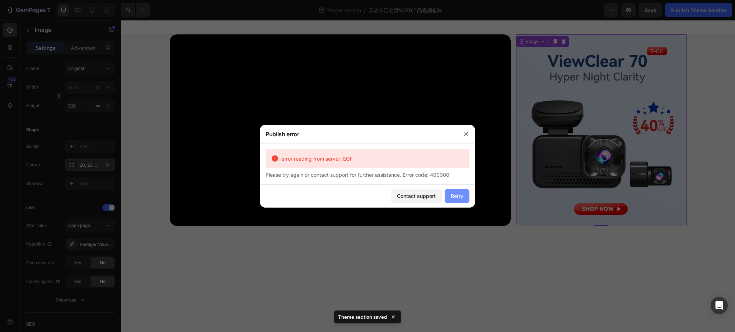
click at [460, 198] on div "Retry" at bounding box center [457, 196] width 13 height 8
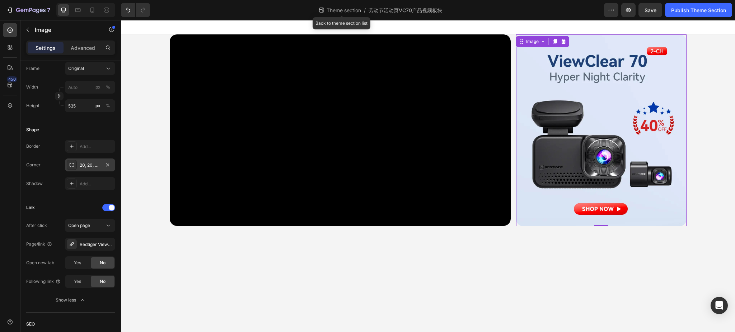
click at [337, 11] on span "Theme section" at bounding box center [343, 10] width 37 height 8
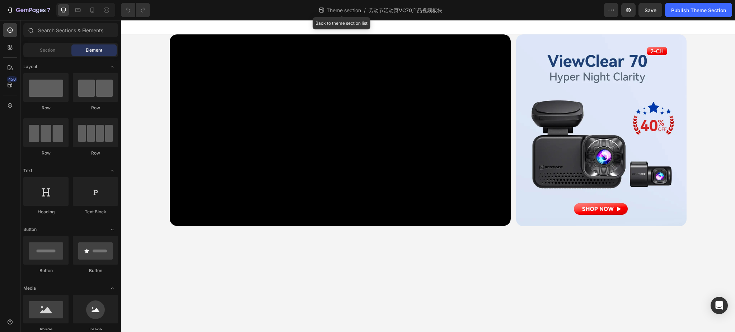
click at [349, 9] on span "Theme section" at bounding box center [343, 10] width 37 height 8
click at [340, 10] on span "Theme section" at bounding box center [343, 10] width 37 height 8
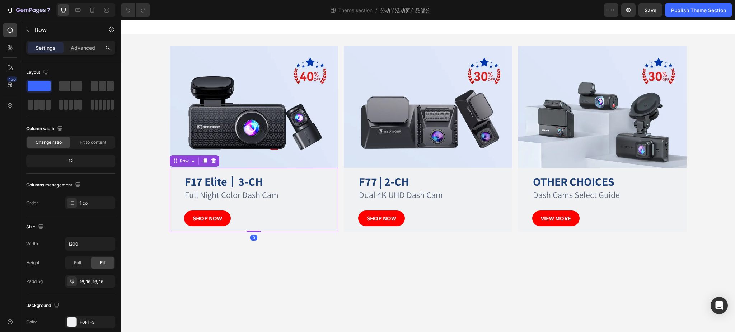
click at [335, 215] on div "F17 Elite 丨 3-CH Heading Full Night Color Dash Cam Text Block SHOP NOW Button R…" at bounding box center [254, 200] width 168 height 64
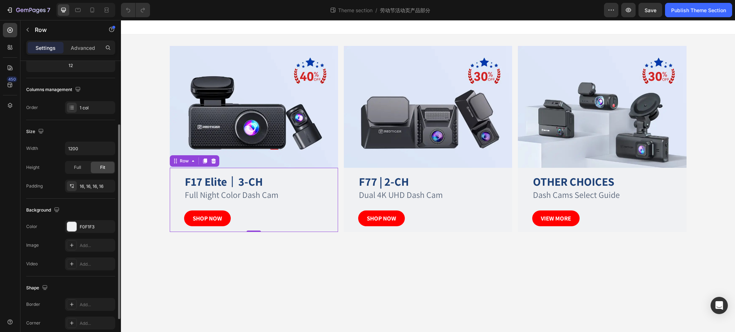
scroll to position [144, 0]
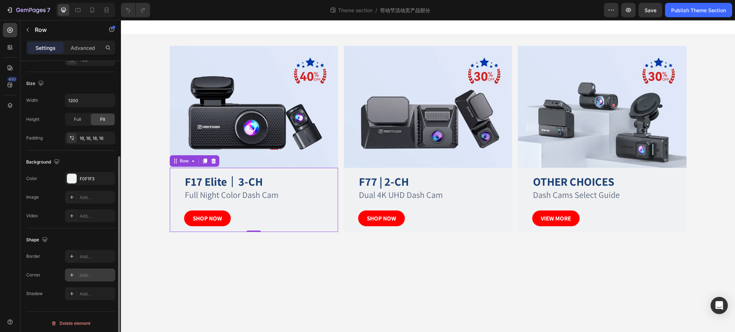
click at [84, 276] on div "Add..." at bounding box center [97, 275] width 34 height 6
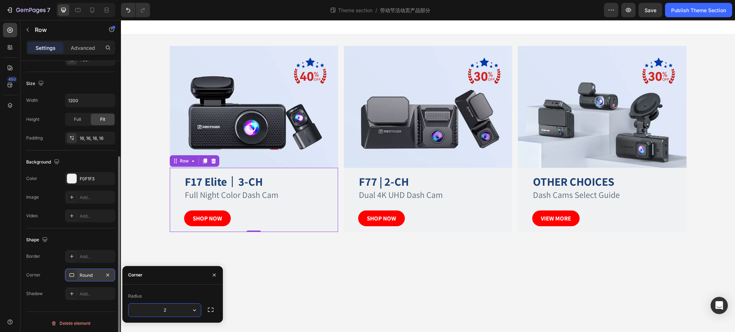
type input "20"
click at [504, 172] on div "F77 | 2-CH Heading Dual 4K UHD Dash Cam Text Block SHOP NOW Button Row" at bounding box center [428, 200] width 168 height 64
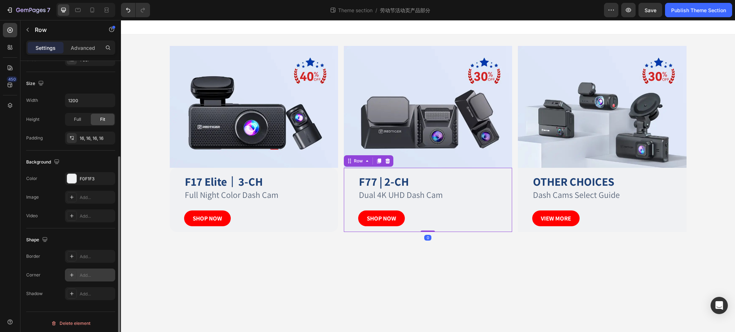
click at [86, 275] on div "Add..." at bounding box center [97, 275] width 34 height 6
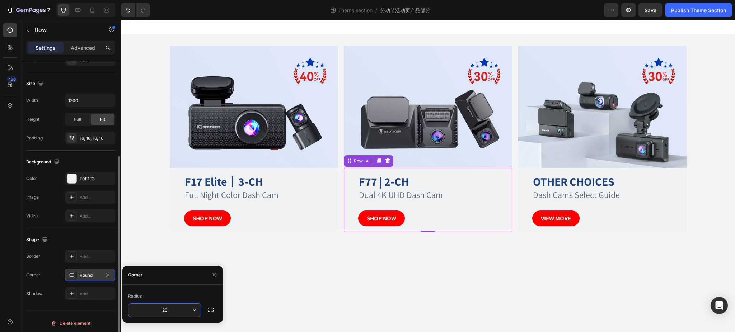
type input "20"
click at [188, 290] on div "Radius 20" at bounding box center [172, 304] width 100 height 38
click at [318, 186] on h2 "F17 Elite 丨 3-CH" at bounding box center [258, 182] width 148 height 17
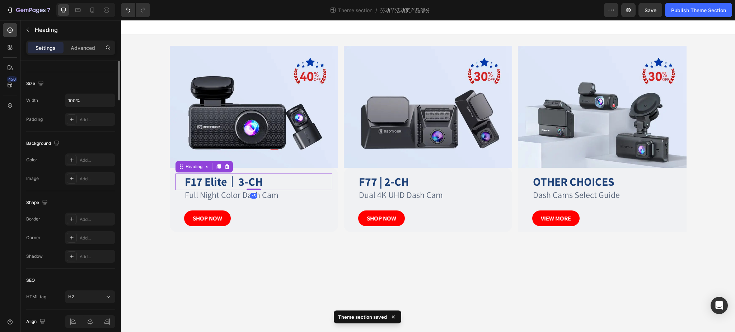
scroll to position [0, 0]
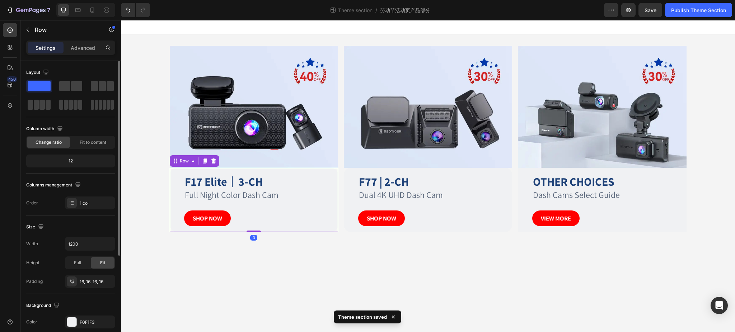
click at [329, 172] on div "F17 Elite 丨 3-CH Heading Full Night Color Dash Cam Text Block SHOP NOW Button R…" at bounding box center [254, 200] width 168 height 64
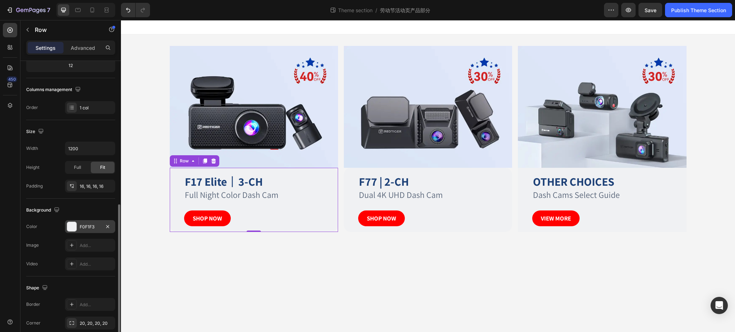
scroll to position [144, 0]
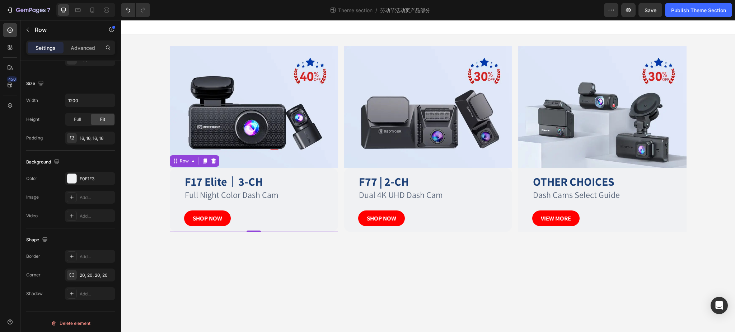
click at [315, 170] on div "F17 Elite 丨 3-CH Heading Full Night Color Dash Cam Text Block SHOP NOW Button R…" at bounding box center [254, 200] width 168 height 64
click at [87, 275] on div "20, 20, 20, 20" at bounding box center [90, 275] width 21 height 6
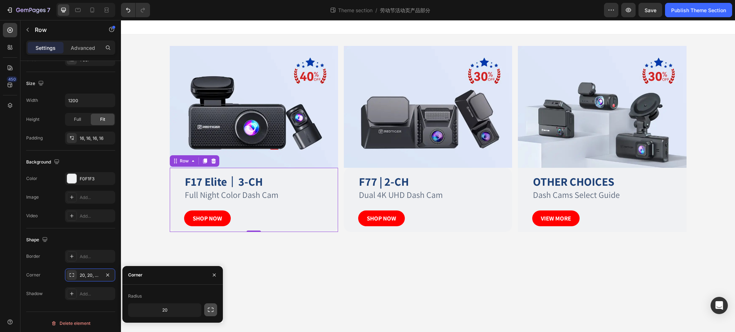
click at [213, 308] on icon "button" at bounding box center [211, 310] width 6 height 4
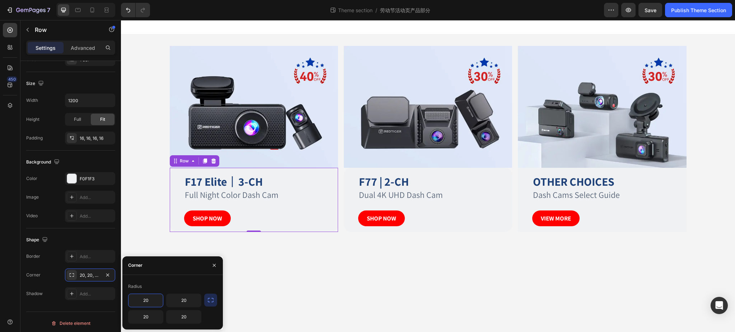
click at [150, 301] on input "20" at bounding box center [145, 300] width 34 height 13
type input "0"
click at [194, 298] on input "20" at bounding box center [184, 300] width 34 height 13
type input "0"
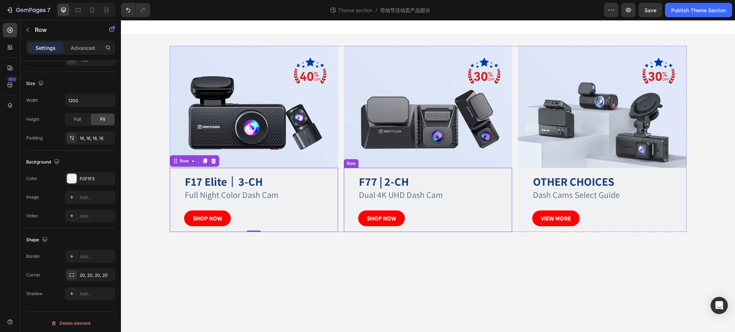
click at [508, 171] on div "F77 | 2-CH Heading Dual 4K UHD Dash Cam Text Block SHOP NOW Button Row" at bounding box center [428, 200] width 168 height 64
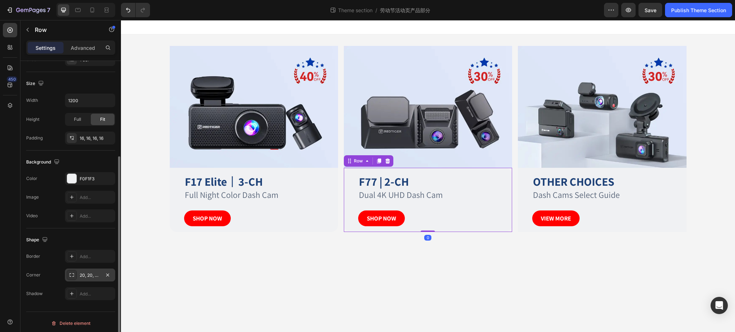
click at [94, 280] on div "20, 20, 20, 20" at bounding box center [90, 275] width 50 height 13
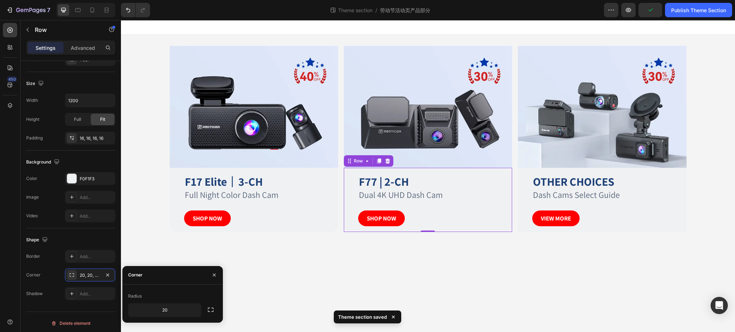
click at [210, 313] on icon "button" at bounding box center [210, 310] width 7 height 7
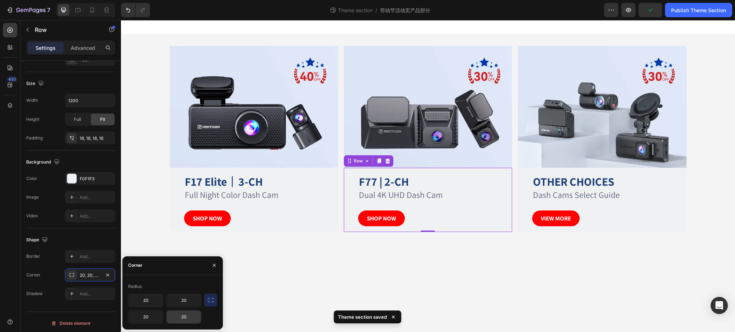
click at [188, 315] on input "20" at bounding box center [184, 317] width 34 height 13
click at [190, 299] on input "20" at bounding box center [184, 300] width 34 height 13
type input "0"
click at [145, 301] on input "20" at bounding box center [145, 300] width 34 height 13
type input "0"
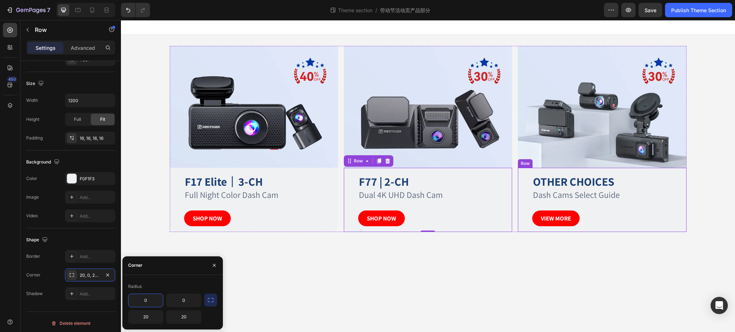
click at [676, 169] on div "OTHER CHOICES Heading Dash Cams Select Guide Text Block VIEW MORE Button Row" at bounding box center [602, 200] width 168 height 64
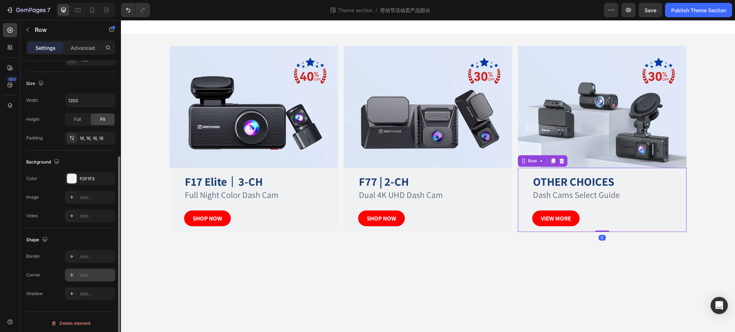
click at [78, 274] on div "Add..." at bounding box center [90, 275] width 50 height 13
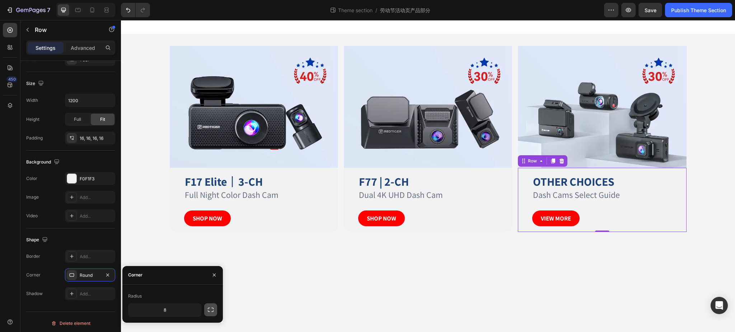
click at [211, 307] on icon "button" at bounding box center [210, 310] width 7 height 7
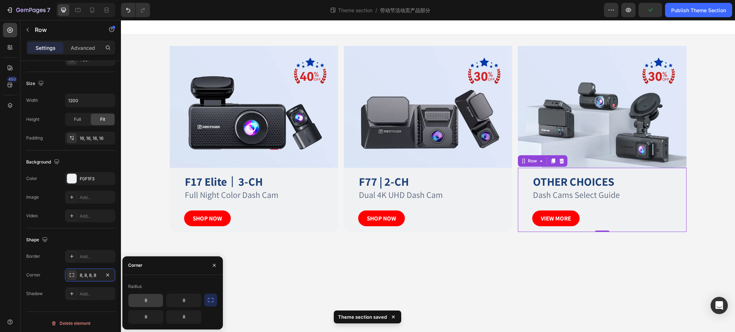
click at [153, 298] on input "8" at bounding box center [145, 300] width 34 height 13
type input "0"
click at [184, 298] on input "8" at bounding box center [184, 300] width 34 height 13
type input "0"
click at [187, 317] on input "8" at bounding box center [184, 317] width 34 height 13
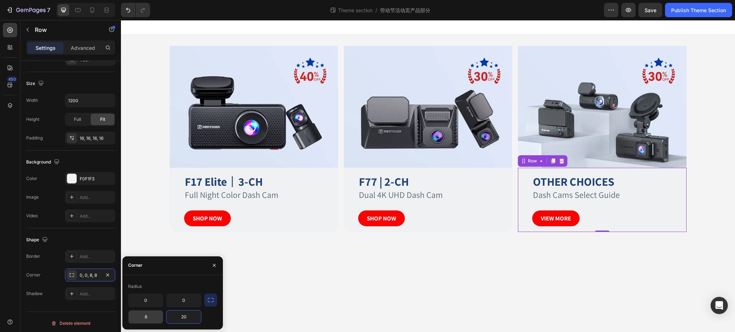
type input "20"
click at [146, 317] on input "8" at bounding box center [145, 317] width 34 height 13
type input "20"
click at [193, 280] on div "Radius 0 0 20 20" at bounding box center [172, 302] width 100 height 55
click at [676, 58] on img at bounding box center [602, 107] width 168 height 122
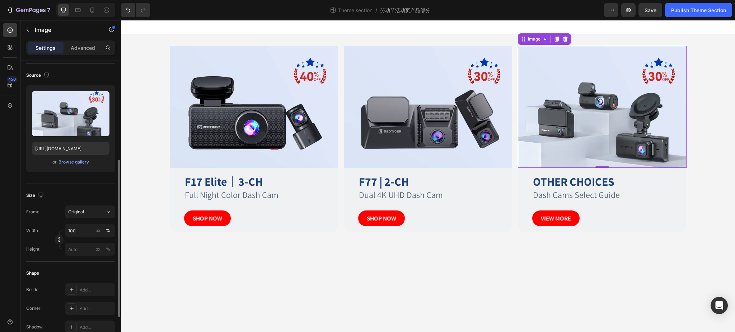
scroll to position [95, 0]
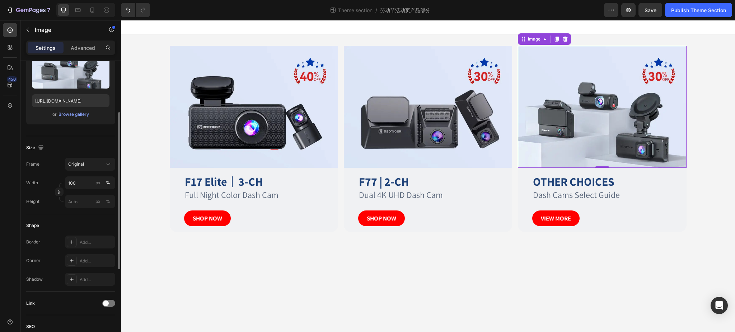
click at [88, 308] on div "Link" at bounding box center [70, 303] width 89 height 11
click at [88, 262] on div "Add..." at bounding box center [97, 261] width 34 height 6
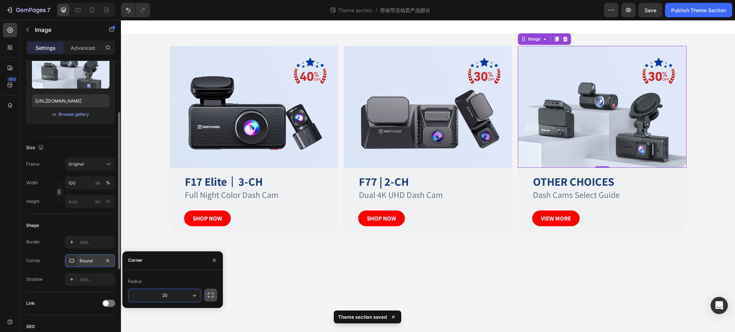
type input "20"
drag, startPoint x: 209, startPoint y: 295, endPoint x: 223, endPoint y: 298, distance: 14.0
click at [209, 295] on icon "button" at bounding box center [210, 295] width 7 height 7
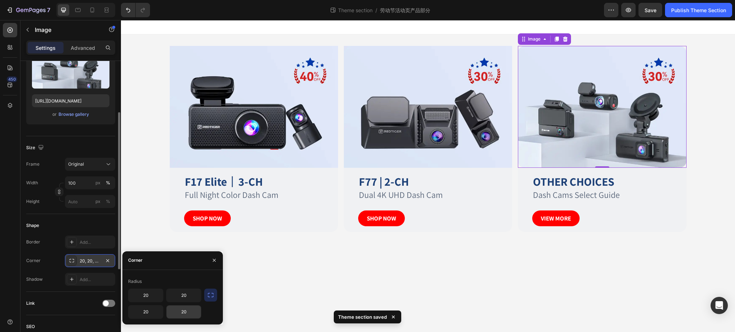
click at [181, 312] on input "20" at bounding box center [184, 312] width 34 height 13
type input "0"
click at [151, 309] on input "20" at bounding box center [145, 312] width 34 height 13
type input "0"
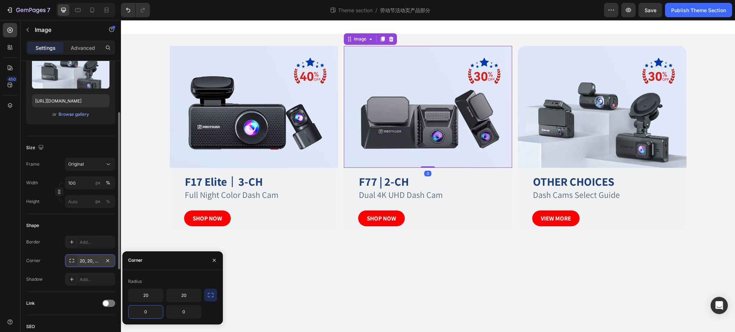
drag, startPoint x: 494, startPoint y: 60, endPoint x: 439, endPoint y: 88, distance: 61.8
click at [494, 60] on img at bounding box center [428, 107] width 168 height 122
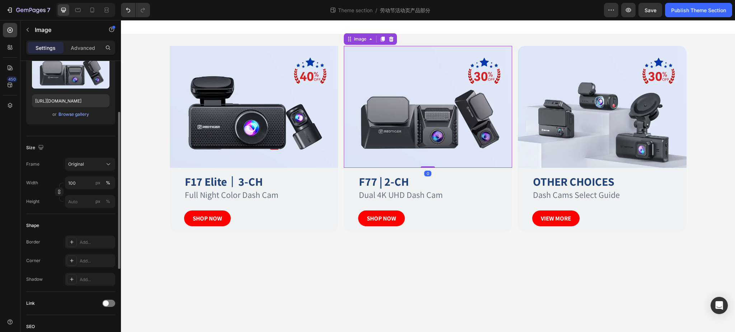
scroll to position [95, 0]
click at [83, 263] on div "Add..." at bounding box center [97, 261] width 34 height 6
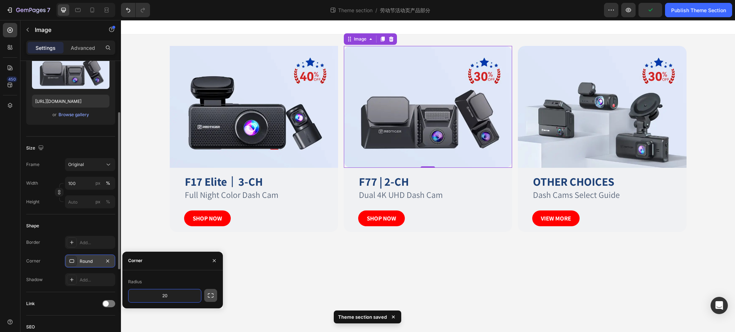
type input "20"
drag, startPoint x: 214, startPoint y: 293, endPoint x: 219, endPoint y: 293, distance: 5.8
click at [214, 293] on icon "button" at bounding box center [210, 295] width 7 height 7
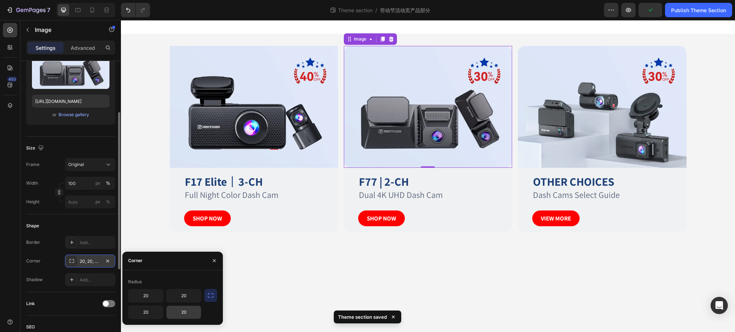
click at [188, 311] on input "20" at bounding box center [184, 312] width 34 height 13
type input "0"
click at [141, 314] on input "20" at bounding box center [145, 312] width 34 height 13
type input "0"
click at [330, 102] on img at bounding box center [254, 107] width 168 height 122
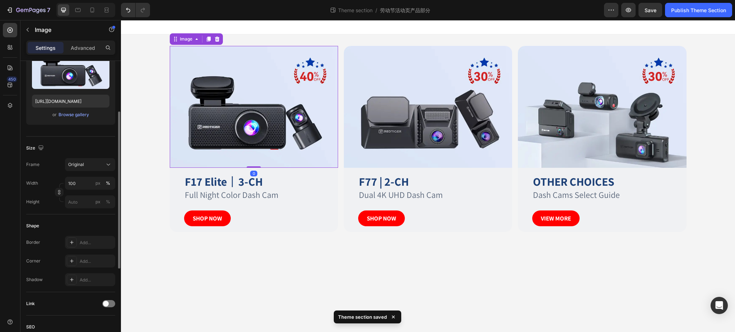
scroll to position [95, 0]
click at [82, 262] on div "Add..." at bounding box center [97, 262] width 34 height 6
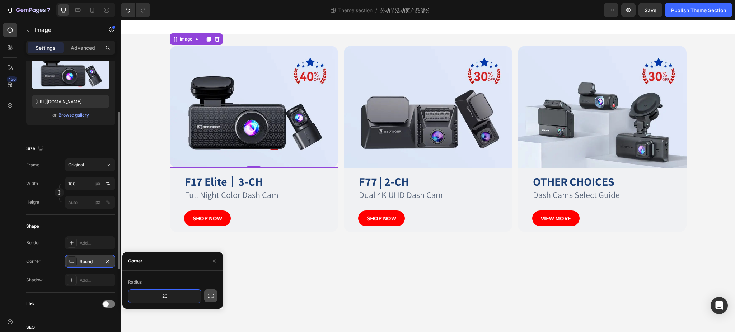
type input "20"
click at [213, 295] on icon "button" at bounding box center [210, 296] width 7 height 7
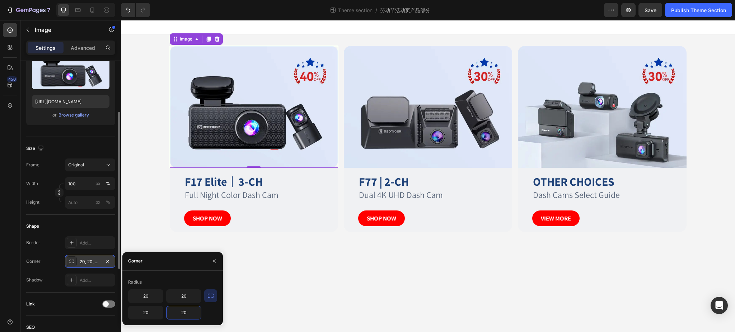
click at [190, 312] on input "20" at bounding box center [184, 313] width 34 height 13
type input "0"
drag, startPoint x: 147, startPoint y: 314, endPoint x: 154, endPoint y: 314, distance: 7.2
click at [148, 314] on input "20" at bounding box center [145, 313] width 34 height 13
type input "0"
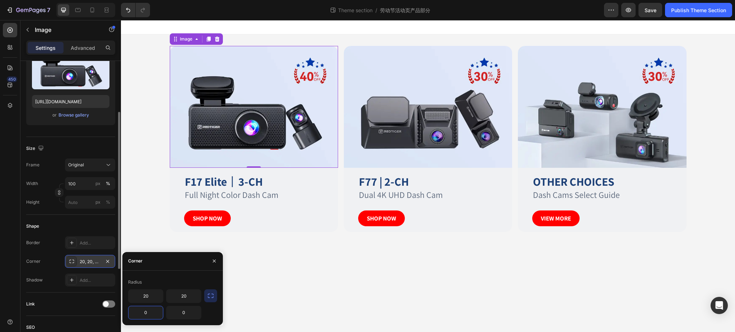
click at [547, 303] on body "Image 0 F17 Elite 丨 3-CH Heading Full Night Color Dash Cam Text Block SHOP NOW …" at bounding box center [428, 176] width 614 height 312
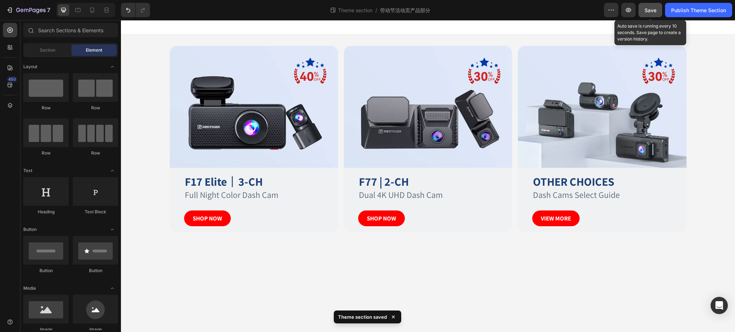
click at [652, 11] on span "Save" at bounding box center [651, 10] width 12 height 6
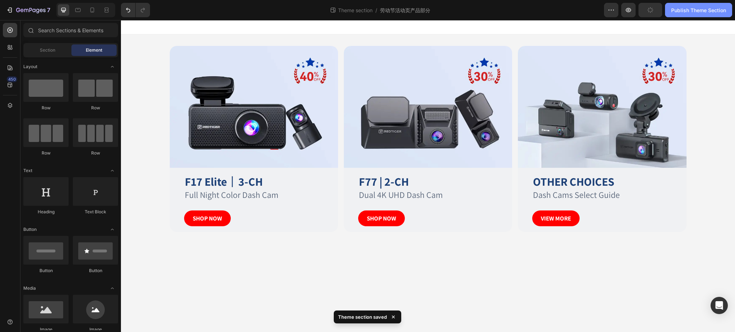
click at [691, 8] on div "Publish Theme Section" at bounding box center [698, 10] width 55 height 8
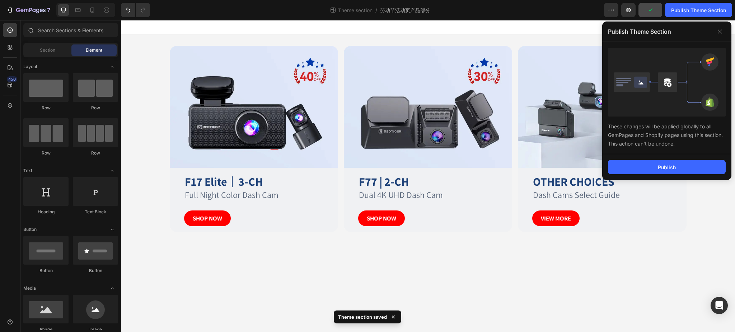
drag, startPoint x: 668, startPoint y: 171, endPoint x: 669, endPoint y: 175, distance: 4.2
click at [669, 175] on div "Publish" at bounding box center [666, 167] width 129 height 26
drag, startPoint x: 687, startPoint y: 166, endPoint x: 546, endPoint y: 174, distance: 141.3
click at [687, 166] on button "Publish" at bounding box center [667, 167] width 118 height 14
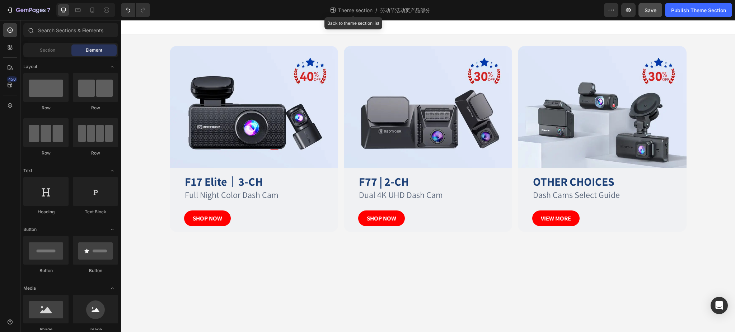
click at [350, 9] on span "Theme section" at bounding box center [355, 10] width 37 height 8
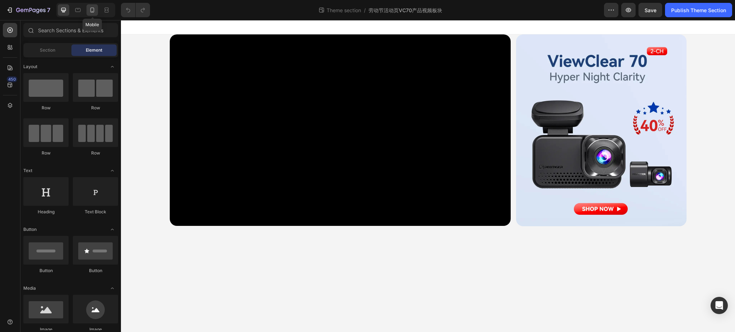
click at [94, 8] on icon at bounding box center [92, 10] width 4 height 5
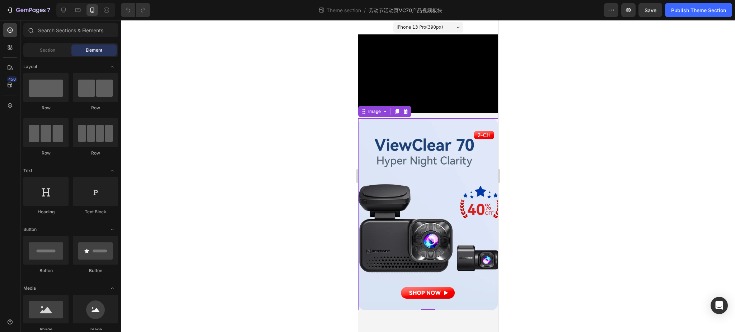
click at [438, 167] on img at bounding box center [428, 214] width 140 height 192
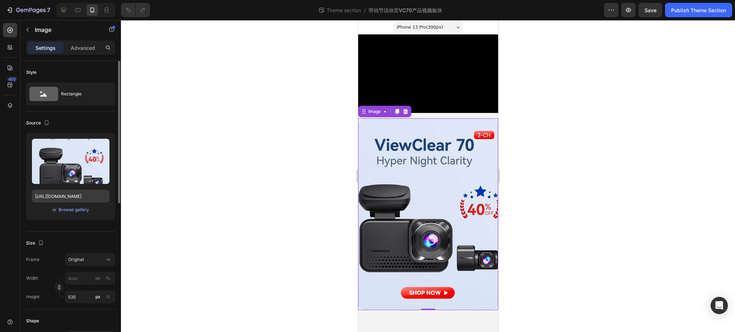
scroll to position [48, 0]
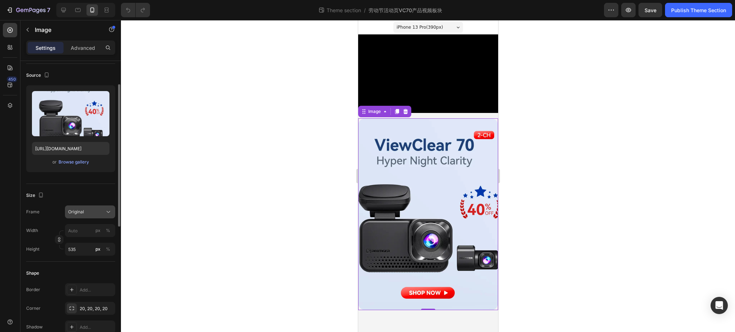
click at [90, 207] on button "Original" at bounding box center [90, 212] width 50 height 13
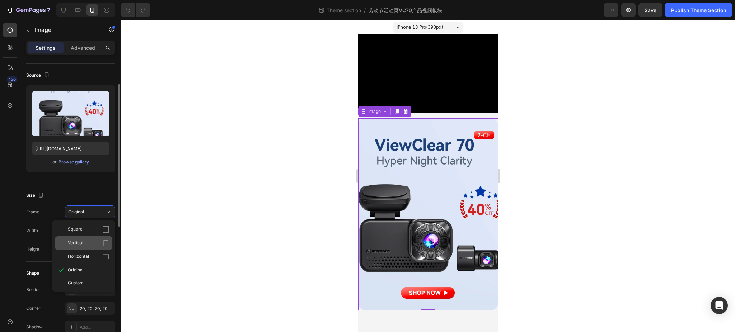
click at [103, 241] on icon at bounding box center [105, 243] width 7 height 7
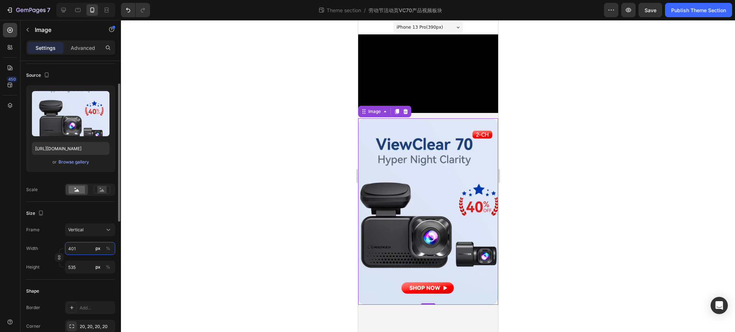
type input "5"
type input "7"
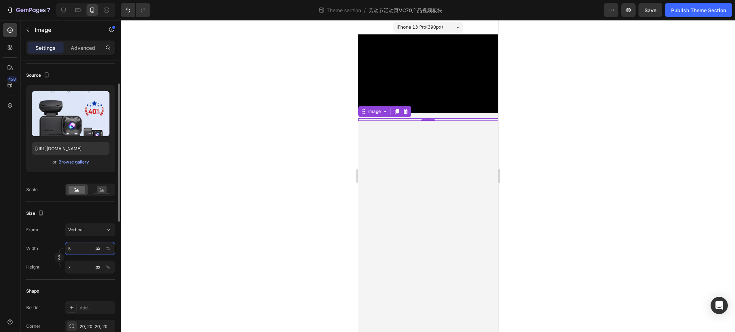
type input "50"
type input "67"
type input "500"
type input "667"
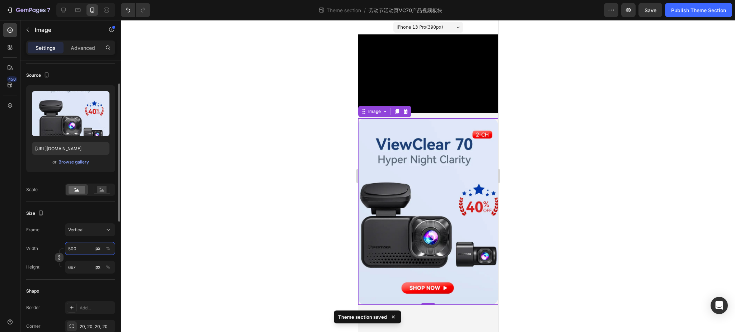
type input "500"
click at [60, 258] on icon "button" at bounding box center [59, 257] width 5 height 5
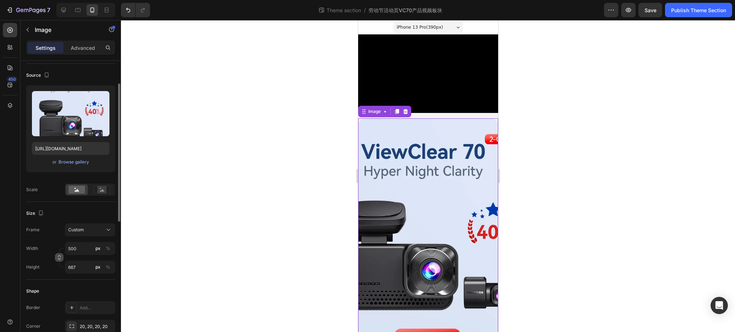
click at [60, 258] on icon "button" at bounding box center [59, 257] width 5 height 5
click at [87, 252] on input "500" at bounding box center [90, 248] width 50 height 13
click at [94, 230] on span "Custom 500:667" at bounding box center [85, 230] width 34 height 6
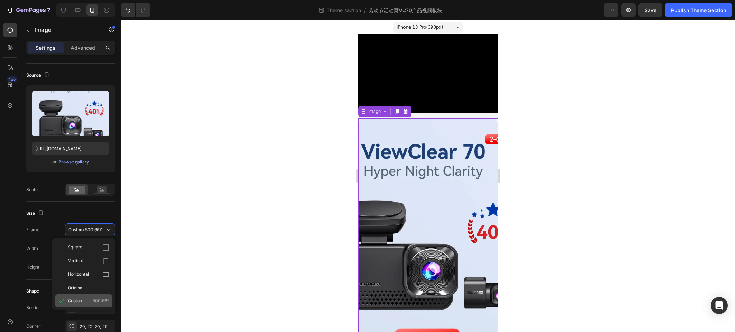
click at [83, 297] on div "Custom 500:667" at bounding box center [83, 301] width 57 height 13
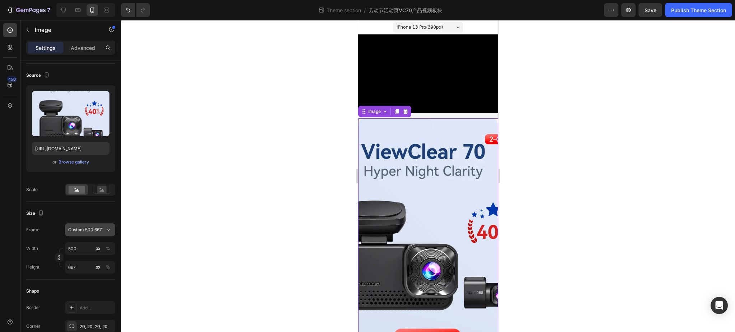
click at [89, 230] on span "Custom 500:667" at bounding box center [85, 230] width 34 height 6
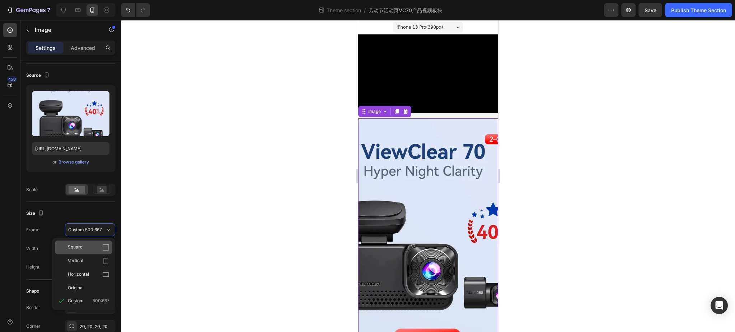
click at [89, 247] on div "Square" at bounding box center [89, 247] width 42 height 7
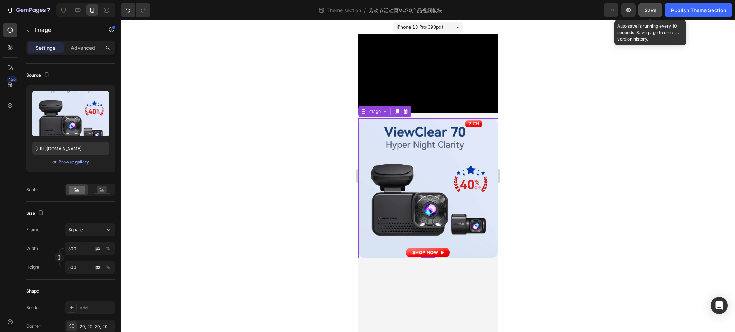
click at [657, 8] on button "Save" at bounding box center [651, 10] width 24 height 14
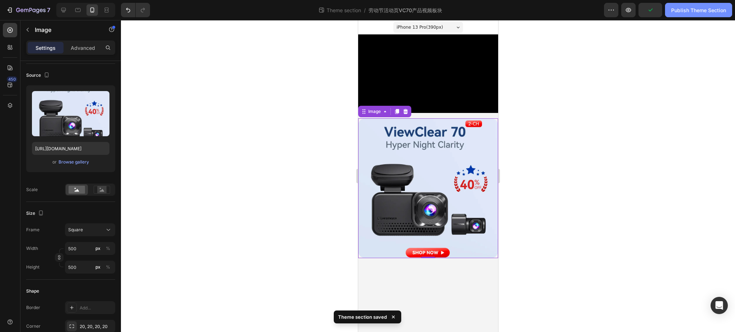
click at [691, 11] on div "Publish Theme Section" at bounding box center [698, 10] width 55 height 8
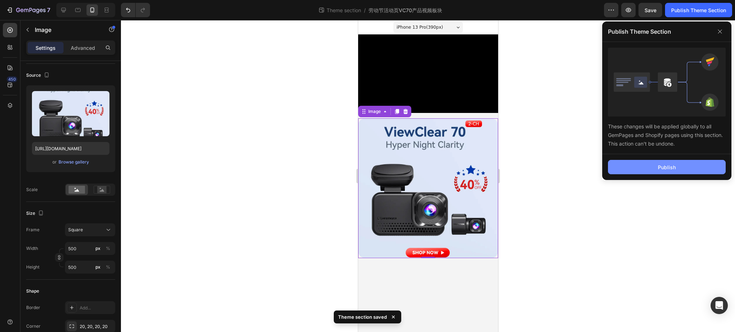
click at [660, 171] on button "Publish" at bounding box center [667, 167] width 118 height 14
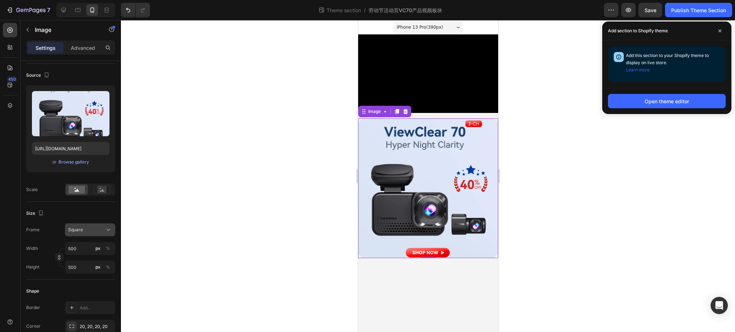
click at [84, 229] on div "Square" at bounding box center [85, 230] width 35 height 6
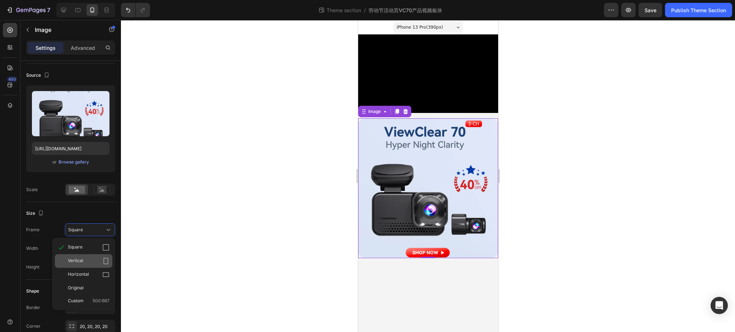
click at [84, 266] on div "Vertical" at bounding box center [83, 261] width 57 height 14
type input "667"
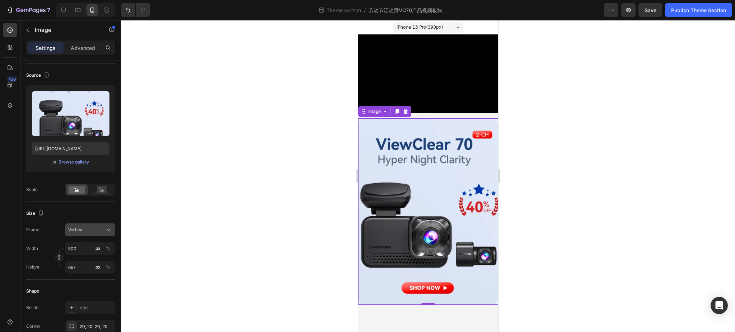
click at [75, 227] on span "Vertical" at bounding box center [75, 230] width 15 height 6
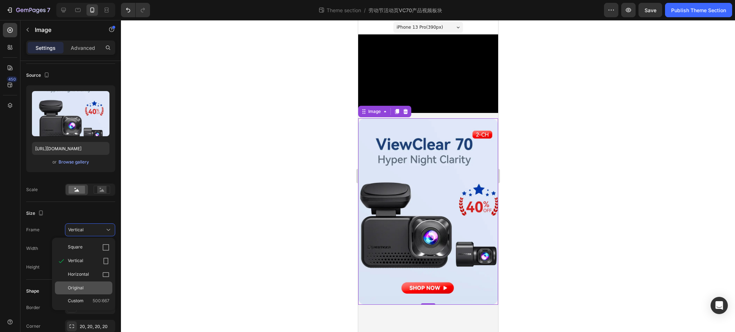
click at [84, 287] on div "Original" at bounding box center [89, 288] width 42 height 6
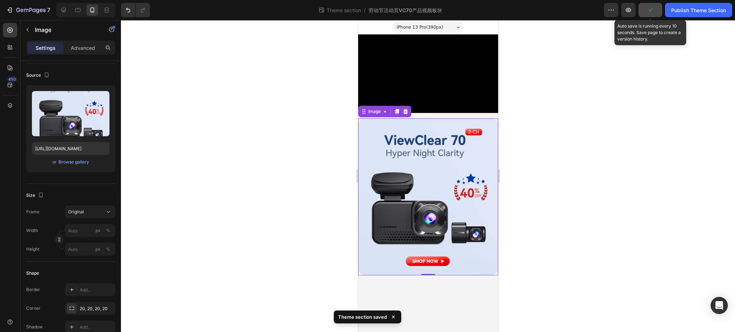
click at [649, 9] on icon "button" at bounding box center [650, 9] width 7 height 7
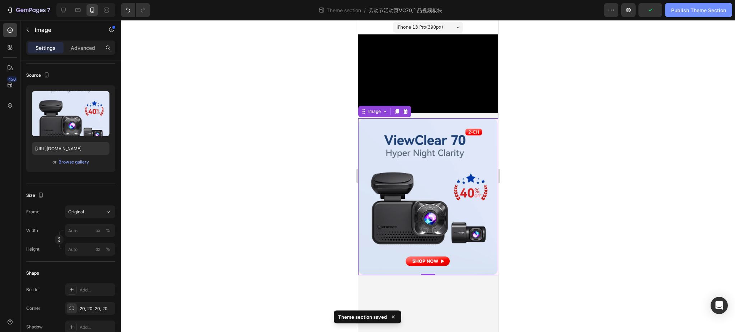
click at [691, 13] on div "Publish Theme Section" at bounding box center [698, 10] width 55 height 8
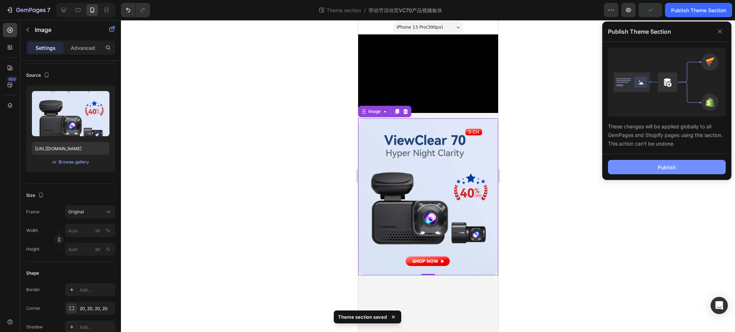
click at [683, 169] on button "Publish" at bounding box center [667, 167] width 118 height 14
